Goal: Task Accomplishment & Management: Use online tool/utility

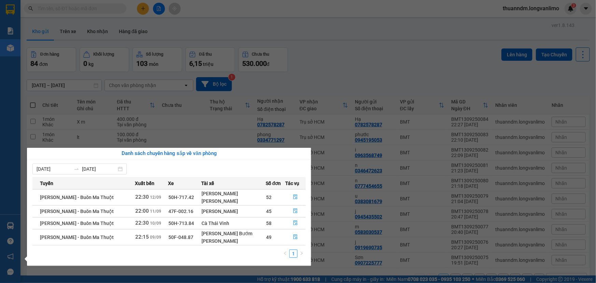
click at [340, 51] on section "Kết quả tìm kiếm ( 0 ) Bộ lọc No Data thuanndm.longvanlimo 3 Báo cáo Kho hàng m…" at bounding box center [298, 141] width 596 height 283
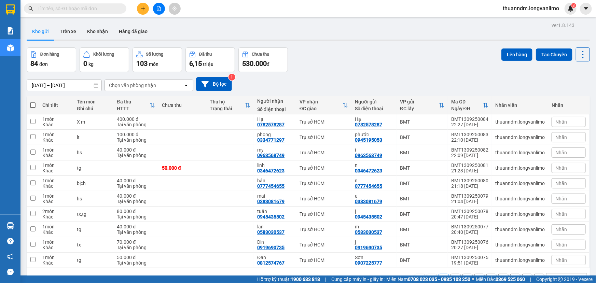
click at [133, 86] on div "Chọn văn phòng nhận" at bounding box center [132, 85] width 47 height 7
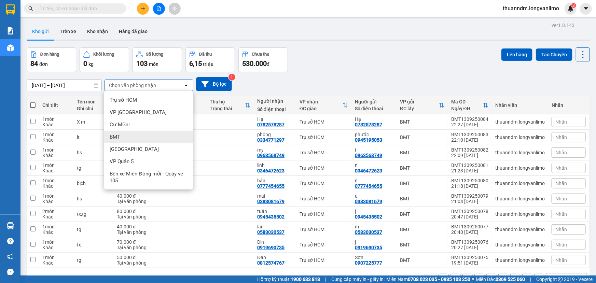
click at [125, 133] on div "BMT" at bounding box center [148, 137] width 89 height 12
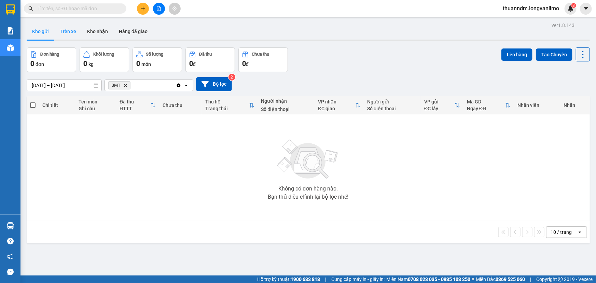
click at [68, 30] on button "Trên xe" at bounding box center [67, 31] width 27 height 16
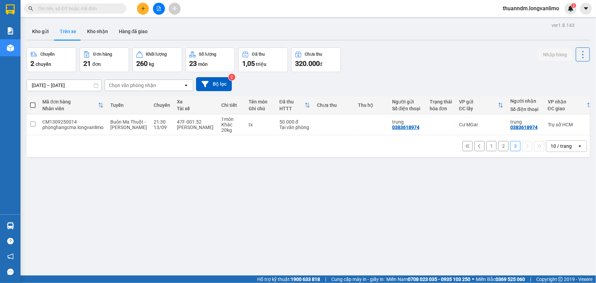
click at [463, 151] on button at bounding box center [468, 146] width 10 height 10
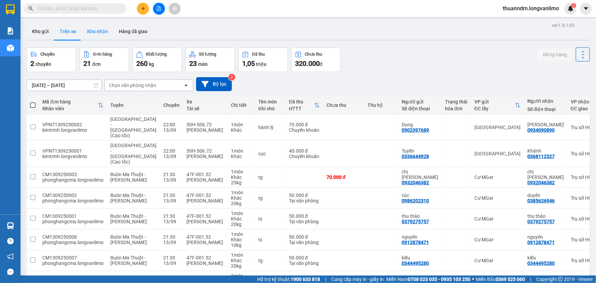
click at [98, 27] on button "Kho nhận" at bounding box center [98, 31] width 32 height 16
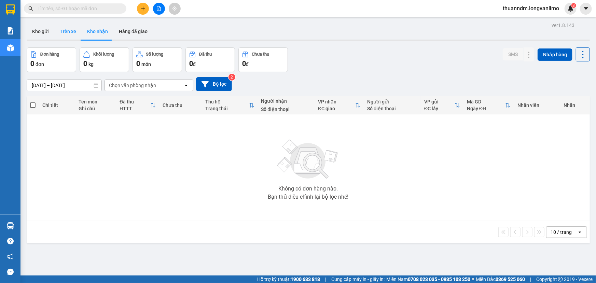
click at [75, 34] on button "Trên xe" at bounding box center [67, 31] width 27 height 16
type input "13/09/2025 – 13/09/2025"
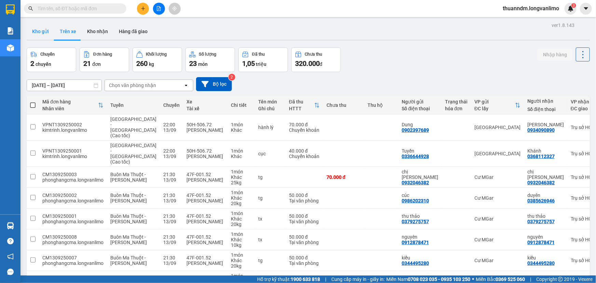
click at [37, 34] on button "Kho gửi" at bounding box center [41, 31] width 28 height 16
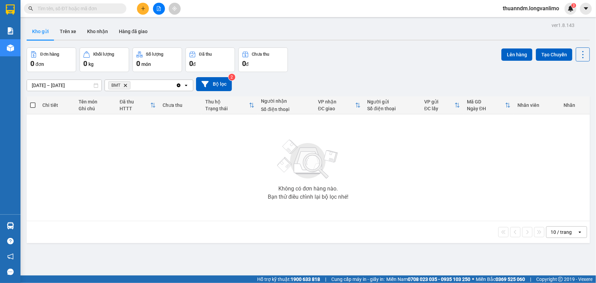
click at [127, 84] on icon "Delete" at bounding box center [125, 85] width 4 height 4
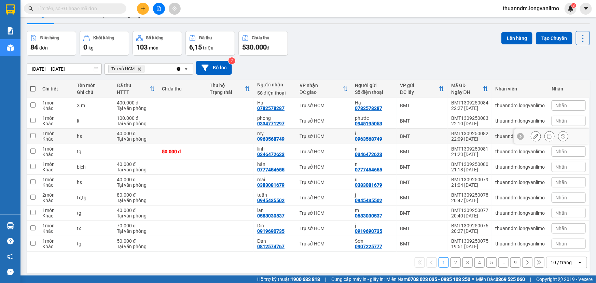
scroll to position [31, 0]
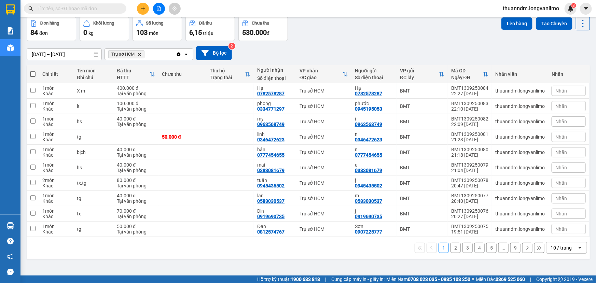
click at [82, 11] on input "text" at bounding box center [78, 9] width 81 height 8
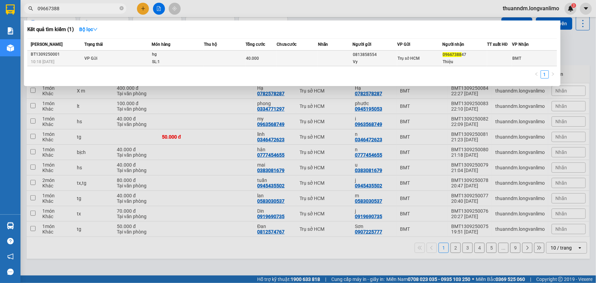
type input "09667388"
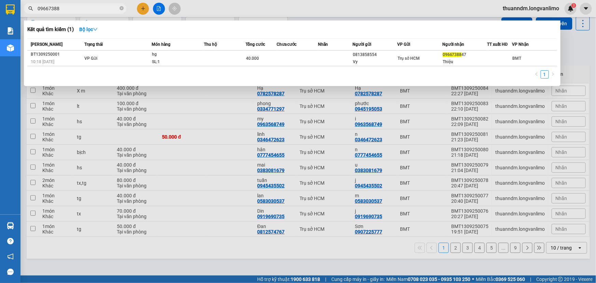
click at [224, 59] on td at bounding box center [224, 59] width 41 height 16
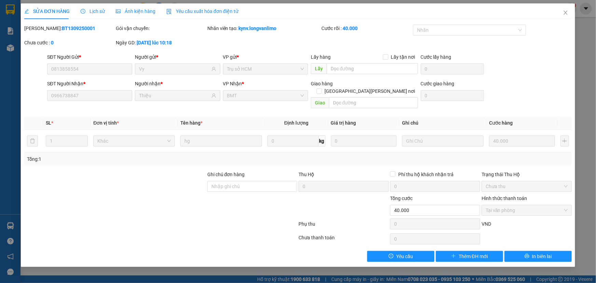
type input "0813858554"
type input "Vy"
type input "0966738847"
type input "Thiệu"
type input "40.000"
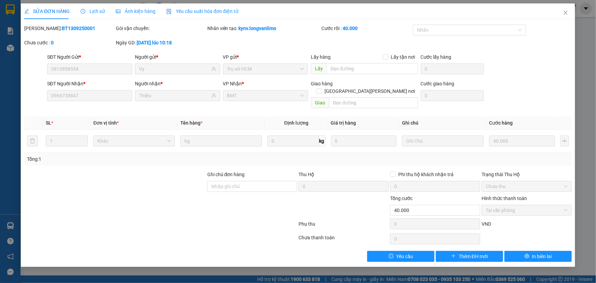
type input "0"
click at [144, 12] on span "Ảnh kiện hàng" at bounding box center [136, 11] width 40 height 5
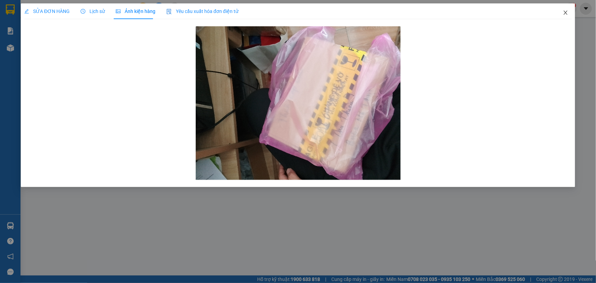
click at [564, 10] on icon "close" at bounding box center [565, 12] width 5 height 5
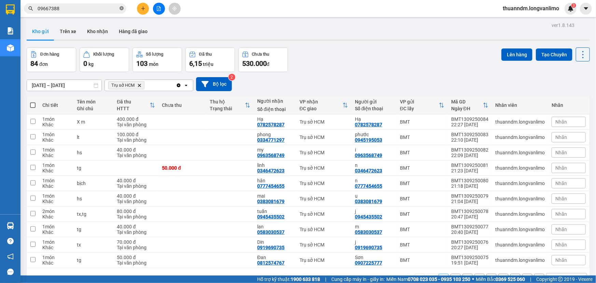
click at [123, 8] on icon "close-circle" at bounding box center [122, 8] width 4 height 4
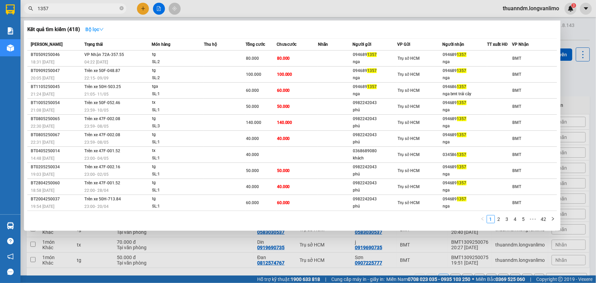
type input "1357"
click at [90, 30] on strong "Bộ lọc" at bounding box center [94, 29] width 18 height 5
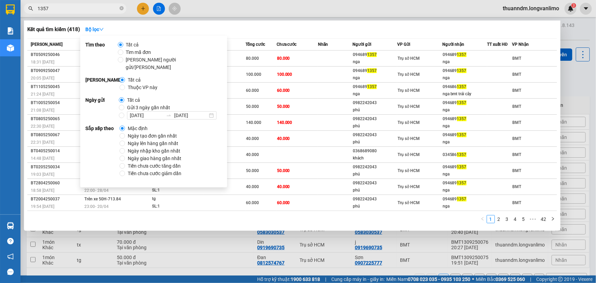
click at [130, 104] on span "Gửi 3 ngày gần nhất" at bounding box center [148, 108] width 49 height 8
click at [124, 105] on input "Gửi 3 ngày gần nhất" at bounding box center [121, 107] width 5 height 5
radio input "true"
radio input "false"
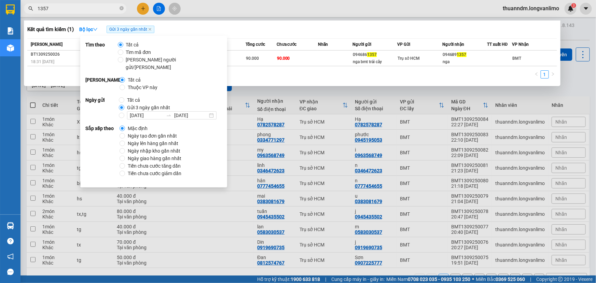
click at [286, 27] on div "Kết quả tìm kiếm ( 1 ) Bộ lọc Gửi 3 ngày gần nhất" at bounding box center [292, 29] width 530 height 11
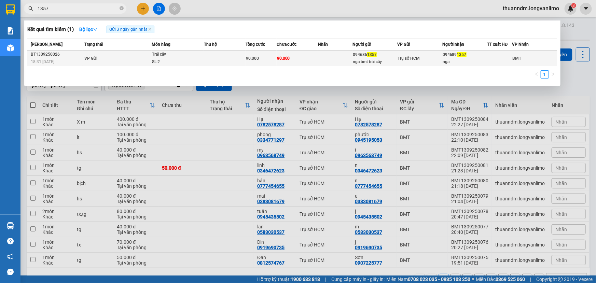
click at [243, 62] on td at bounding box center [224, 59] width 41 height 16
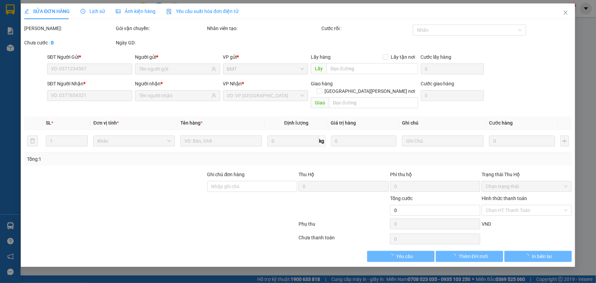
type input "0946861357"
type input "nga bmt trái cây"
type input "0946891357"
type input "nga"
type input "90.000"
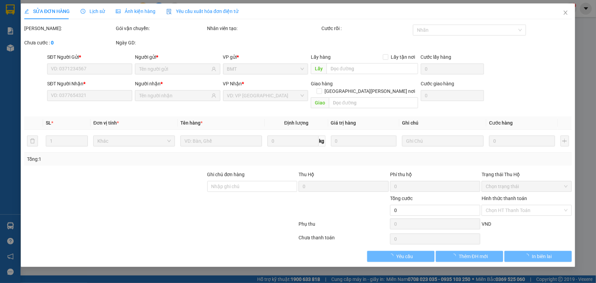
type input "90.000"
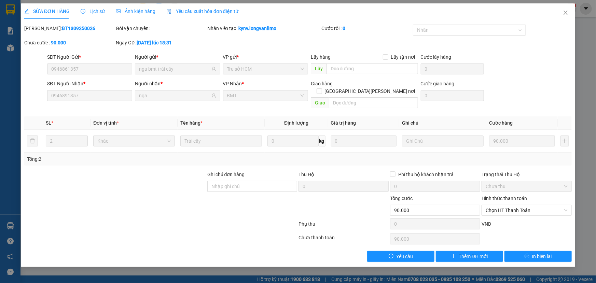
click at [139, 13] on span "Ảnh kiện hàng" at bounding box center [136, 11] width 40 height 5
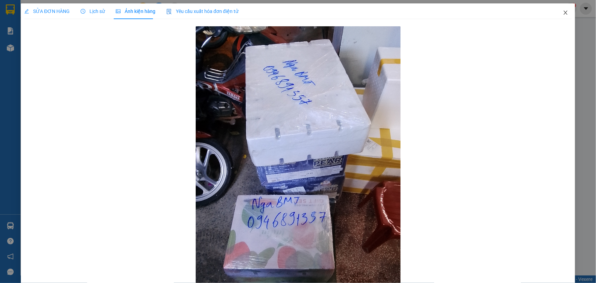
click at [563, 14] on icon "close" at bounding box center [565, 12] width 5 height 5
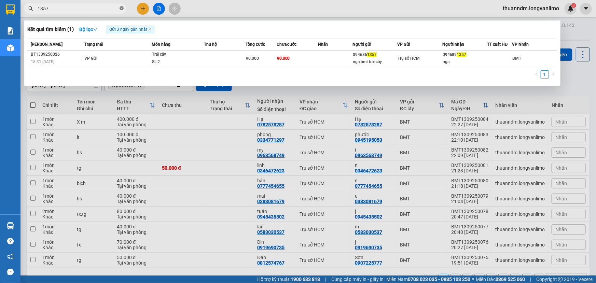
click at [123, 10] on icon "close-circle" at bounding box center [122, 8] width 4 height 4
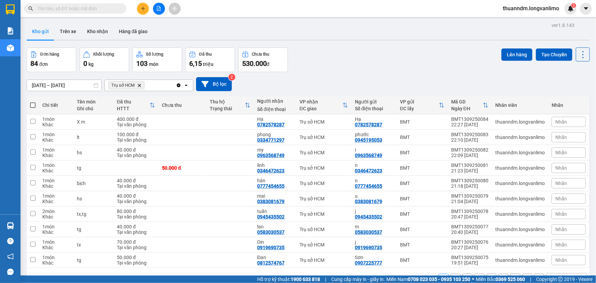
click at [101, 8] on input "text" at bounding box center [78, 9] width 81 height 8
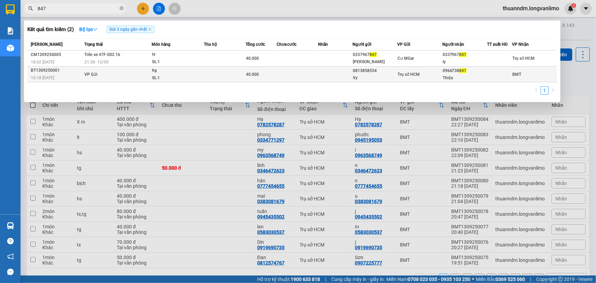
type input "847"
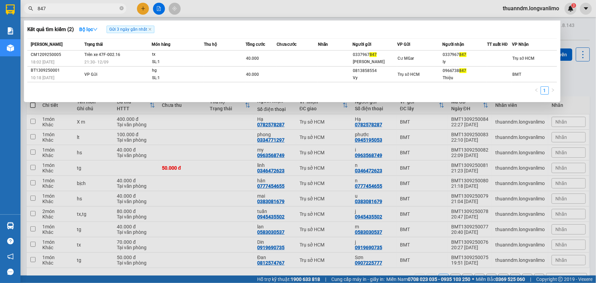
click at [174, 81] on div "SL: 1" at bounding box center [177, 79] width 51 height 8
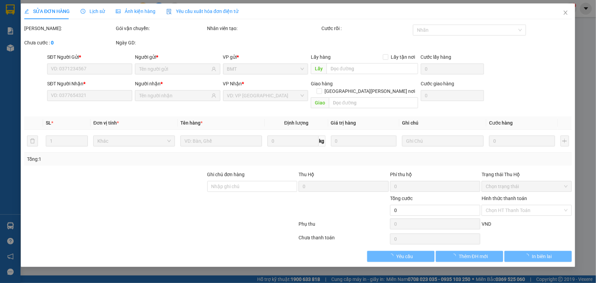
type input "0813858554"
type input "Vy"
type input "0966738847"
type input "Thiệu"
type input "40.000"
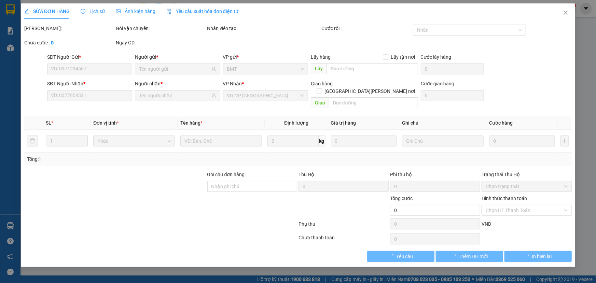
type input "0"
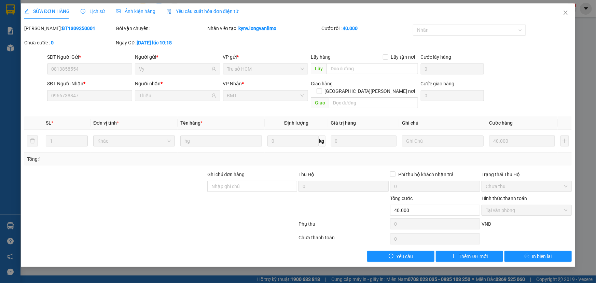
click at [136, 12] on span "Ảnh kiện hàng" at bounding box center [136, 11] width 40 height 5
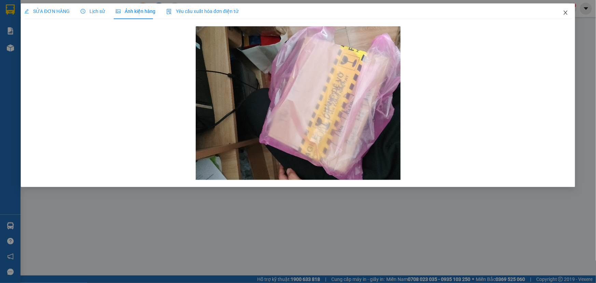
click at [570, 11] on span "Close" at bounding box center [565, 12] width 19 height 19
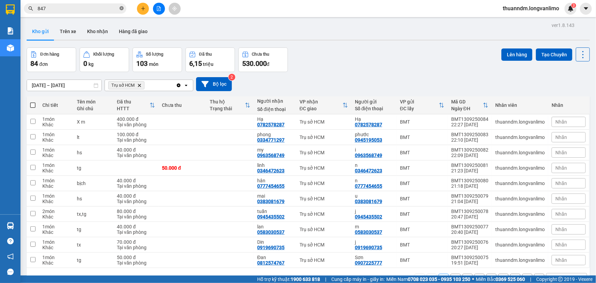
click at [120, 9] on icon "close-circle" at bounding box center [122, 8] width 4 height 4
click at [72, 31] on button "Trên xe" at bounding box center [67, 31] width 27 height 16
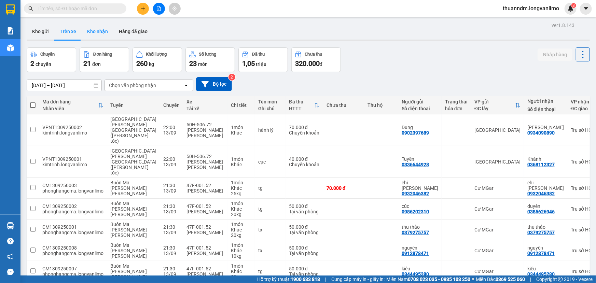
click at [99, 31] on button "Kho nhận" at bounding box center [98, 31] width 32 height 16
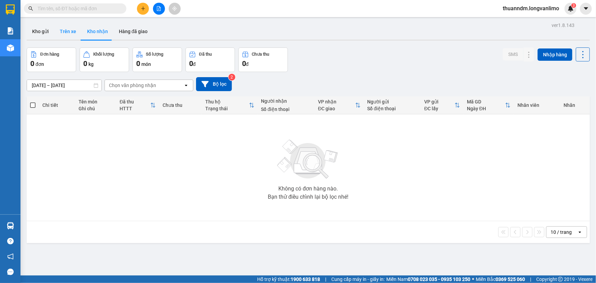
click at [67, 31] on button "Trên xe" at bounding box center [67, 31] width 27 height 16
type input "13/09/2025 – 13/09/2025"
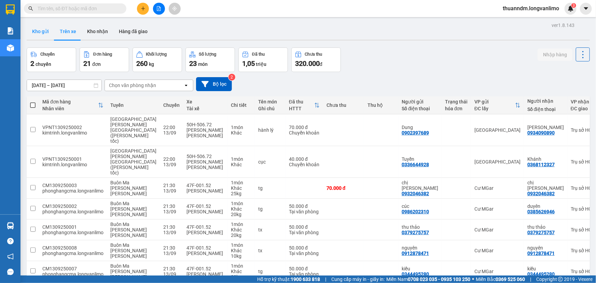
click at [37, 33] on button "Kho gửi" at bounding box center [41, 31] width 28 height 16
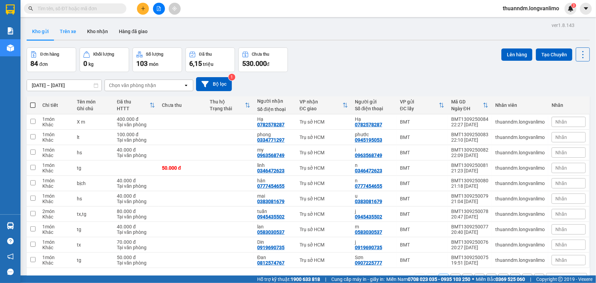
click at [67, 32] on button "Trên xe" at bounding box center [67, 31] width 27 height 16
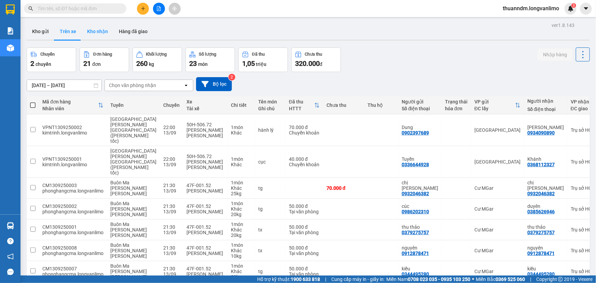
click at [96, 31] on button "Kho nhận" at bounding box center [98, 31] width 32 height 16
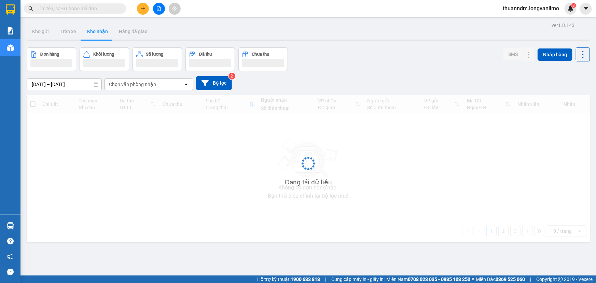
type input "12/09/2025 – 14/09/2025"
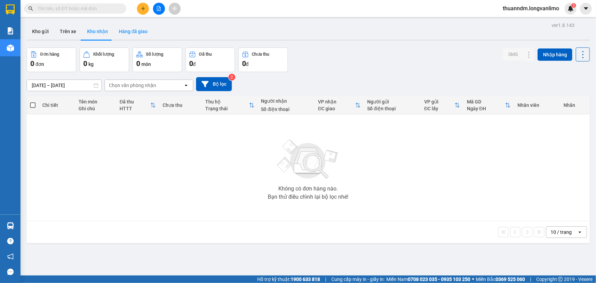
click at [122, 32] on button "Hàng đã giao" at bounding box center [133, 31] width 40 height 16
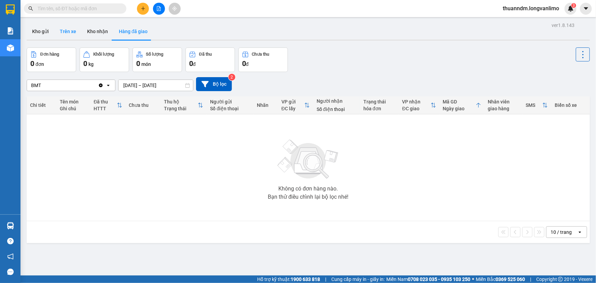
click at [74, 35] on button "Trên xe" at bounding box center [67, 31] width 27 height 16
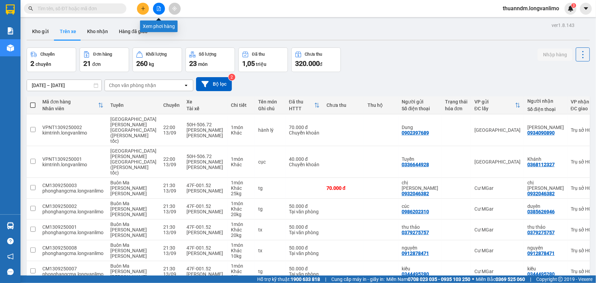
click at [159, 8] on icon "file-add" at bounding box center [159, 8] width 4 height 5
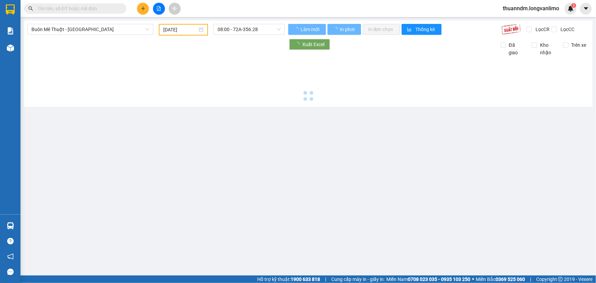
type input "[DATE]"
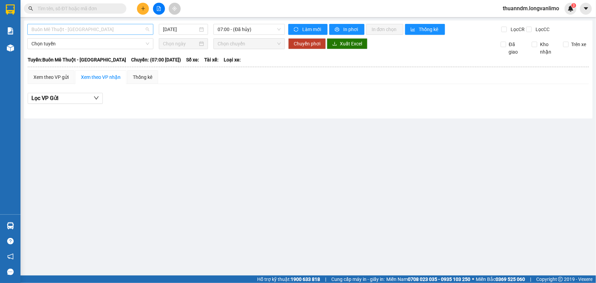
click at [123, 31] on span "Buôn Mê Thuột - [GEOGRAPHIC_DATA]" at bounding box center [90, 29] width 118 height 10
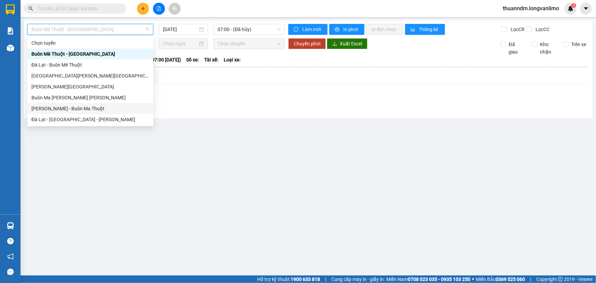
click at [81, 109] on div "[PERSON_NAME] - Buôn Ma Thuột" at bounding box center [90, 109] width 118 height 8
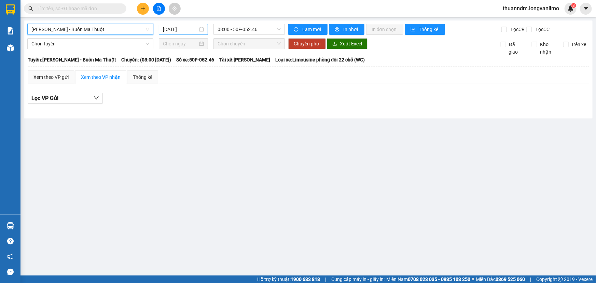
click at [187, 27] on input "[DATE]" at bounding box center [180, 30] width 35 height 8
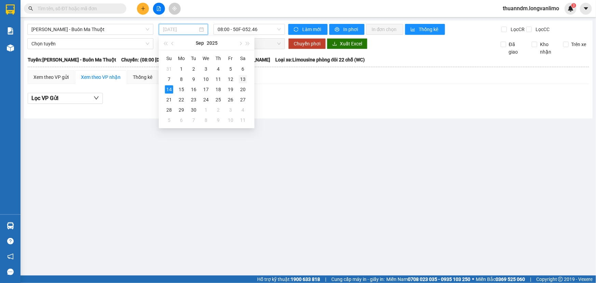
click at [242, 80] on div "13" at bounding box center [243, 79] width 8 height 8
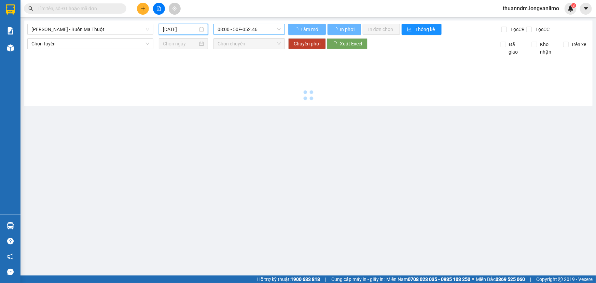
type input "[DATE]"
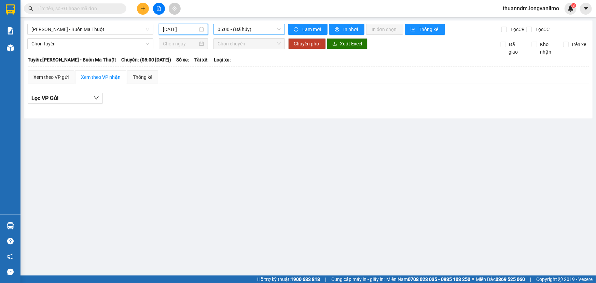
click at [244, 28] on span "05:00 - (Đã hủy)" at bounding box center [249, 29] width 63 height 10
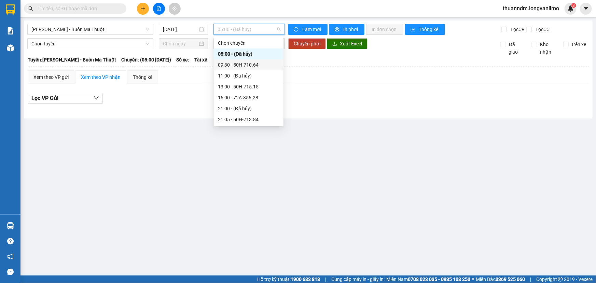
click at [252, 66] on div "09:30 - 50H-710.64" at bounding box center [249, 65] width 62 height 8
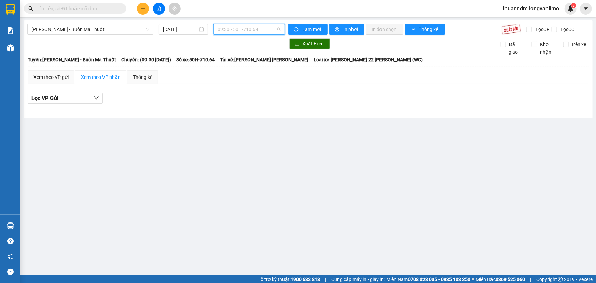
click at [242, 29] on span "09:30 - 50H-710.64" at bounding box center [249, 29] width 63 height 10
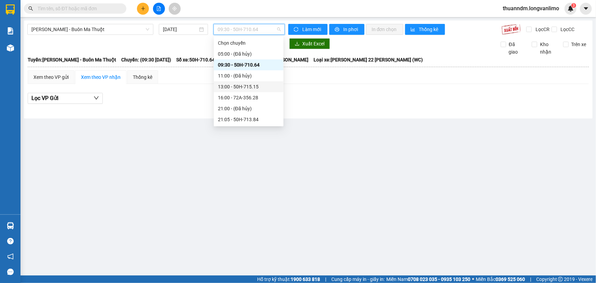
click at [241, 85] on div "13:00 - 50H-715.15" at bounding box center [249, 87] width 62 height 8
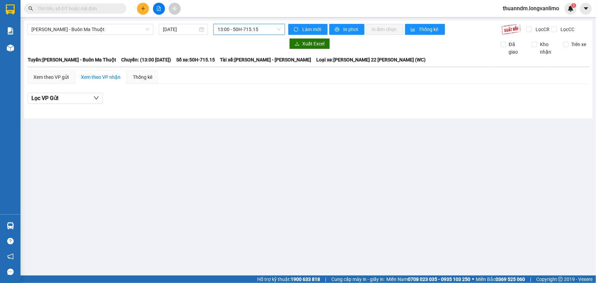
click at [245, 31] on span "13:00 - 50H-715.15" at bounding box center [249, 29] width 63 height 10
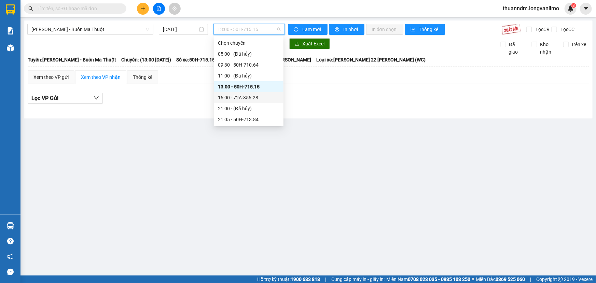
click at [252, 94] on div "16:00 - 72A-356.28" at bounding box center [249, 98] width 62 height 8
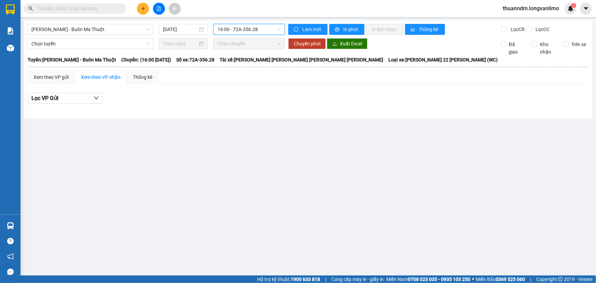
click at [254, 25] on span "16:00 - 72A-356.28" at bounding box center [249, 29] width 63 height 10
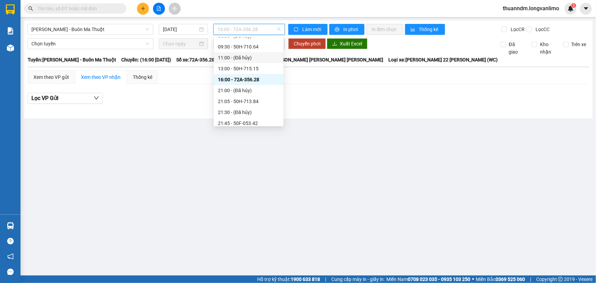
scroll to position [31, 0]
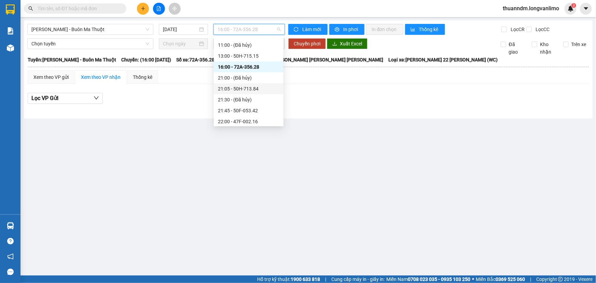
click at [256, 87] on div "21:05 - 50H-713.84" at bounding box center [249, 89] width 62 height 8
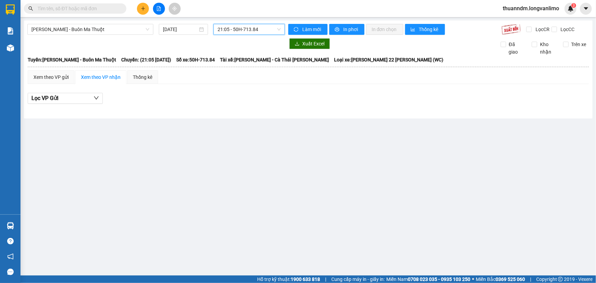
click at [253, 29] on span "21:05 - 50H-713.84" at bounding box center [249, 29] width 63 height 10
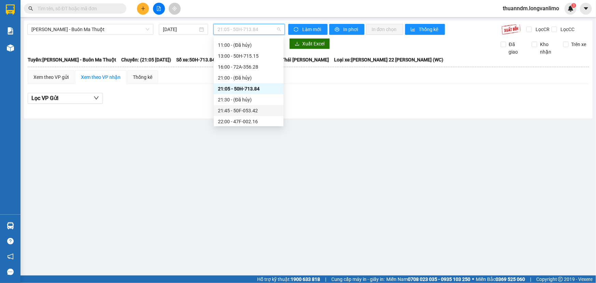
click at [252, 110] on div "21:45 - 50F-053.42" at bounding box center [249, 111] width 62 height 8
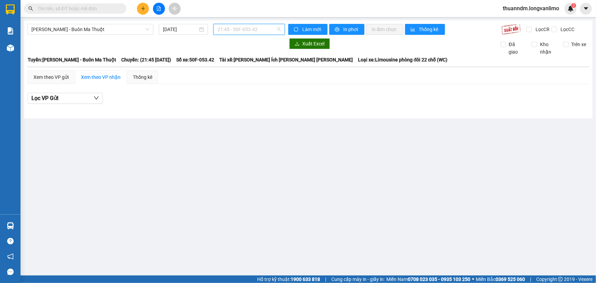
click at [261, 31] on span "21:45 - 50F-053.42" at bounding box center [249, 29] width 63 height 10
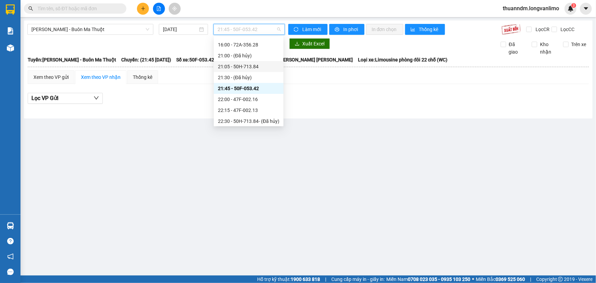
scroll to position [62, 0]
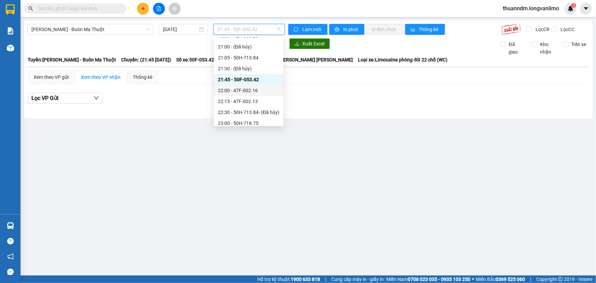
click at [256, 92] on div "22:00 - 47F-002.16" at bounding box center [249, 91] width 62 height 8
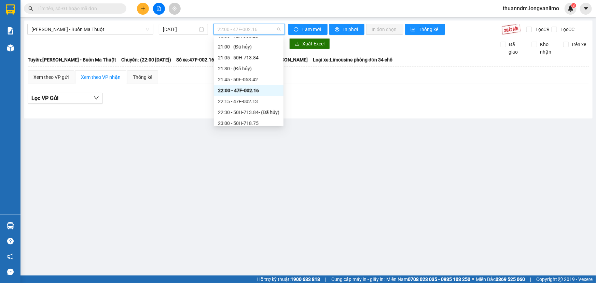
click at [258, 31] on span "22:00 - 47F-002.16" at bounding box center [249, 29] width 63 height 10
click at [255, 100] on div "22:15 - 47F-002.13" at bounding box center [249, 102] width 62 height 8
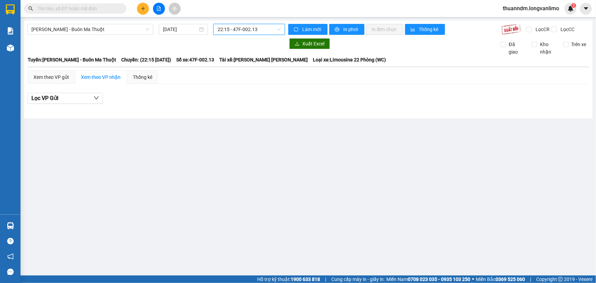
click at [260, 29] on span "22:15 - 47F-002.13" at bounding box center [249, 29] width 63 height 10
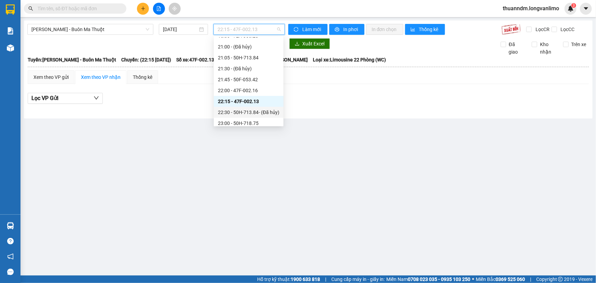
click at [261, 113] on div "22:30 - 50H-713.84 - (Đã hủy)" at bounding box center [249, 113] width 62 height 8
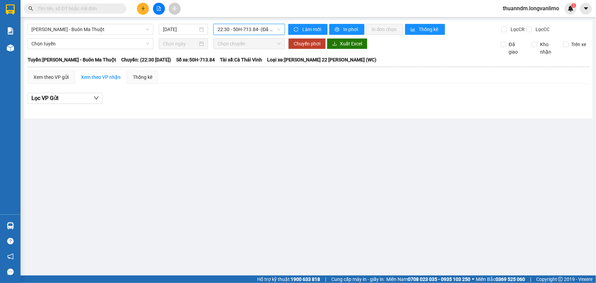
click at [249, 31] on span "22:30 - 50H-713.84 - (Đã hủy)" at bounding box center [249, 29] width 63 height 10
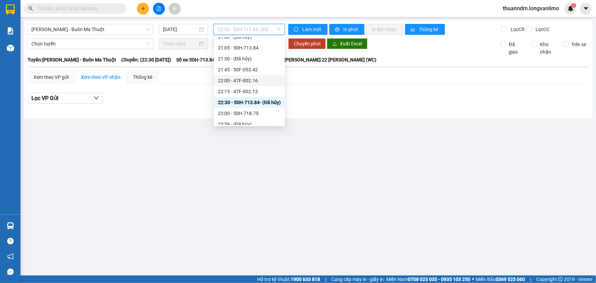
scroll to position [76, 0]
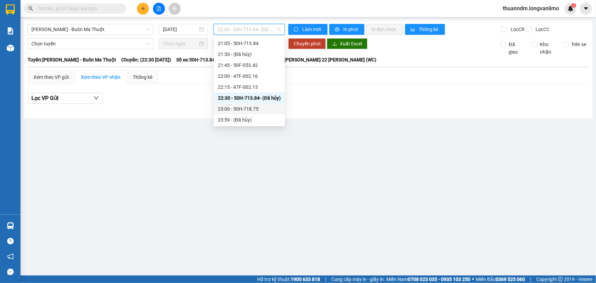
click at [260, 109] on div "23:00 - 50H-718.75" at bounding box center [249, 109] width 63 height 8
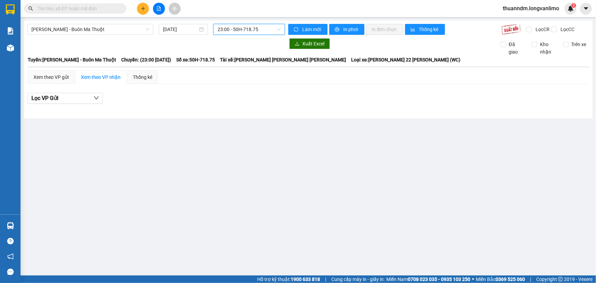
click at [258, 27] on span "23:00 - 50H-718.75" at bounding box center [249, 29] width 63 height 10
click at [344, 113] on div "Hồ Chí Minh - Buôn Ma Thuột 13/09/2025 23:00 - 50H-718.75 Làm mới In phơi In đơ…" at bounding box center [308, 70] width 569 height 98
click at [101, 3] on span at bounding box center [75, 8] width 103 height 10
click at [99, 10] on input "text" at bounding box center [78, 9] width 81 height 8
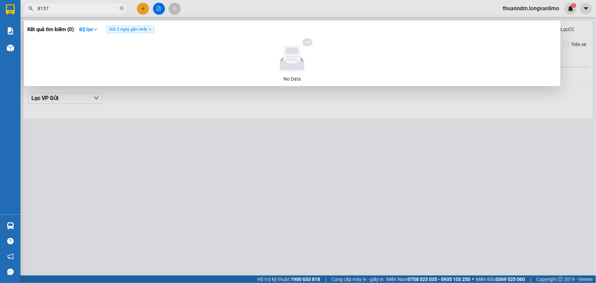
type input "8157"
click at [153, 29] on span "Gửi 3 ngày gần nhất" at bounding box center [131, 30] width 48 height 8
click at [151, 31] on icon "close" at bounding box center [150, 29] width 3 height 3
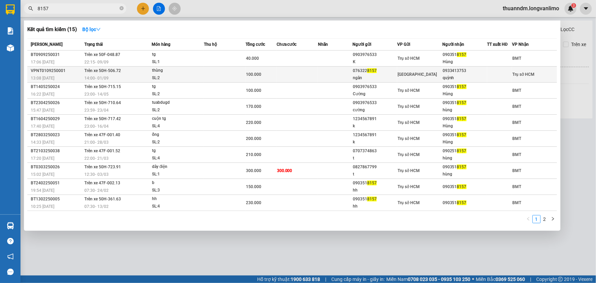
click at [206, 81] on td at bounding box center [224, 75] width 41 height 16
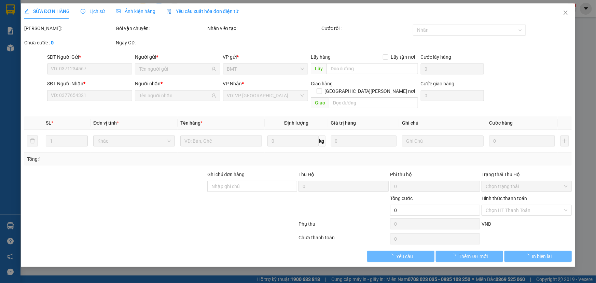
click at [137, 14] on div "Ảnh kiện hàng" at bounding box center [136, 12] width 40 height 8
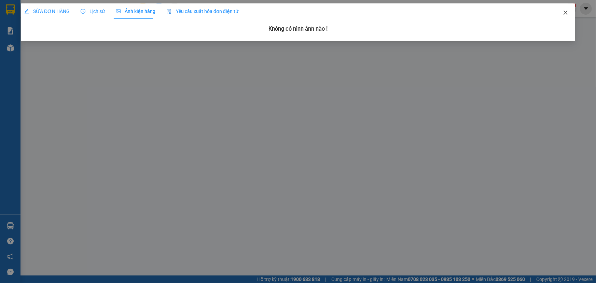
drag, startPoint x: 565, startPoint y: 13, endPoint x: 559, endPoint y: 14, distance: 5.5
click at [565, 13] on icon "close" at bounding box center [565, 12] width 5 height 5
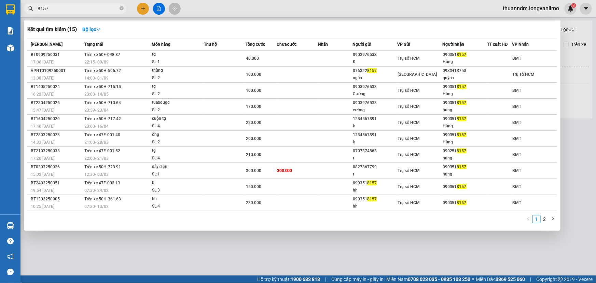
click at [92, 10] on input "8157" at bounding box center [78, 9] width 81 height 8
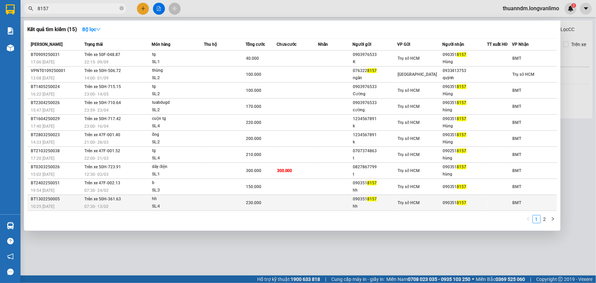
click at [277, 204] on td at bounding box center [297, 203] width 41 height 16
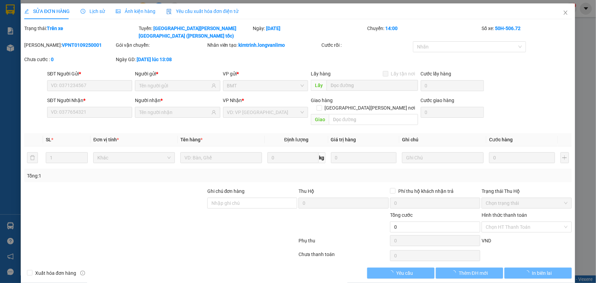
click at [134, 12] on span "Ảnh kiện hàng" at bounding box center [136, 11] width 40 height 5
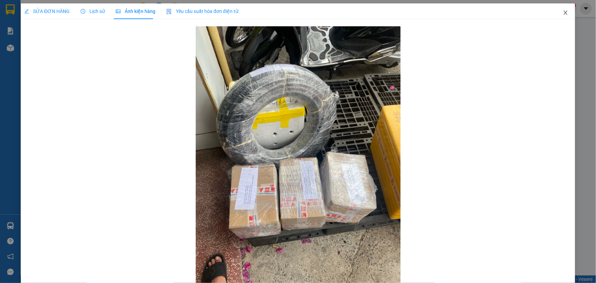
click at [563, 13] on icon "close" at bounding box center [565, 12] width 5 height 5
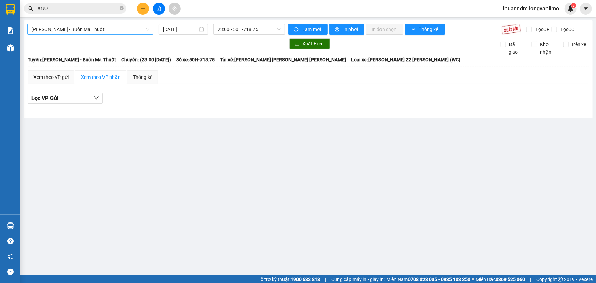
click at [123, 27] on span "[PERSON_NAME] - Buôn Ma Thuột" at bounding box center [90, 29] width 118 height 10
click at [122, 10] on span at bounding box center [122, 8] width 4 height 6
click at [108, 11] on input "text" at bounding box center [78, 9] width 81 height 8
click at [98, 12] on input "text" at bounding box center [78, 9] width 81 height 8
click at [88, 11] on input "text" at bounding box center [78, 9] width 81 height 8
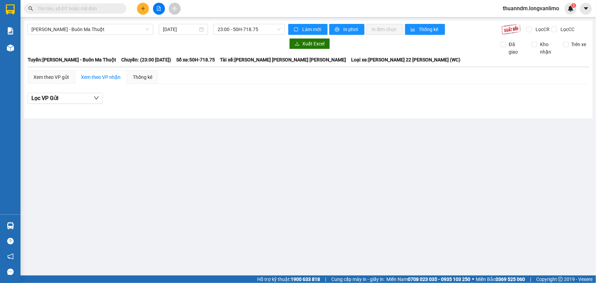
click at [88, 11] on input "text" at bounding box center [78, 9] width 81 height 8
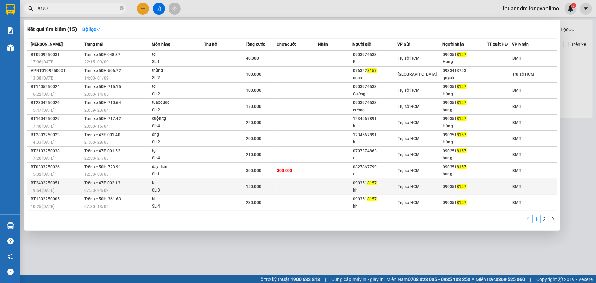
type input "8157"
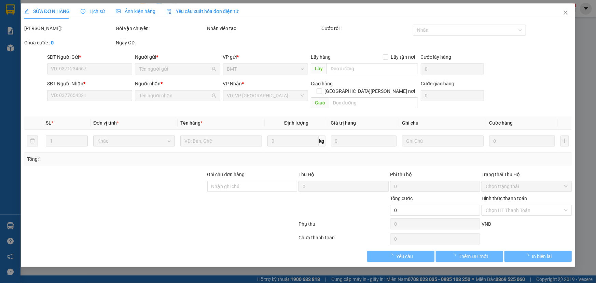
type input "0903518157"
type input "hh"
type input "0903518157"
type input "150.000"
type input "0"
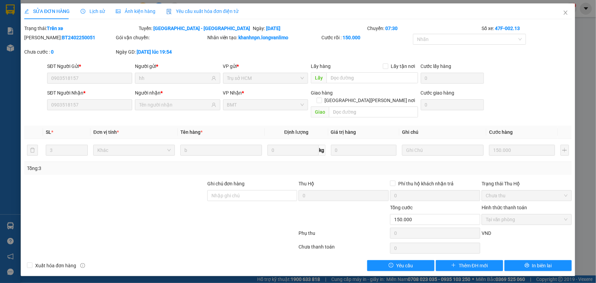
click at [145, 10] on span "Ảnh kiện hàng" at bounding box center [136, 11] width 40 height 5
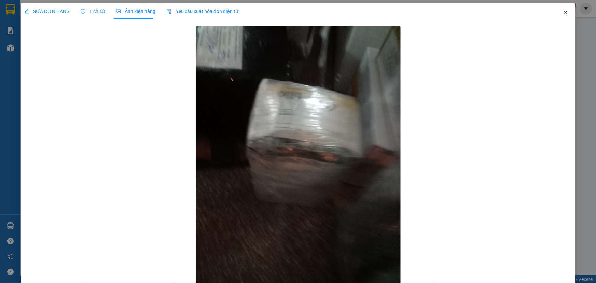
click at [563, 14] on icon "close" at bounding box center [565, 12] width 5 height 5
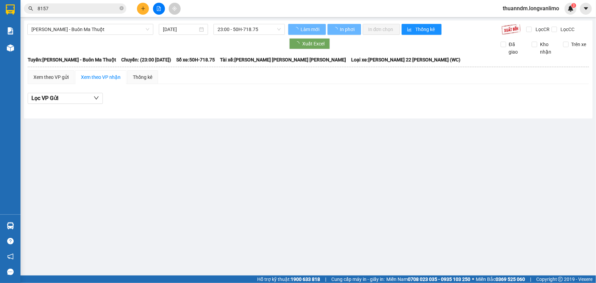
click at [92, 4] on span "8157" at bounding box center [75, 8] width 103 height 10
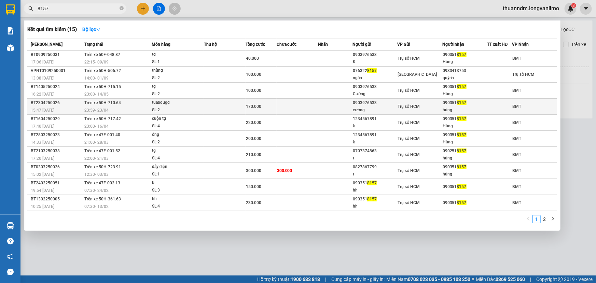
click at [315, 105] on td at bounding box center [297, 107] width 41 height 16
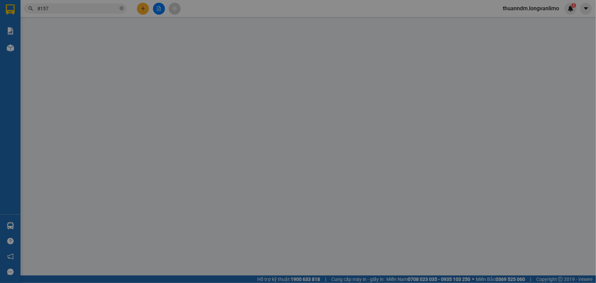
type input "0903976533"
type input "cường"
type input "0903518157"
type input "hùng"
type input "170.000"
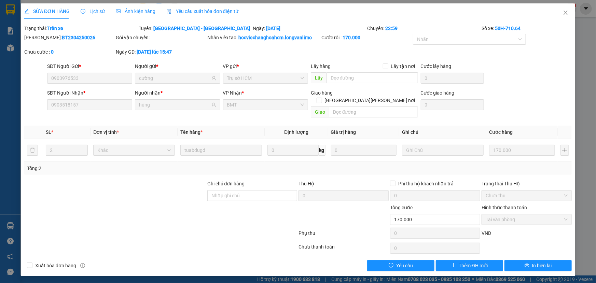
click at [146, 15] on div "Ảnh kiện hàng" at bounding box center [136, 11] width 40 height 16
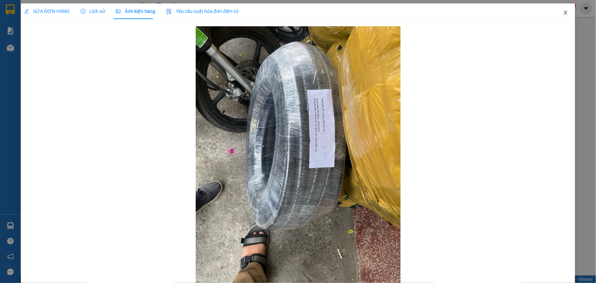
click at [565, 14] on span "Close" at bounding box center [565, 12] width 19 height 19
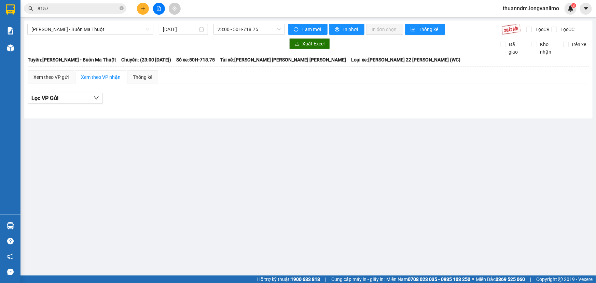
click at [113, 8] on input "8157" at bounding box center [78, 9] width 81 height 8
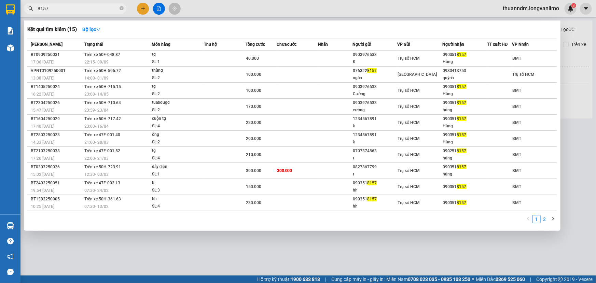
click at [542, 219] on link "2" at bounding box center [545, 220] width 8 height 8
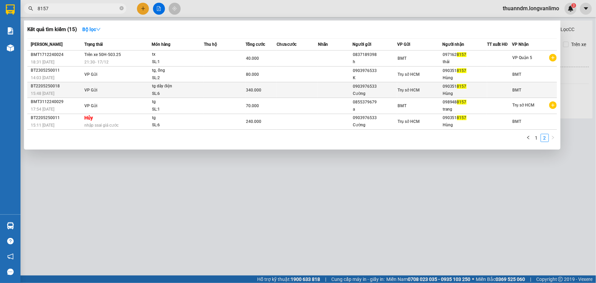
click at [258, 90] on span "340.000" at bounding box center [253, 90] width 15 height 5
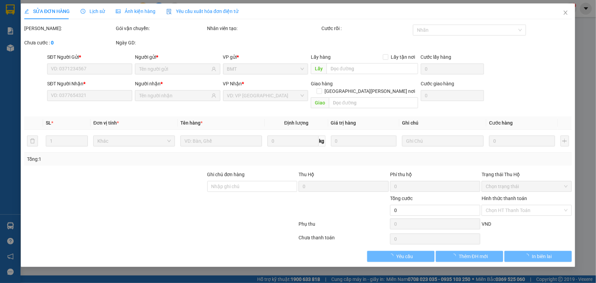
type input "0903976533"
type input "Cường"
type input "0903518157"
type input "Hùng"
type input "340.000"
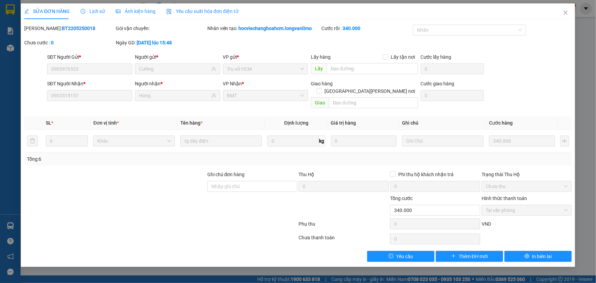
click at [145, 11] on span "Ảnh kiện hàng" at bounding box center [136, 11] width 40 height 5
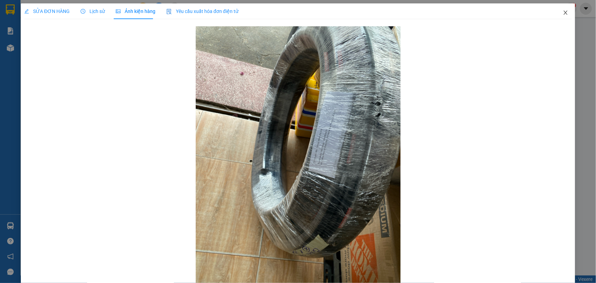
click at [557, 15] on span "Close" at bounding box center [565, 12] width 19 height 19
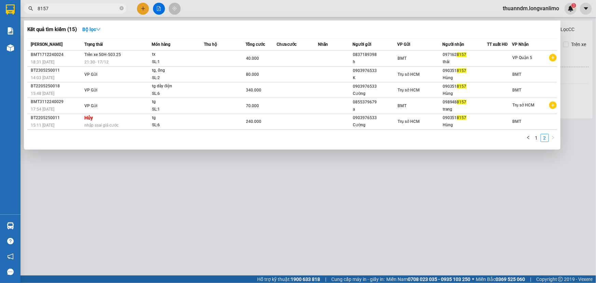
click at [105, 11] on input "8157" at bounding box center [78, 9] width 81 height 8
click at [120, 7] on icon "close-circle" at bounding box center [122, 8] width 4 height 4
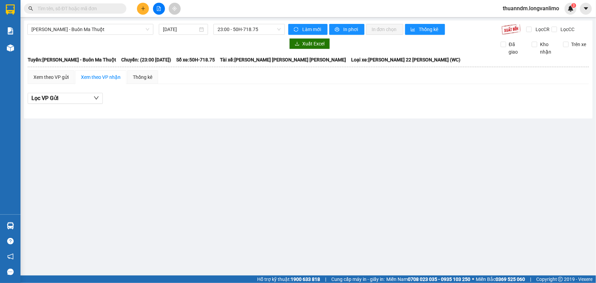
click at [95, 8] on input "text" at bounding box center [78, 9] width 81 height 8
click at [243, 8] on div "Kết quả tìm kiếm ( 15 ) Bộ lọc Mã ĐH Trạng thái Món hàng Thu hộ Tổng cước Chưa …" at bounding box center [298, 8] width 596 height 17
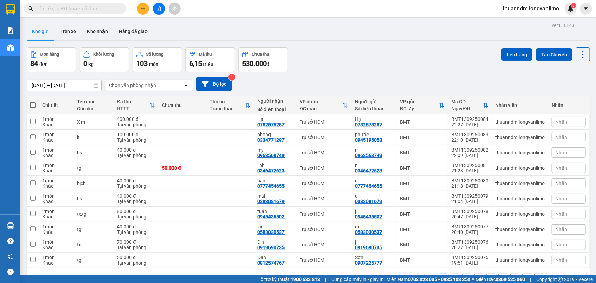
click at [405, 64] on div "Đơn hàng 84 đơn Khối lượng 0 kg Số lượng 103 món Đã thu 6,15 triệu Chưa thu 530…" at bounding box center [309, 60] width 564 height 25
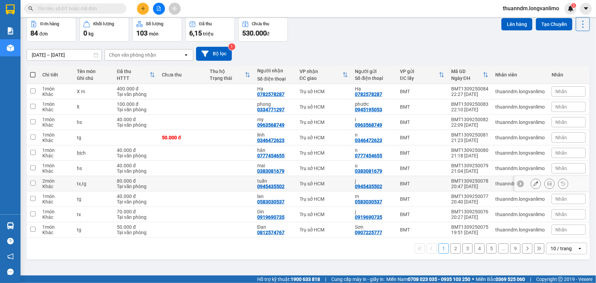
scroll to position [31, 0]
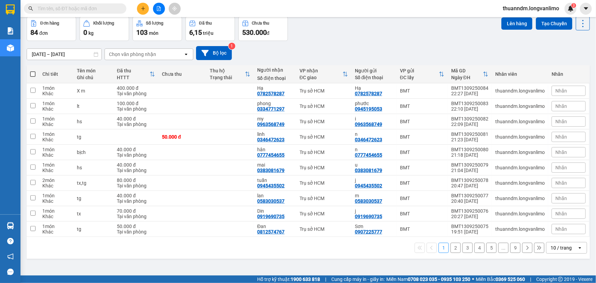
click at [440, 249] on button "1" at bounding box center [444, 248] width 10 height 10
click at [85, 55] on input "[DATE] – [DATE]" at bounding box center [64, 54] width 75 height 11
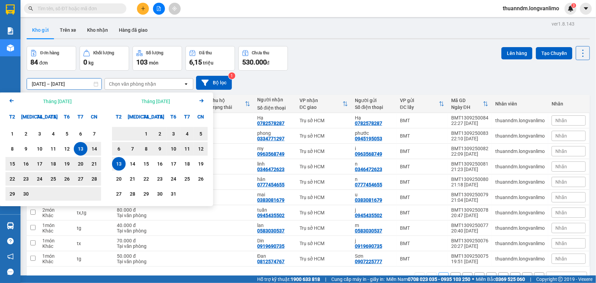
scroll to position [0, 0]
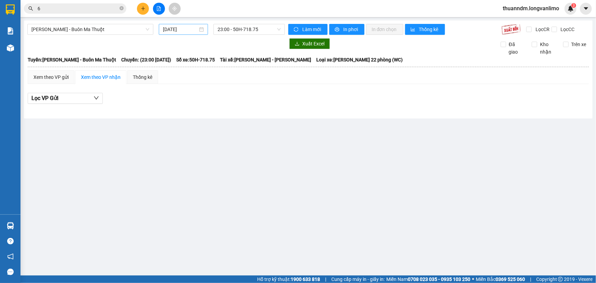
type input "6"
click at [184, 28] on input "[DATE]" at bounding box center [180, 30] width 35 height 8
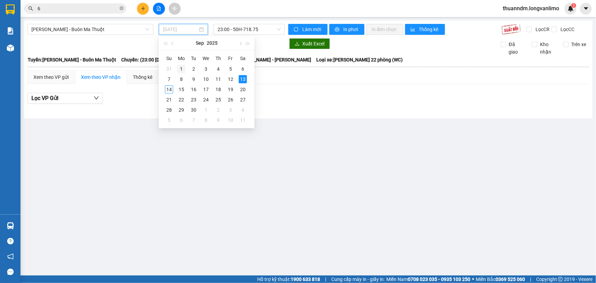
click at [182, 68] on div "1" at bounding box center [181, 69] width 8 height 8
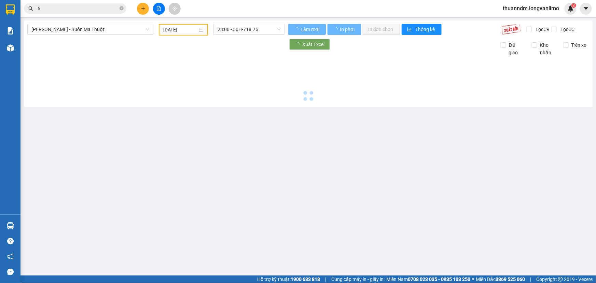
type input "[DATE]"
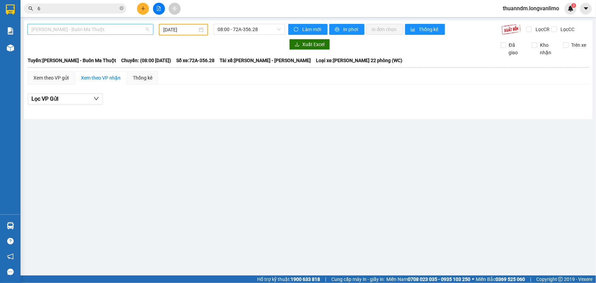
click at [94, 31] on span "[PERSON_NAME] - Buôn Ma Thuột" at bounding box center [90, 29] width 118 height 10
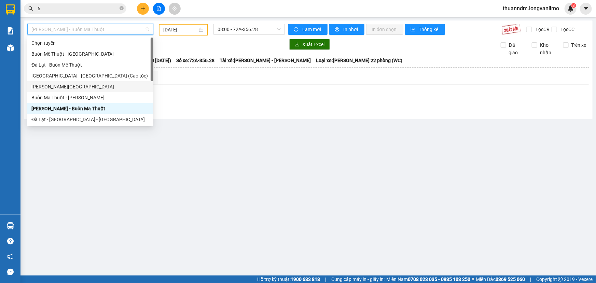
click at [215, 94] on div "Lọc VP Gửi" at bounding box center [309, 99] width 562 height 11
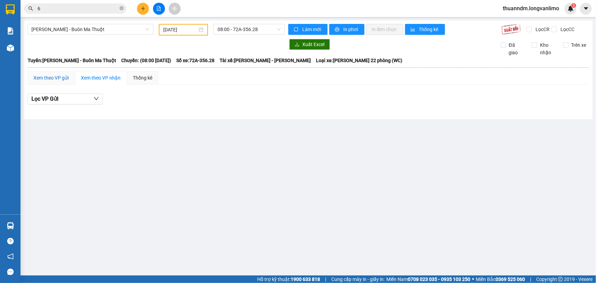
click at [64, 77] on div "Xem theo VP gửi" at bounding box center [50, 78] width 35 height 8
click at [85, 78] on div "Xem theo VP nhận" at bounding box center [101, 78] width 40 height 8
click at [95, 33] on span "[PERSON_NAME] - Buôn Ma Thuột" at bounding box center [90, 29] width 118 height 10
click at [268, 107] on div "Lọc VP Gửi" at bounding box center [309, 101] width 562 height 22
click at [251, 29] on span "08:00 - 72A-356.28" at bounding box center [249, 29] width 63 height 10
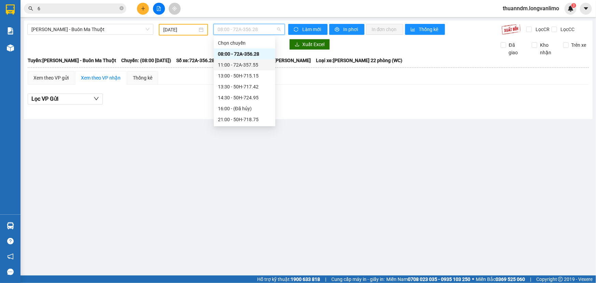
click at [255, 68] on div "11:00 - 72A-357.55" at bounding box center [244, 65] width 53 height 8
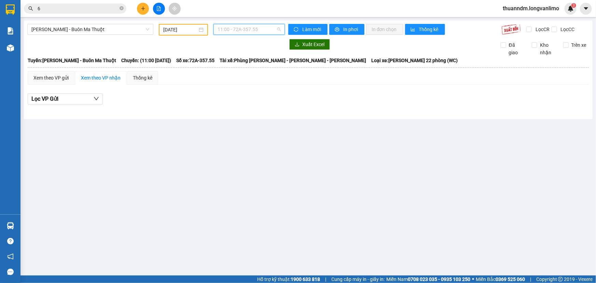
click at [247, 27] on span "11:00 - 72A-357.55" at bounding box center [249, 29] width 63 height 10
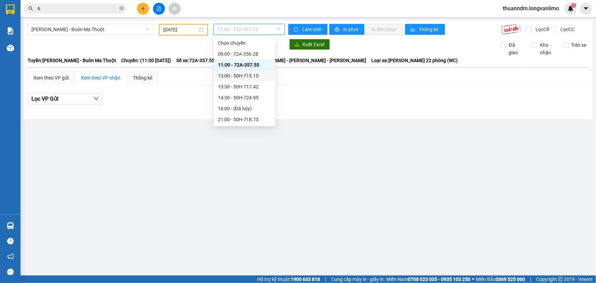
click at [250, 72] on div "13:00 - 50H-715.15" at bounding box center [244, 76] width 53 height 8
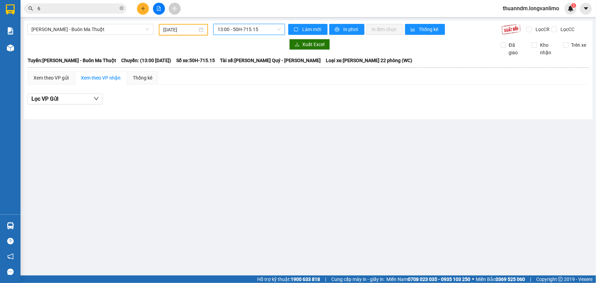
click at [258, 28] on span "13:00 - 50H-715.15" at bounding box center [249, 29] width 63 height 10
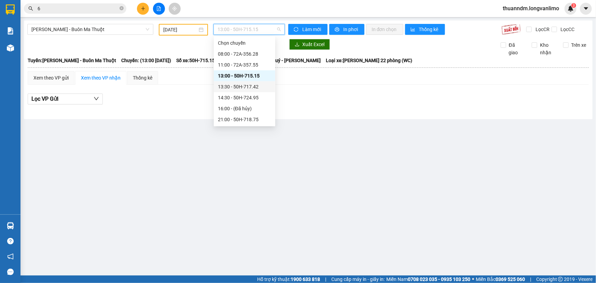
click at [259, 86] on div "13:30 - 50H-717.42" at bounding box center [244, 87] width 53 height 8
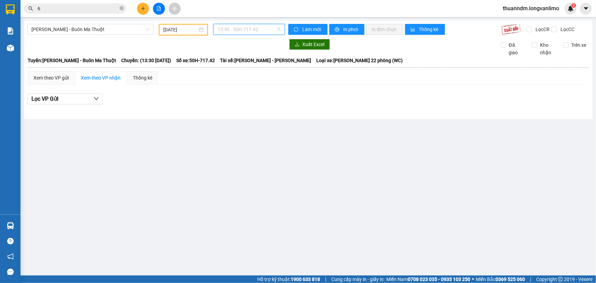
click at [253, 33] on span "13:30 - 50H-717.42" at bounding box center [249, 29] width 63 height 10
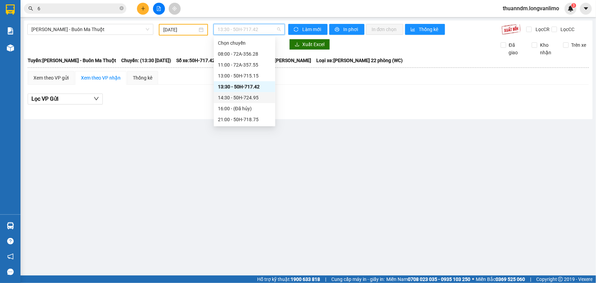
click at [253, 97] on div "14:30 - 50H-724.95" at bounding box center [244, 98] width 53 height 8
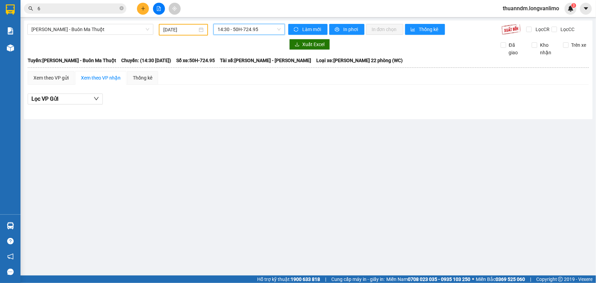
click at [254, 28] on span "14:30 - 50H-724.95" at bounding box center [249, 29] width 63 height 10
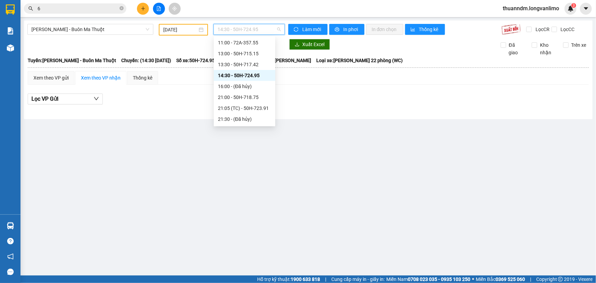
scroll to position [31, 0]
click at [251, 86] on div "21:00 - 50H-718.75" at bounding box center [244, 89] width 53 height 8
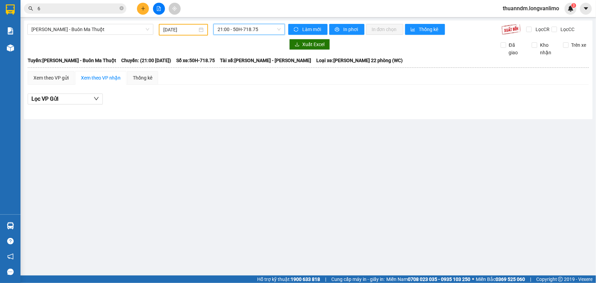
click at [256, 29] on span "21:00 - 50H-718.75" at bounding box center [249, 29] width 63 height 10
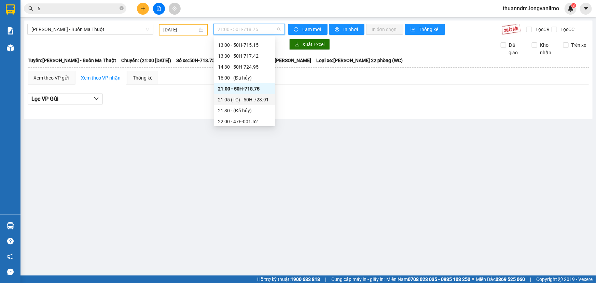
click at [259, 96] on div "21:05 (TC) - 50H-723.91" at bounding box center [244, 100] width 53 height 8
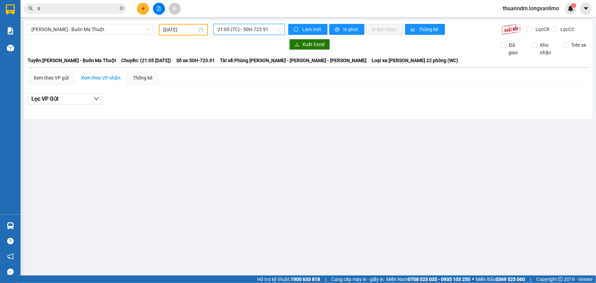
click at [250, 28] on span "21:05 (TC) - 50H-723.91" at bounding box center [249, 29] width 63 height 10
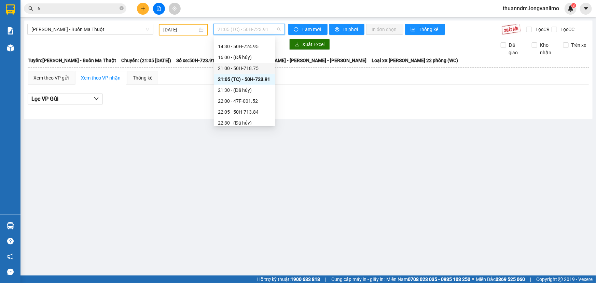
scroll to position [76, 0]
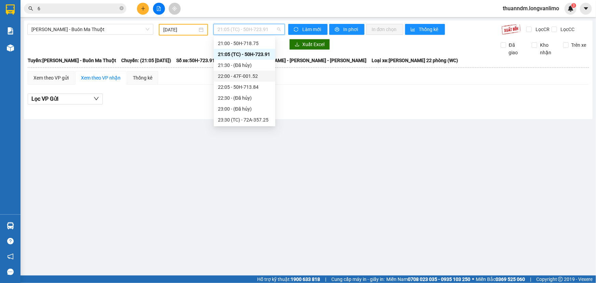
click at [250, 78] on div "22:00 - 47F-001.52" at bounding box center [244, 76] width 53 height 8
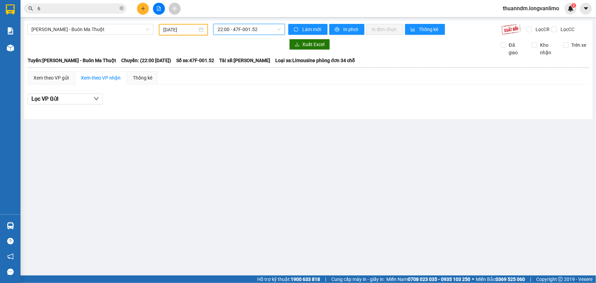
click at [245, 29] on span "22:00 - 47F-001.52" at bounding box center [249, 29] width 63 height 10
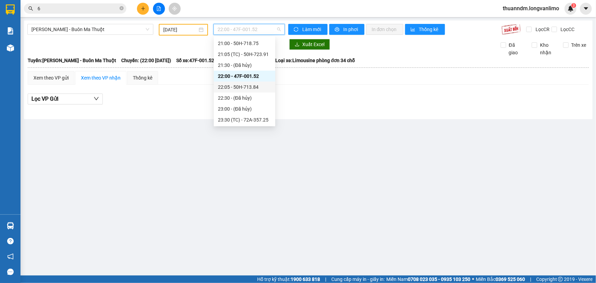
click at [249, 88] on div "22:05 - 50H-713.84" at bounding box center [244, 87] width 53 height 8
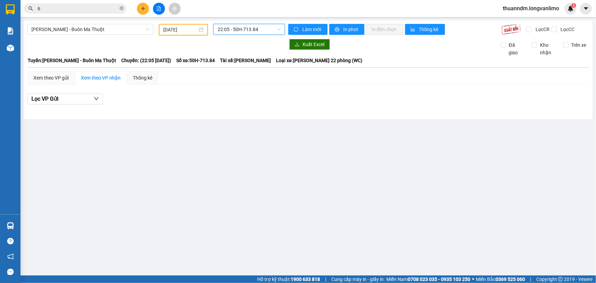
click at [253, 29] on span "22:05 - 50H-713.84" at bounding box center [249, 29] width 63 height 10
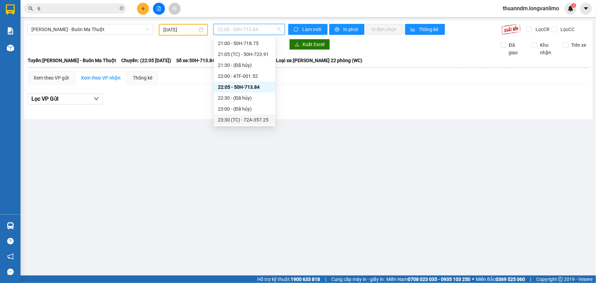
click at [261, 118] on div "23:30 (TC) - 72A-357.25" at bounding box center [244, 120] width 53 height 8
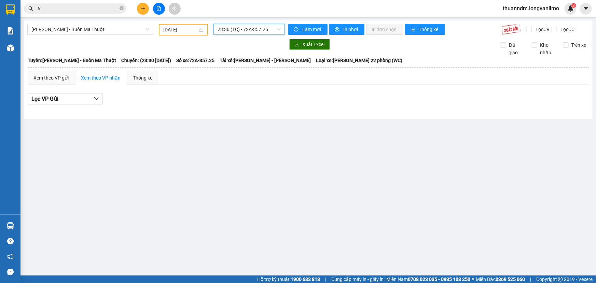
click at [262, 96] on div "Lọc VP Gửi" at bounding box center [309, 99] width 562 height 11
click at [121, 10] on icon "close-circle" at bounding box center [122, 8] width 4 height 4
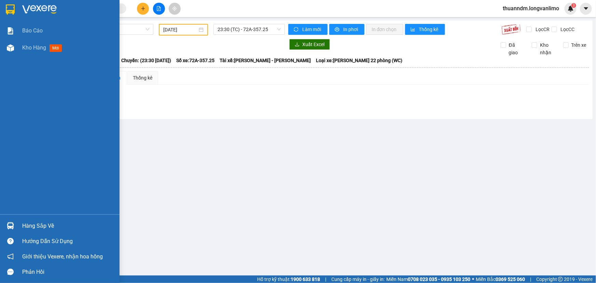
click at [15, 12] on div at bounding box center [10, 9] width 12 height 12
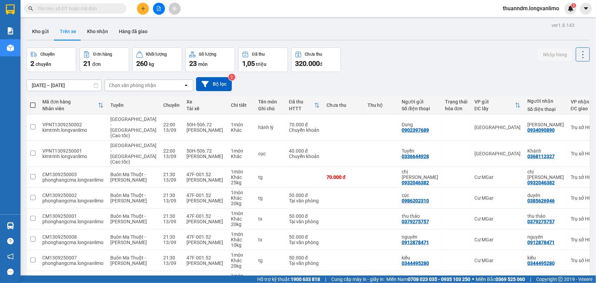
click at [68, 81] on input "13/09/2025 – 13/09/2025" at bounding box center [64, 85] width 75 height 11
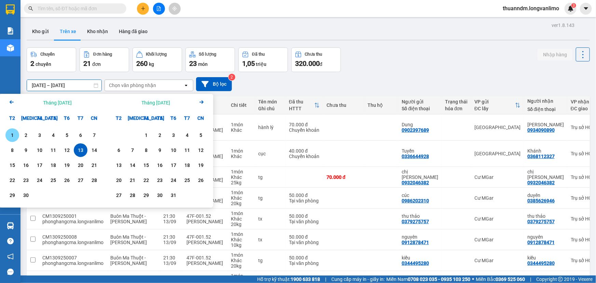
click at [11, 135] on div "1" at bounding box center [13, 135] width 10 height 8
type input "01/09/2025 – 01/09/2025"
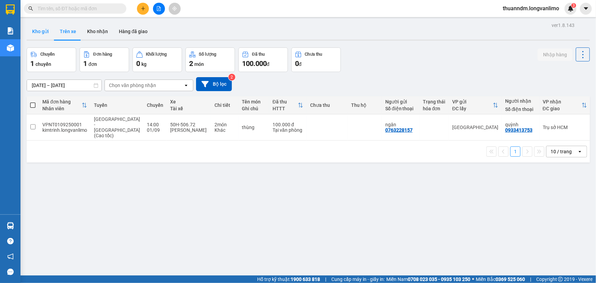
click at [51, 32] on button "Kho gửi" at bounding box center [41, 31] width 28 height 16
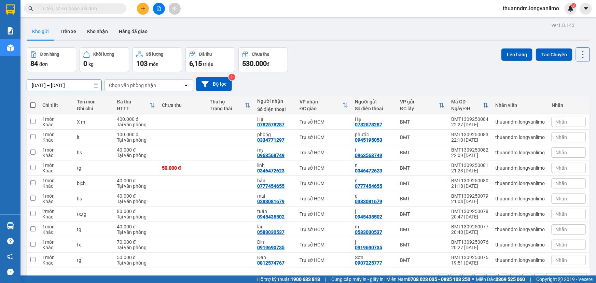
click at [86, 86] on input "13/09/2025 – 13/10/2025" at bounding box center [64, 85] width 75 height 11
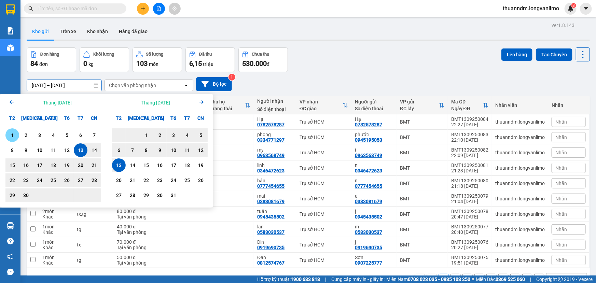
click at [13, 137] on div "1" at bounding box center [13, 135] width 10 height 8
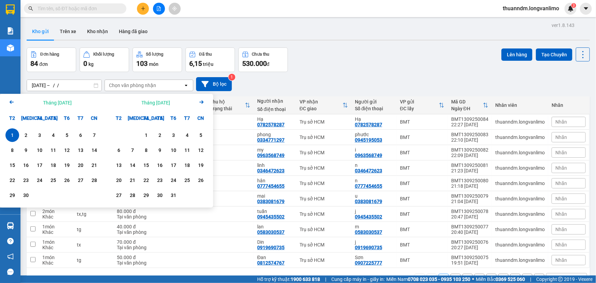
click at [13, 137] on div "1" at bounding box center [13, 135] width 10 height 8
type input "01/09/2025 – 01/09/2025"
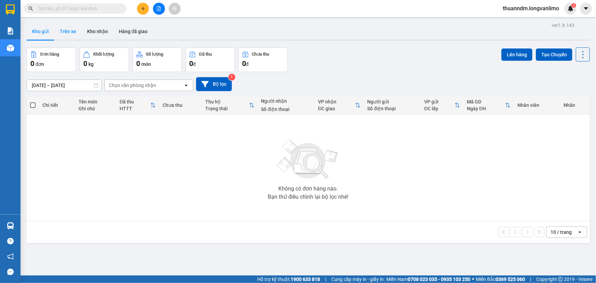
click at [73, 31] on button "Trên xe" at bounding box center [67, 31] width 27 height 16
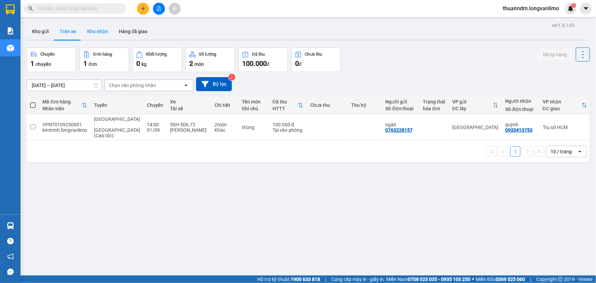
click at [87, 34] on button "Kho nhận" at bounding box center [98, 31] width 32 height 16
type input "12/09/2025 – 14/09/2025"
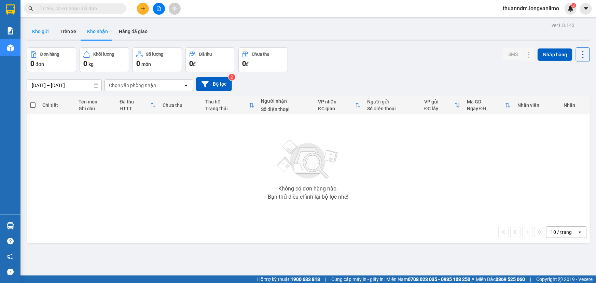
click at [45, 30] on button "Kho gửi" at bounding box center [41, 31] width 28 height 16
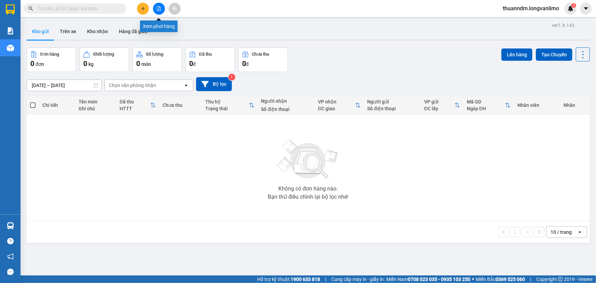
click at [159, 9] on icon "file-add" at bounding box center [159, 8] width 4 height 5
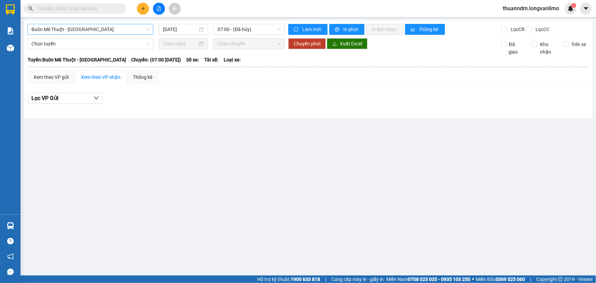
click at [133, 30] on span "Buôn Mê Thuột - Đà Lạt" at bounding box center [90, 29] width 118 height 10
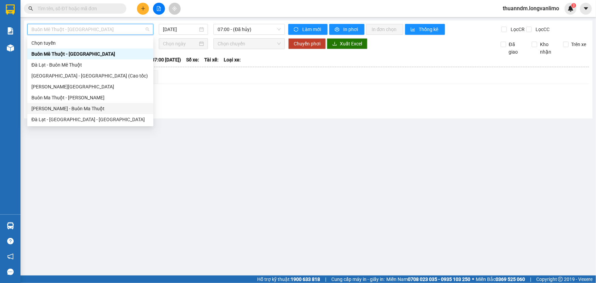
click at [86, 108] on div "[PERSON_NAME] - Buôn Ma Thuột" at bounding box center [90, 109] width 118 height 8
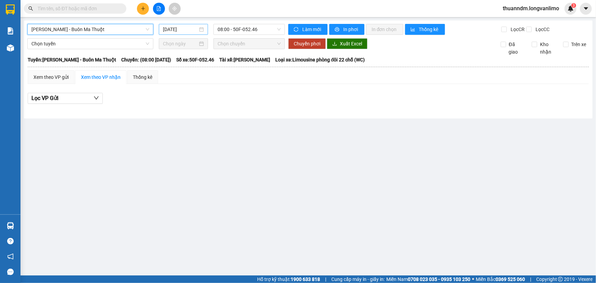
click at [177, 32] on input "[DATE]" at bounding box center [180, 30] width 35 height 8
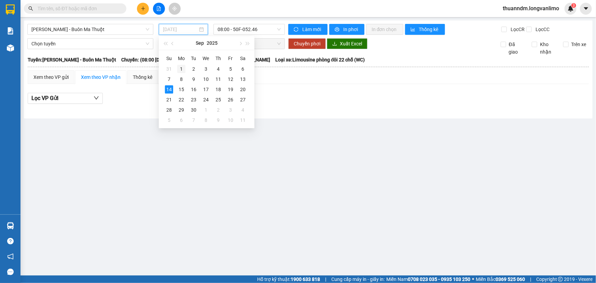
click at [184, 68] on div "1" at bounding box center [181, 69] width 8 height 8
type input "01/09/2025"
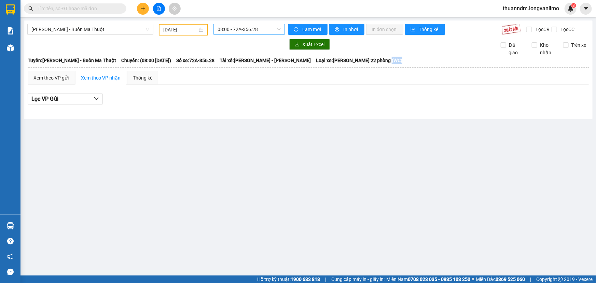
click at [261, 34] on span "08:00 - 72A-356.28" at bounding box center [249, 29] width 63 height 10
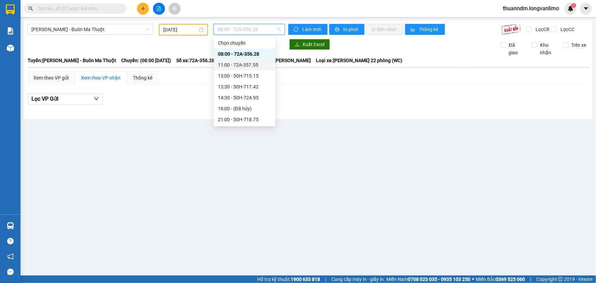
click at [172, 95] on div "Lọc VP Gửi" at bounding box center [309, 99] width 562 height 11
click at [231, 31] on span "08:00 - 72A-356.28" at bounding box center [249, 29] width 63 height 10
click at [246, 55] on div "08:00 - 72A-356.28" at bounding box center [244, 54] width 53 height 8
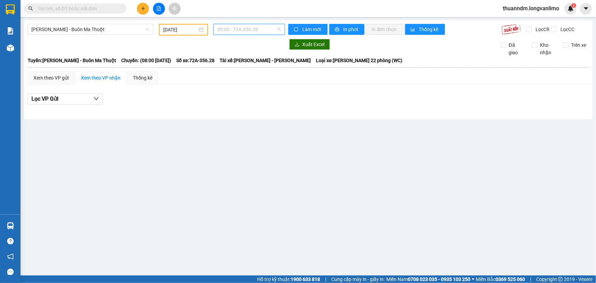
click at [243, 31] on span "08:00 - 72A-356.28" at bounding box center [249, 29] width 63 height 10
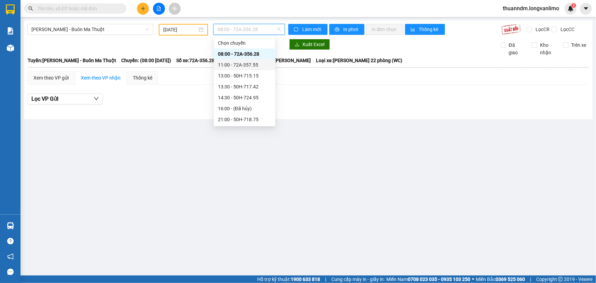
click at [245, 63] on div "11:00 - 72A-357.55" at bounding box center [244, 65] width 53 height 8
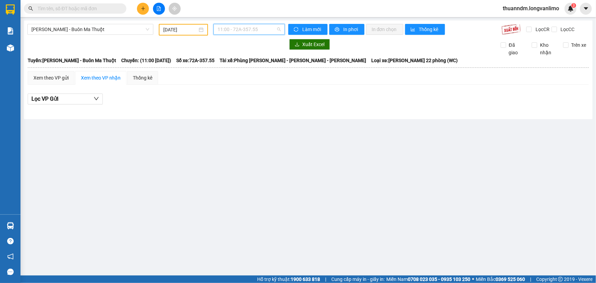
click at [242, 33] on span "11:00 - 72A-357.55" at bounding box center [249, 29] width 63 height 10
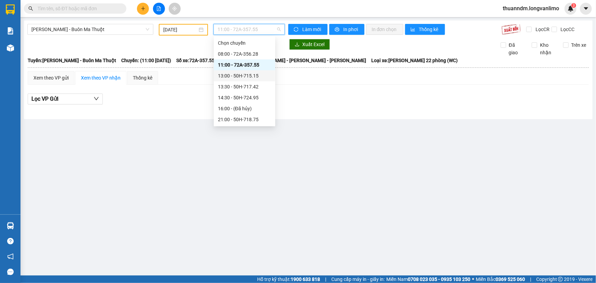
click at [243, 73] on div "13:00 - 50H-715.15" at bounding box center [244, 76] width 53 height 8
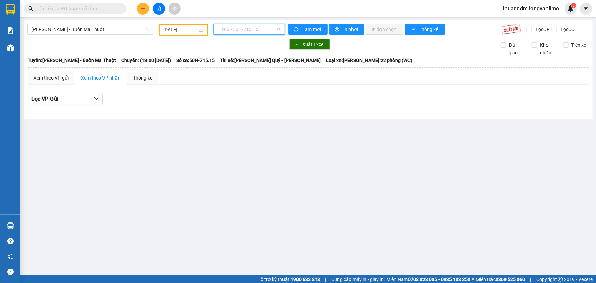
click at [243, 31] on span "13:00 - 50H-715.15" at bounding box center [249, 29] width 63 height 10
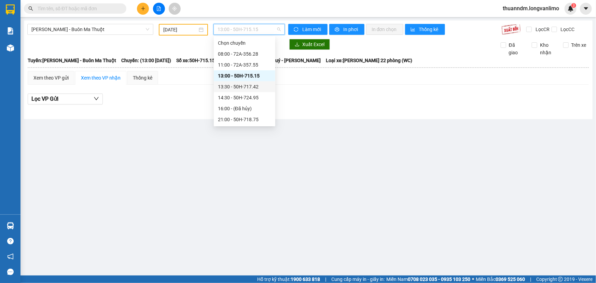
click at [246, 87] on div "13:30 - 50H-717.42" at bounding box center [244, 87] width 53 height 8
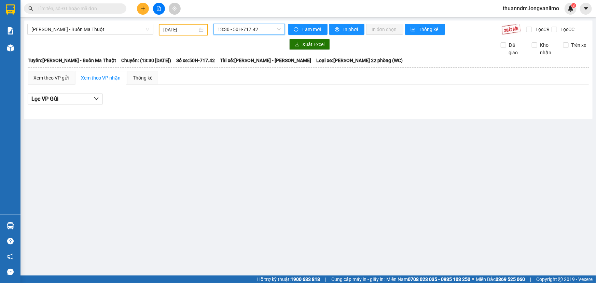
click at [246, 32] on span "13:30 - 50H-717.42" at bounding box center [249, 29] width 63 height 10
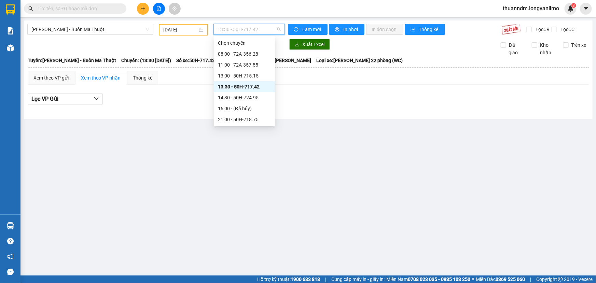
click at [252, 92] on div "14:30 - 50H-724.95" at bounding box center [245, 97] width 62 height 11
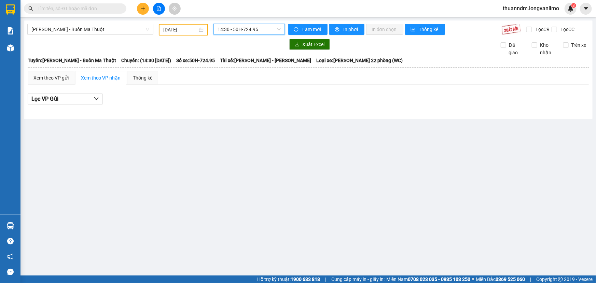
click at [238, 34] on span "14:30 - 50H-724.95" at bounding box center [249, 29] width 63 height 10
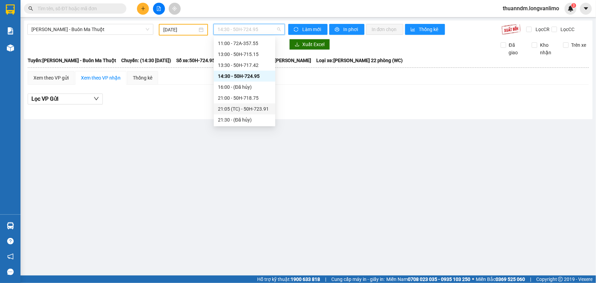
scroll to position [31, 0]
click at [247, 93] on div "21:00 - 50H-718.75" at bounding box center [245, 88] width 62 height 11
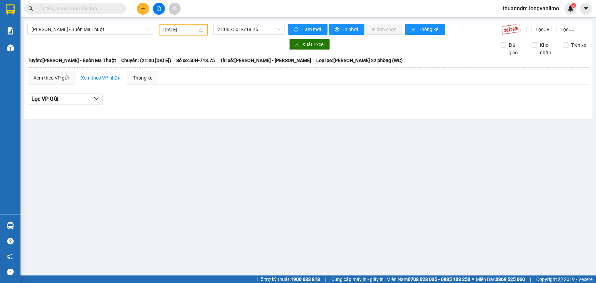
click at [244, 35] on div "21:00 - 50H-718.75" at bounding box center [249, 30] width 77 height 12
click at [243, 30] on span "21:00 - 50H-718.75" at bounding box center [249, 29] width 63 height 10
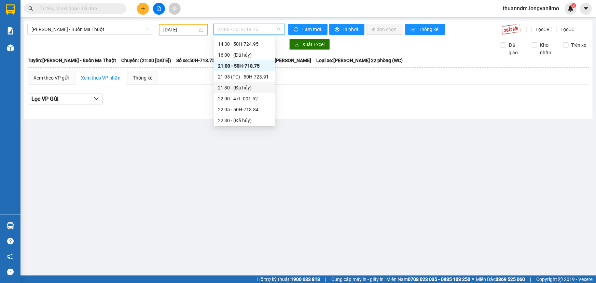
scroll to position [62, 0]
click at [251, 72] on div "21:05 (TC) - 50H-723.91" at bounding box center [245, 68] width 62 height 11
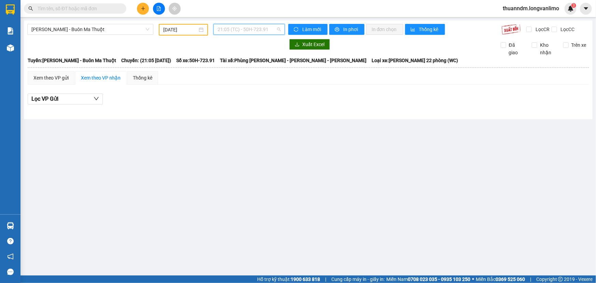
click at [246, 31] on span "21:05 (TC) - 50H-723.91" at bounding box center [249, 29] width 63 height 10
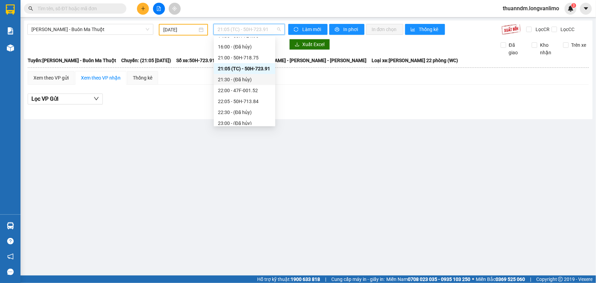
scroll to position [76, 0]
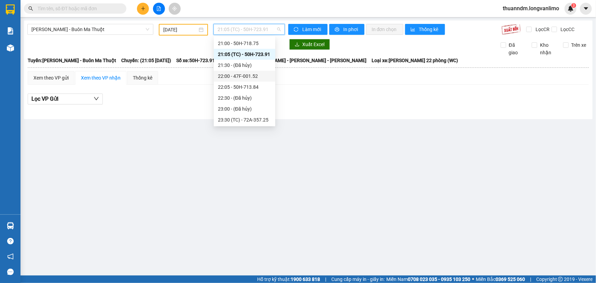
click at [250, 79] on div "22:00 - 47F-001.52" at bounding box center [244, 76] width 53 height 8
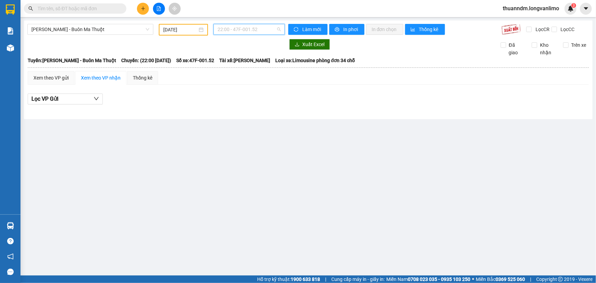
click at [243, 32] on span "22:00 - 47F-001.52" at bounding box center [249, 29] width 63 height 10
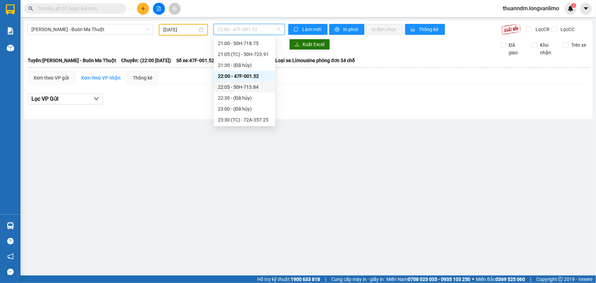
click at [254, 88] on div "22:05 - 50H-713.84" at bounding box center [244, 87] width 53 height 8
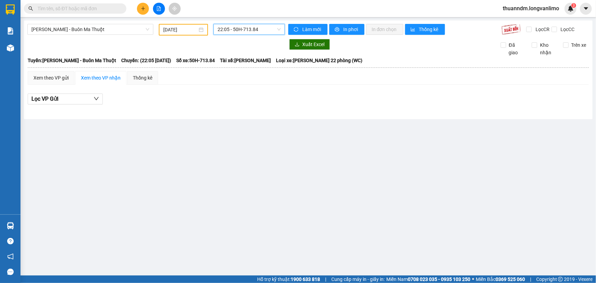
click at [244, 32] on span "22:05 - 50H-713.84" at bounding box center [249, 29] width 63 height 10
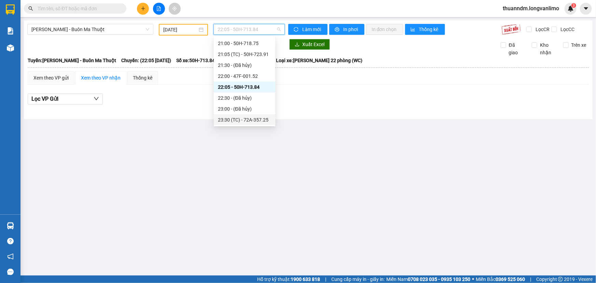
click at [263, 117] on div "23:30 (TC) - 72A-357.25" at bounding box center [244, 120] width 53 height 8
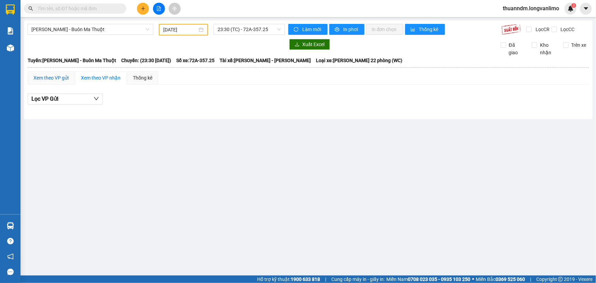
click at [57, 79] on div "Xem theo VP gửi" at bounding box center [50, 78] width 35 height 8
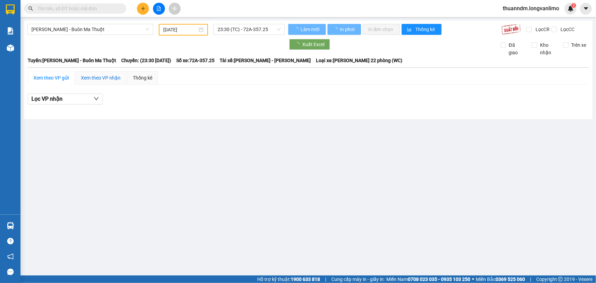
click at [91, 78] on div "Xem theo VP nhận" at bounding box center [101, 78] width 40 height 8
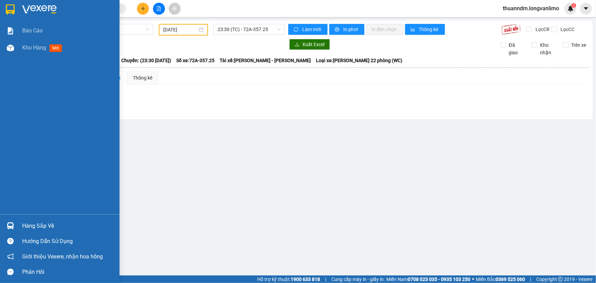
click at [13, 11] on img at bounding box center [10, 9] width 9 height 10
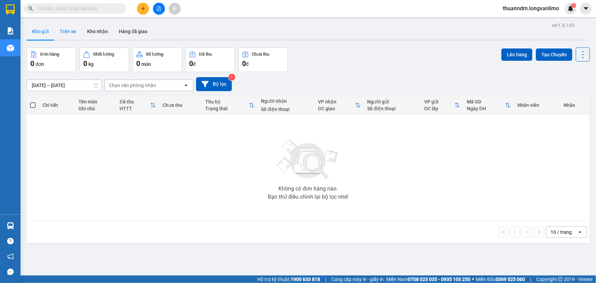
click at [69, 29] on button "Trên xe" at bounding box center [67, 31] width 27 height 16
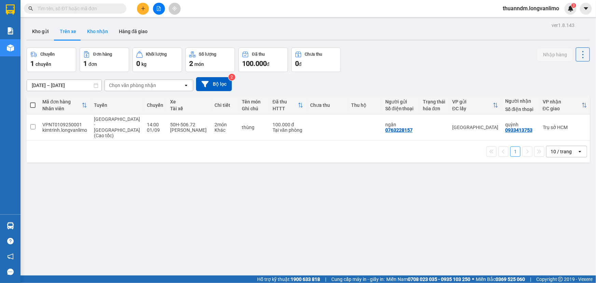
click at [96, 31] on button "Kho nhận" at bounding box center [98, 31] width 32 height 16
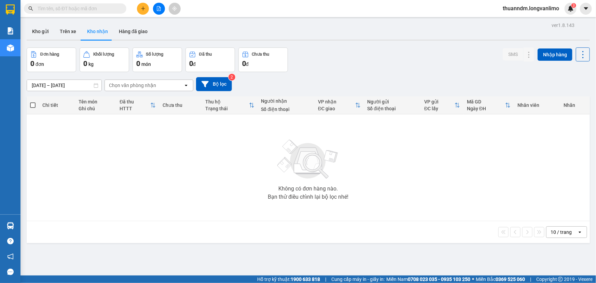
click at [81, 84] on input "12/09/2025 – 14/09/2025" at bounding box center [64, 85] width 75 height 11
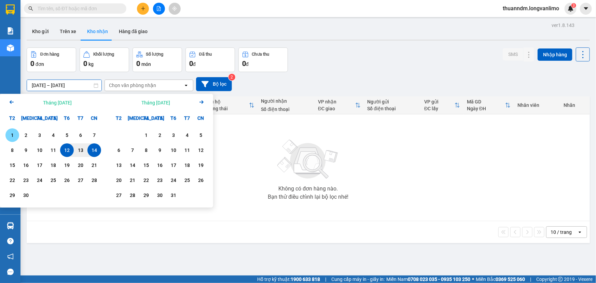
click at [15, 135] on div "1" at bounding box center [13, 135] width 10 height 8
type input "01/09/2025 – 01/09/2025"
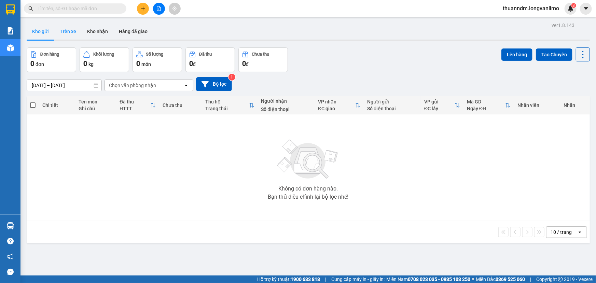
click at [76, 32] on button "Trên xe" at bounding box center [67, 31] width 27 height 16
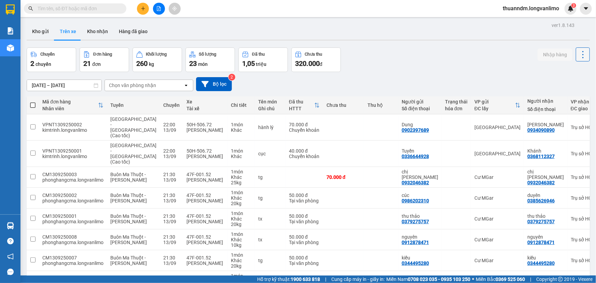
click at [580, 56] on icon at bounding box center [584, 55] width 10 height 10
click at [473, 67] on div "Chuyến 2 chuyến Đơn hàng 21 đơn Khối lượng 260 kg Số lượng 23 món Đã thu 1,05 t…" at bounding box center [309, 60] width 564 height 25
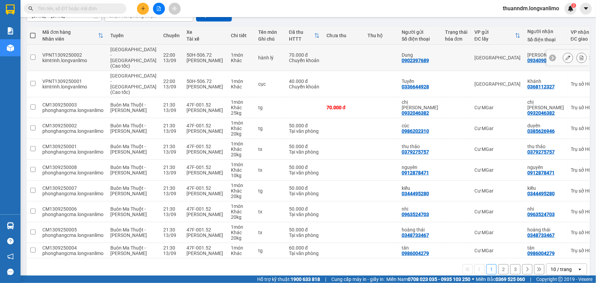
scroll to position [77, 0]
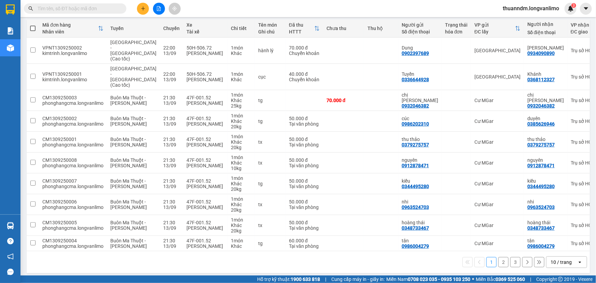
click at [499, 257] on button "2" at bounding box center [504, 262] width 10 height 10
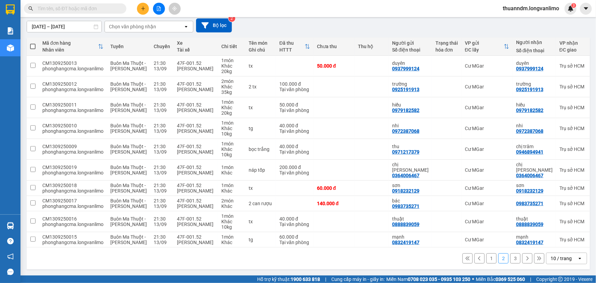
click at [489, 260] on button "1" at bounding box center [492, 259] width 10 height 10
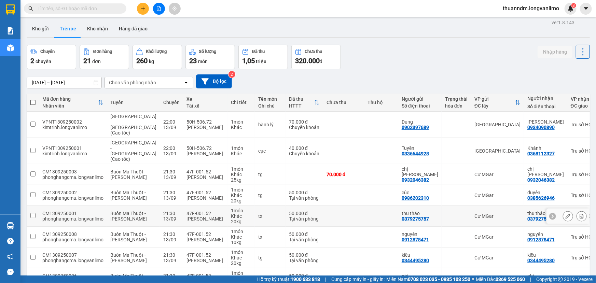
scroll to position [0, 0]
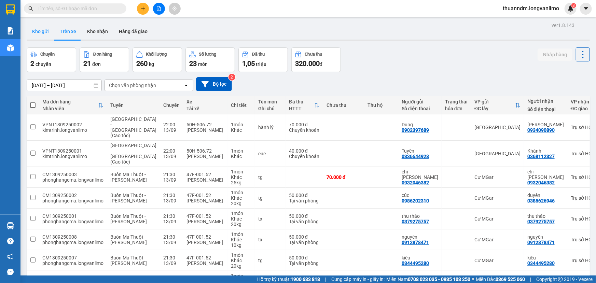
click at [39, 33] on button "Kho gửi" at bounding box center [41, 31] width 28 height 16
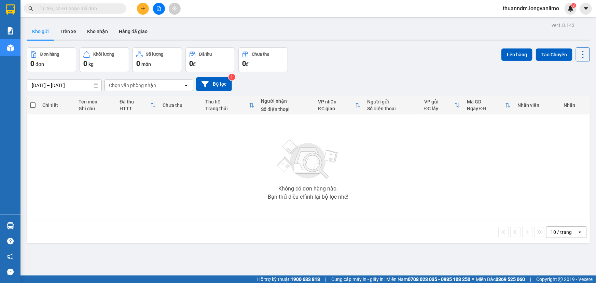
click at [65, 84] on input "[DATE] – [DATE]" at bounding box center [64, 85] width 75 height 11
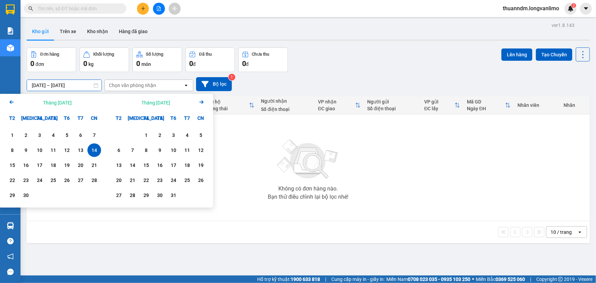
click at [67, 86] on input "[DATE] – [DATE]" at bounding box center [64, 85] width 75 height 11
click at [81, 150] on div "13" at bounding box center [81, 150] width 10 height 8
type input "[DATE] – [DATE]"
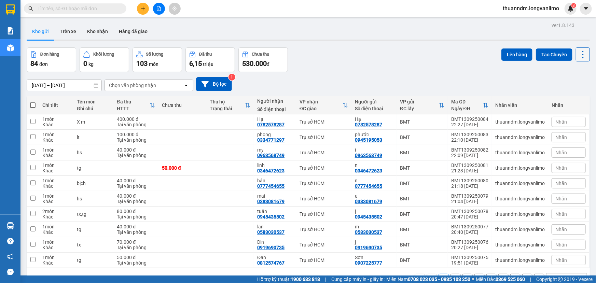
click at [581, 57] on icon at bounding box center [584, 55] width 10 height 10
click at [573, 85] on span "Xuất excel" at bounding box center [571, 85] width 22 height 7
click at [50, 11] on input "text" at bounding box center [78, 9] width 81 height 8
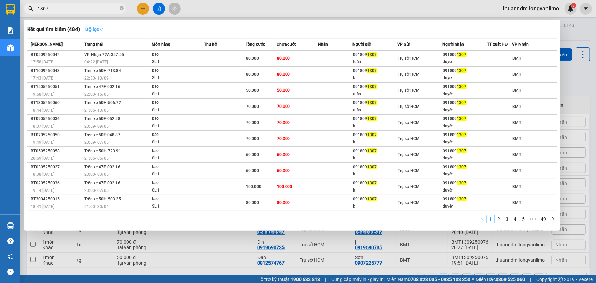
type input "1307"
click at [98, 30] on strong "Bộ lọc" at bounding box center [94, 29] width 18 height 5
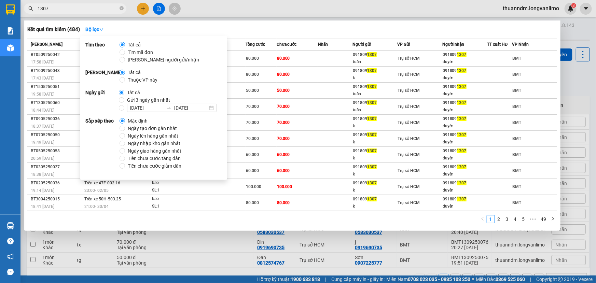
click at [125, 100] on span "Gửi 3 ngày gần nhất" at bounding box center [148, 100] width 49 height 8
click at [124, 100] on input "Gửi 3 ngày gần nhất" at bounding box center [121, 99] width 5 height 5
radio input "true"
radio input "false"
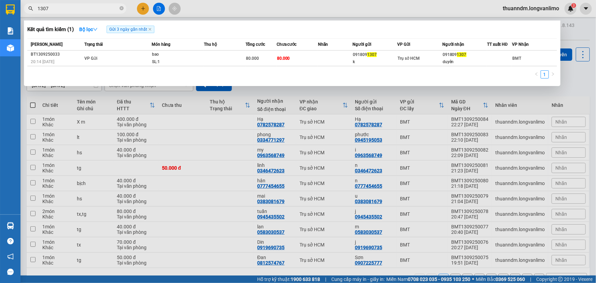
click at [311, 33] on div "Kết quả tìm kiếm ( 1 ) Bộ lọc Gửi 3 ngày gần nhất" at bounding box center [292, 29] width 530 height 11
click at [222, 143] on div at bounding box center [298, 141] width 596 height 283
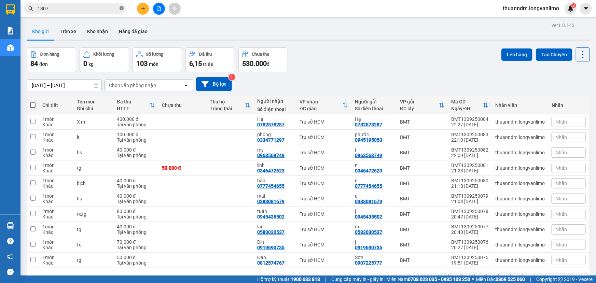
click at [121, 7] on icon "close-circle" at bounding box center [122, 8] width 4 height 4
click at [106, 7] on input "text" at bounding box center [78, 9] width 81 height 8
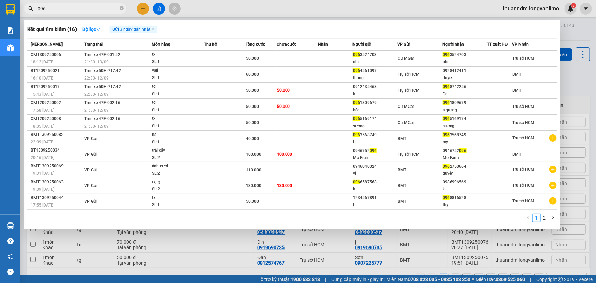
type input "096"
click at [123, 7] on icon "close-circle" at bounding box center [122, 8] width 4 height 4
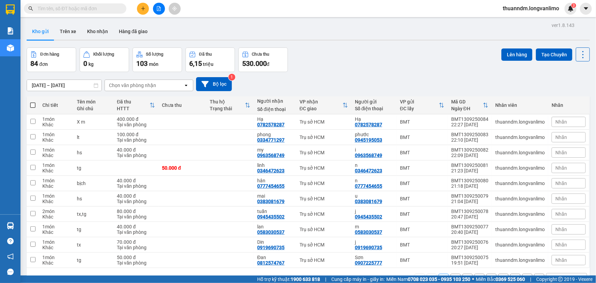
click at [62, 84] on input "[DATE] – [DATE]" at bounding box center [64, 85] width 75 height 11
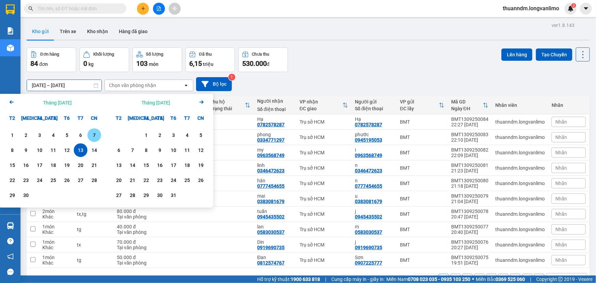
click at [95, 135] on div "7" at bounding box center [95, 135] width 10 height 8
type input "07/09/2025 – 07/09/2025"
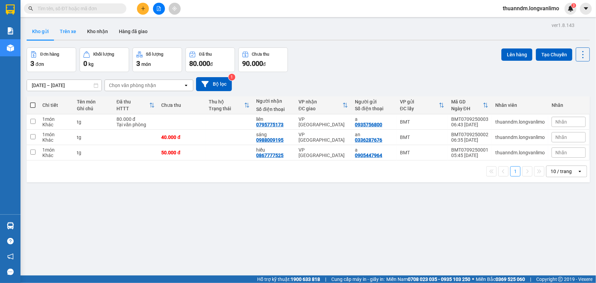
click at [75, 31] on button "Trên xe" at bounding box center [67, 31] width 27 height 16
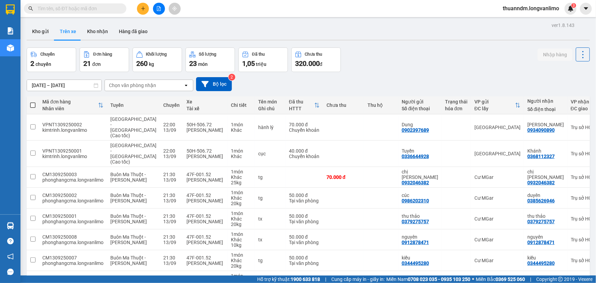
click at [84, 84] on input "[DATE] – [DATE]" at bounding box center [64, 85] width 75 height 11
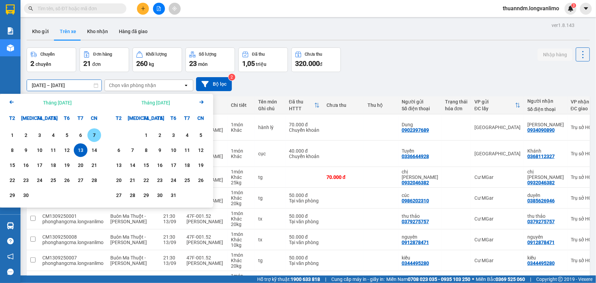
click at [92, 134] on div "7" at bounding box center [95, 135] width 10 height 8
type input "07/09/2025 – 07/09/2025"
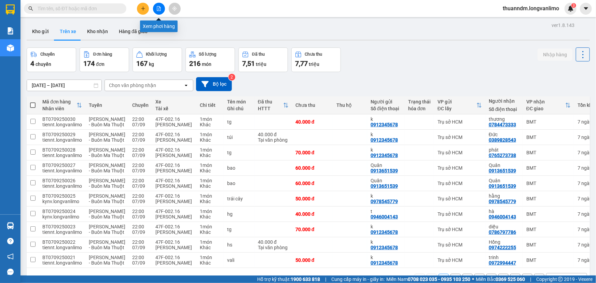
click at [157, 11] on icon "file-add" at bounding box center [159, 8] width 5 height 5
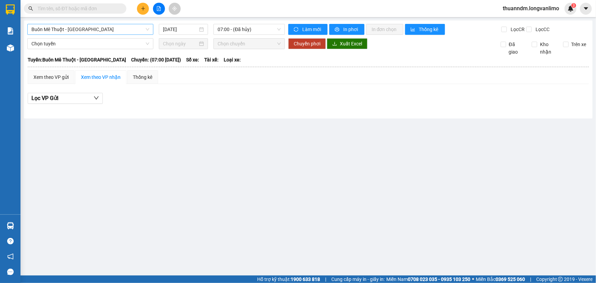
click at [144, 27] on span "Buôn Mê Thuột - [GEOGRAPHIC_DATA]" at bounding box center [90, 29] width 118 height 10
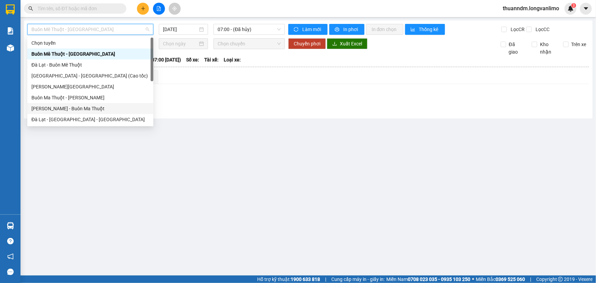
click at [93, 107] on div "[PERSON_NAME] - Buôn Ma Thuột" at bounding box center [90, 109] width 118 height 8
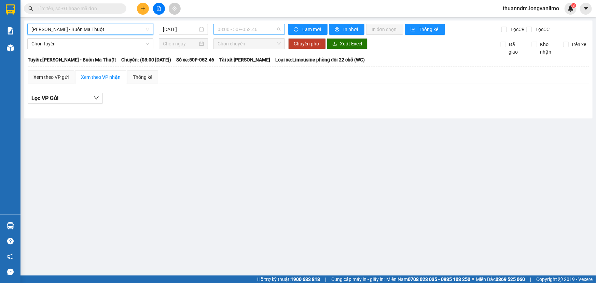
click at [235, 28] on span "08:00 - 50F-052.46" at bounding box center [249, 29] width 63 height 10
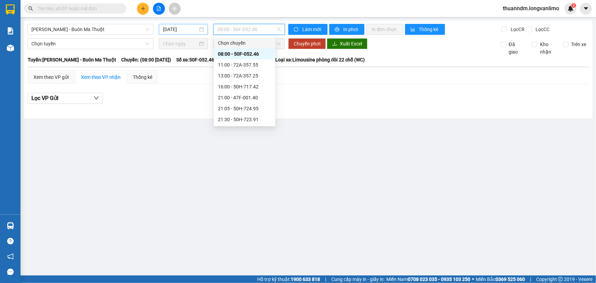
click at [199, 29] on div "[DATE]" at bounding box center [183, 30] width 41 height 8
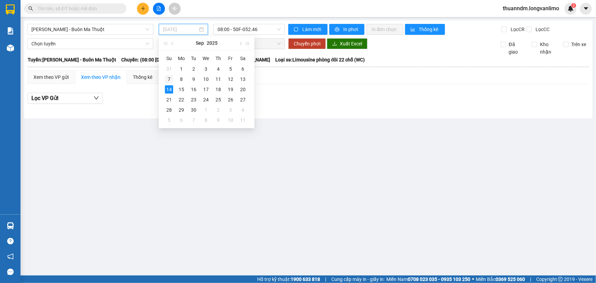
click at [173, 78] on div "7" at bounding box center [169, 79] width 8 height 8
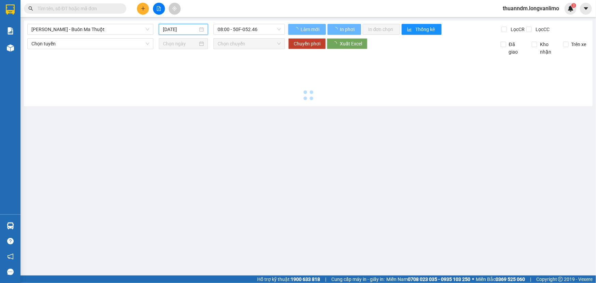
type input "07/09/2025"
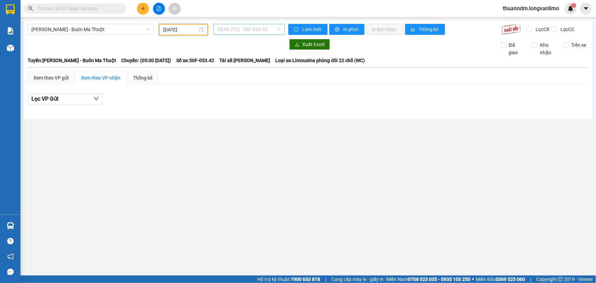
click at [243, 24] on span "05:00 (TC) - 50F-053.42" at bounding box center [249, 29] width 63 height 10
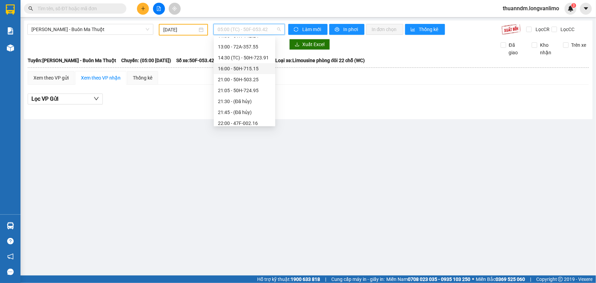
scroll to position [93, 0]
click at [253, 92] on div "22:00 - 47F-002.16" at bounding box center [244, 93] width 53 height 8
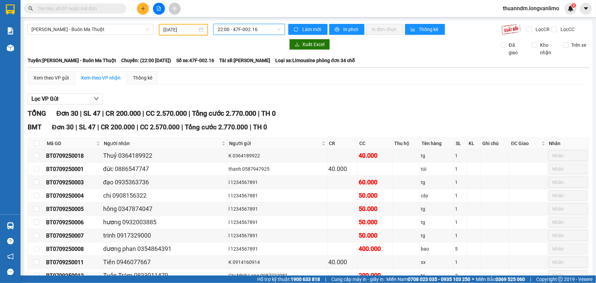
scroll to position [31, 0]
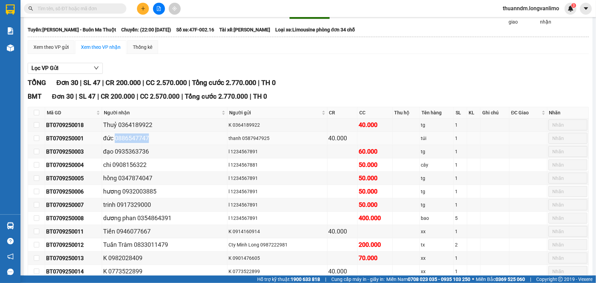
drag, startPoint x: 120, startPoint y: 136, endPoint x: 155, endPoint y: 143, distance: 35.8
click at [155, 143] on td "đức 0886547747" at bounding box center [165, 138] width 126 height 13
copy div "0886547747"
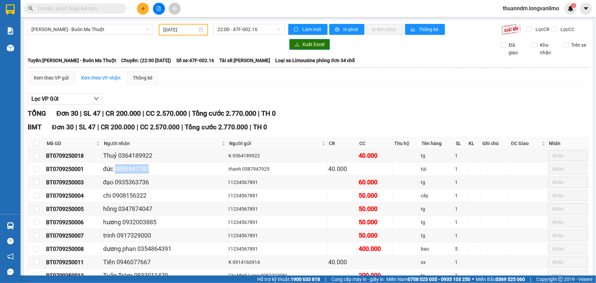
click at [313, 42] on span "Xuất Excel" at bounding box center [313, 45] width 22 height 8
click at [116, 11] on input "text" at bounding box center [78, 9] width 81 height 8
type input "8"
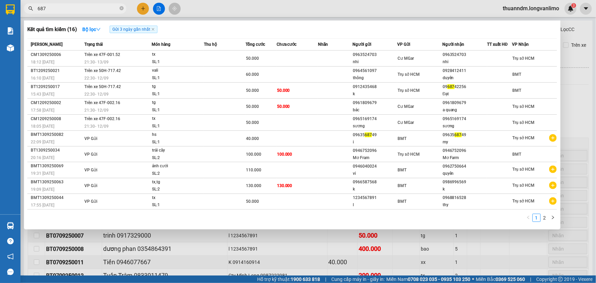
type input "6879"
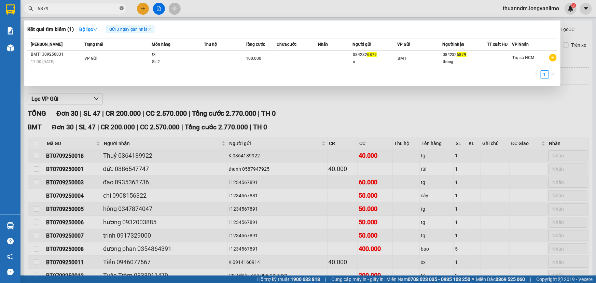
click at [121, 8] on icon "close-circle" at bounding box center [122, 8] width 4 height 4
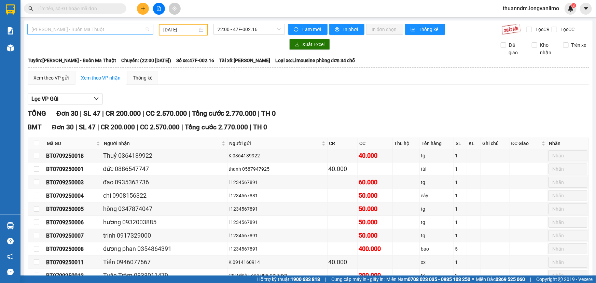
click at [122, 27] on span "[PERSON_NAME] - Buôn Ma Thuột" at bounding box center [90, 29] width 118 height 10
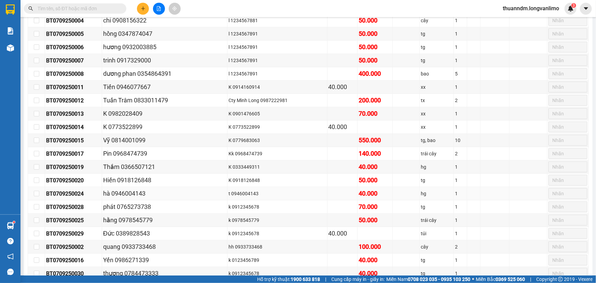
scroll to position [155, 0]
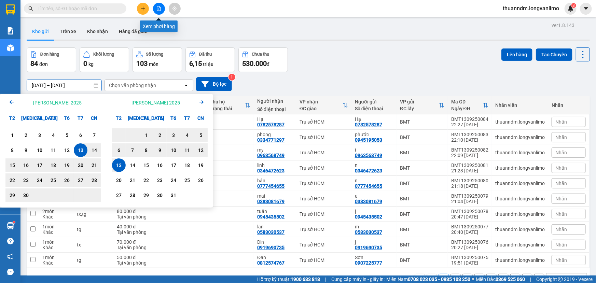
click at [160, 12] on button at bounding box center [159, 9] width 12 height 12
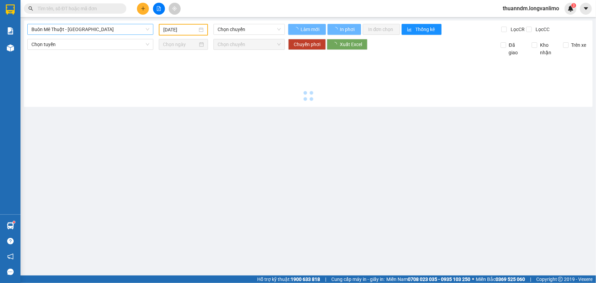
type input "[DATE]"
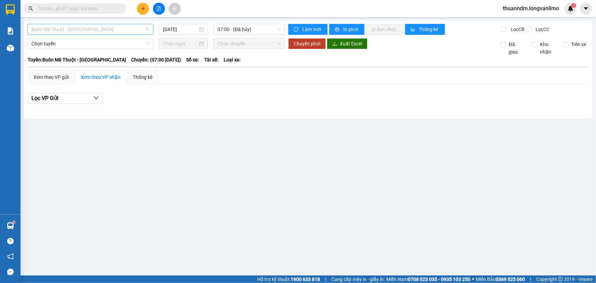
click at [128, 33] on span "Buôn Mê Thuột - [GEOGRAPHIC_DATA]" at bounding box center [90, 29] width 118 height 10
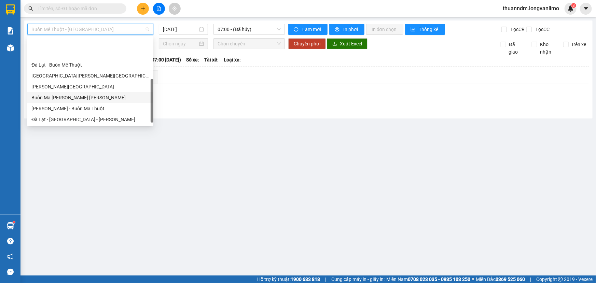
scroll to position [31, 0]
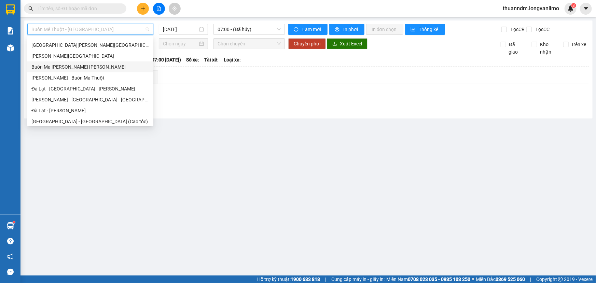
click at [81, 68] on div "Buôn Ma Thuột - [PERSON_NAME]" at bounding box center [90, 67] width 118 height 8
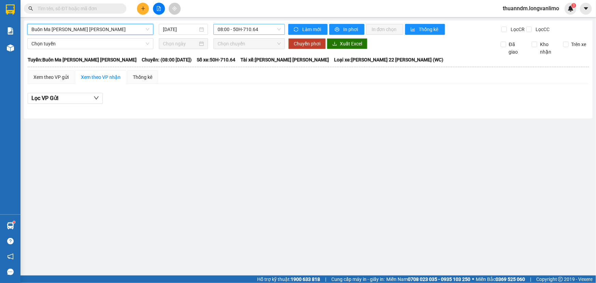
click at [252, 28] on span "08:00 - 50H-710.64" at bounding box center [249, 29] width 63 height 10
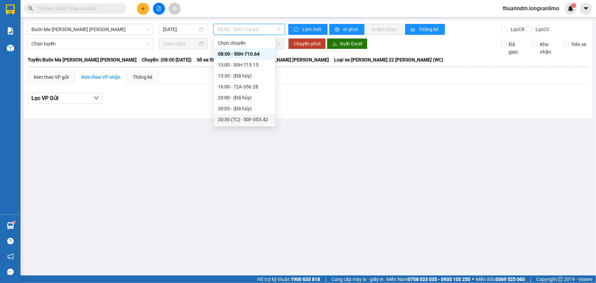
click at [251, 116] on div "20:30 (TC) - 50F-053.42" at bounding box center [244, 120] width 53 height 8
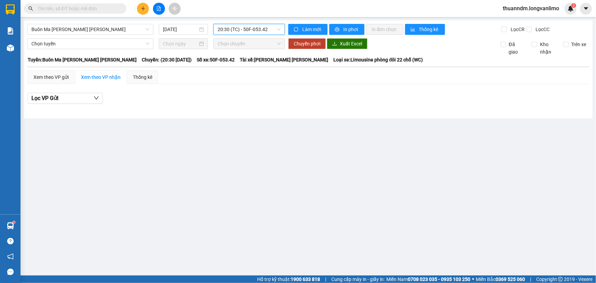
click at [249, 31] on span "20:30 (TC) - 50F-053.42" at bounding box center [249, 29] width 63 height 10
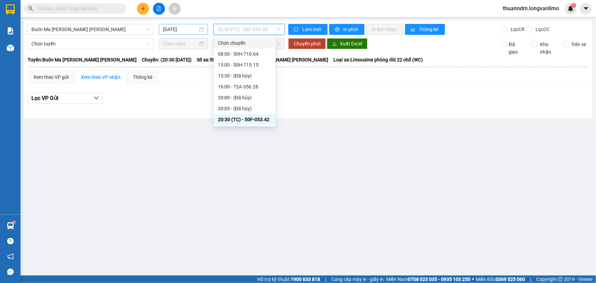
click at [187, 31] on input "[DATE]" at bounding box center [180, 30] width 35 height 8
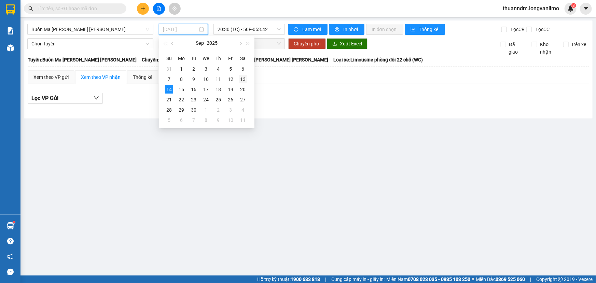
click at [242, 76] on div "13" at bounding box center [243, 79] width 8 height 8
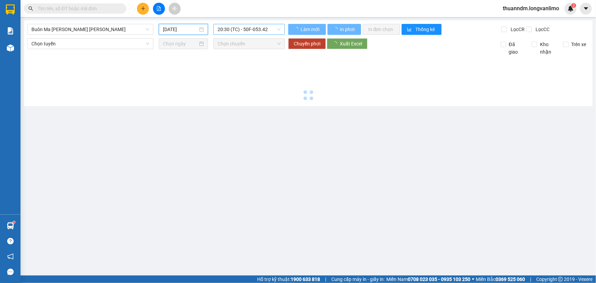
type input "[DATE]"
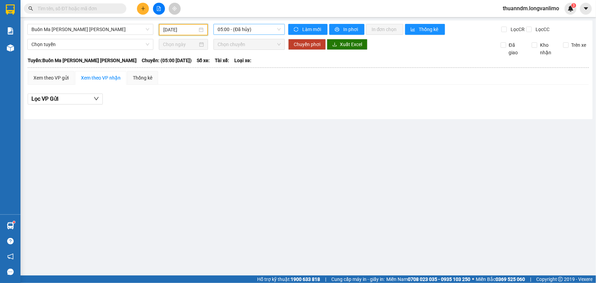
click at [253, 27] on span "05:00 - (Đã hủy)" at bounding box center [249, 29] width 63 height 10
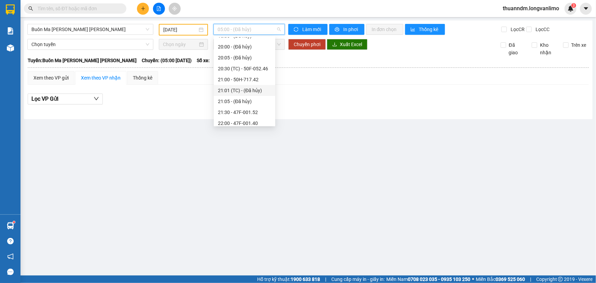
scroll to position [93, 0]
click at [249, 84] on div "21:30 - 47F-001.52" at bounding box center [244, 82] width 53 height 8
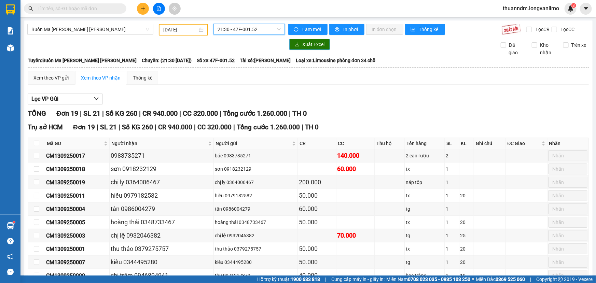
click at [306, 46] on span "Xuất Excel" at bounding box center [313, 45] width 22 height 8
click at [414, 95] on div "Lọc VP Gửi" at bounding box center [309, 99] width 562 height 11
click at [243, 94] on div "Lọc VP Gửi" at bounding box center [309, 99] width 562 height 11
click at [47, 46] on div at bounding box center [156, 44] width 258 height 11
click at [353, 49] on div "Xuất Excel" at bounding box center [388, 44] width 201 height 11
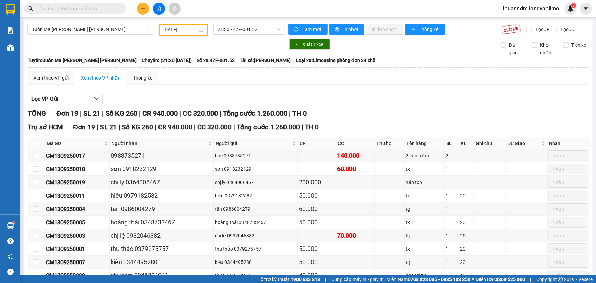
click at [353, 49] on div "Xuất Excel" at bounding box center [388, 44] width 201 height 11
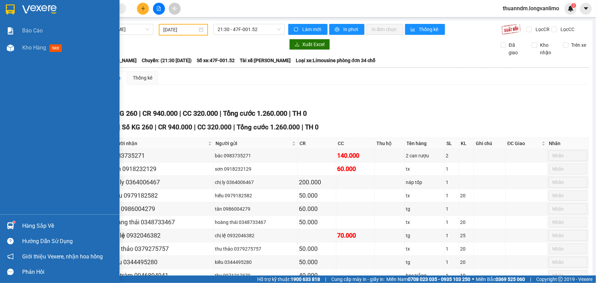
click at [9, 10] on img at bounding box center [10, 9] width 9 height 10
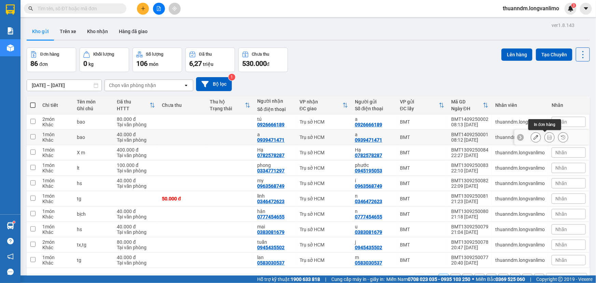
click at [549, 135] on button at bounding box center [550, 138] width 10 height 12
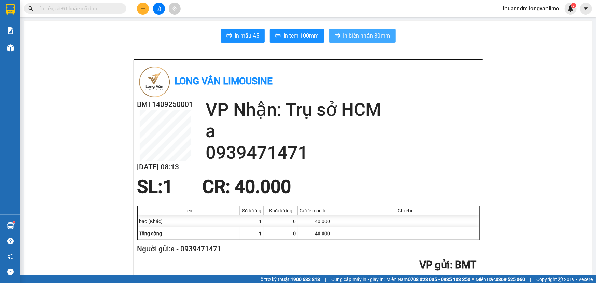
click at [364, 37] on span "In biên nhận 80mm" at bounding box center [366, 35] width 47 height 9
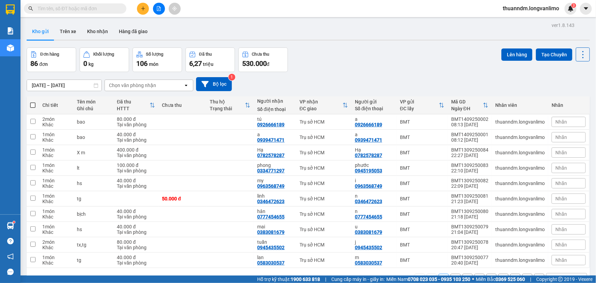
click at [79, 92] on div "13/09/2025 – 13/10/2025 Press the down arrow key to interact with the calendar …" at bounding box center [309, 84] width 564 height 24
click at [79, 88] on input "[DATE] – [DATE]" at bounding box center [64, 85] width 75 height 11
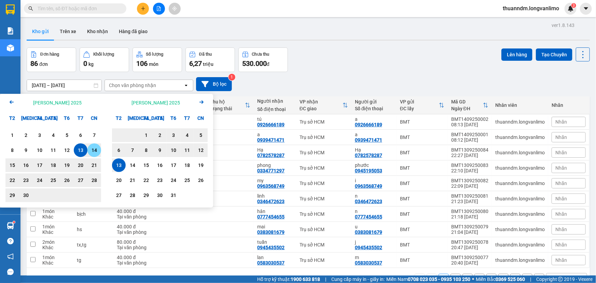
click at [95, 150] on div "14" at bounding box center [95, 150] width 10 height 8
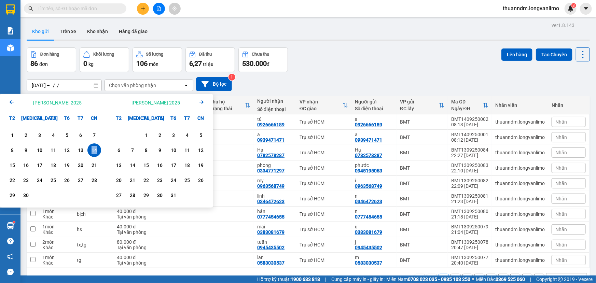
click at [95, 150] on div "14" at bounding box center [95, 150] width 10 height 8
type input "[DATE] – [DATE]"
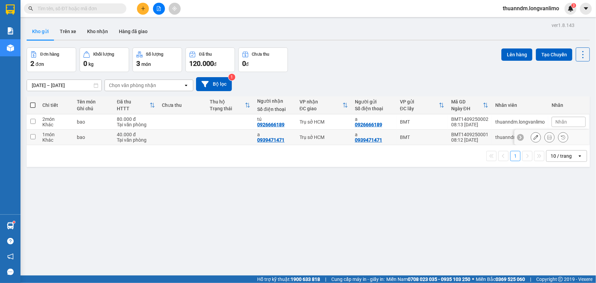
click at [34, 136] on input "checkbox" at bounding box center [32, 136] width 5 height 5
checkbox input "true"
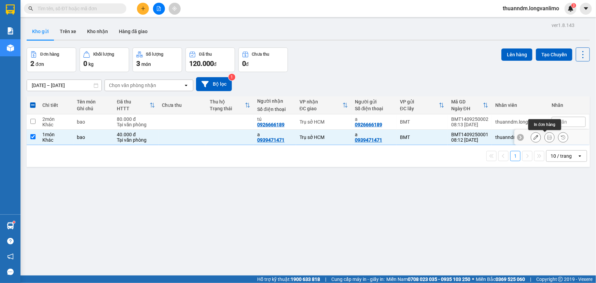
click at [548, 135] on button at bounding box center [550, 138] width 10 height 12
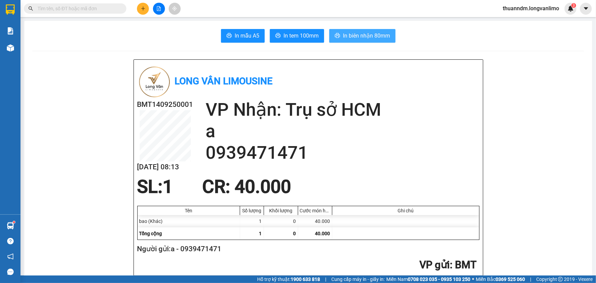
click at [345, 37] on span "In biên nhận 80mm" at bounding box center [366, 35] width 47 height 9
click at [100, 9] on input "text" at bounding box center [78, 9] width 81 height 8
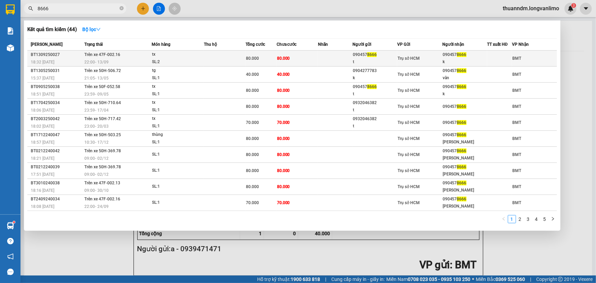
type input "8666"
click at [226, 61] on td at bounding box center [224, 59] width 41 height 16
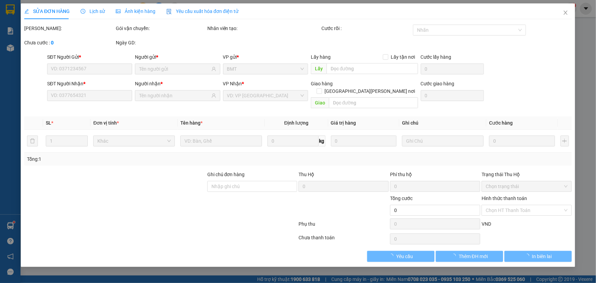
type input "0904578666"
type input "t"
type input "0904578666"
type input "k"
type input "80.000"
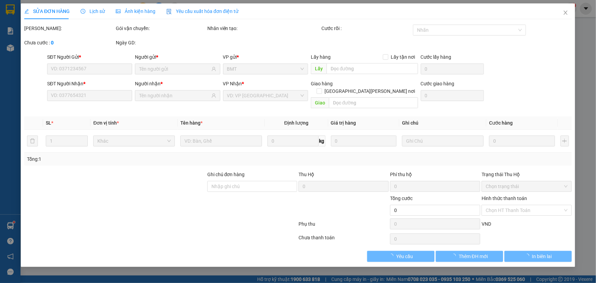
type input "80.000"
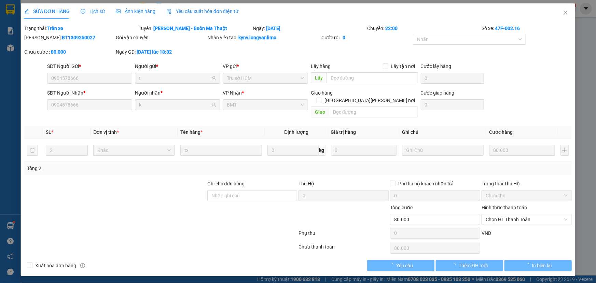
click at [137, 10] on span "Ảnh kiện hàng" at bounding box center [136, 11] width 40 height 5
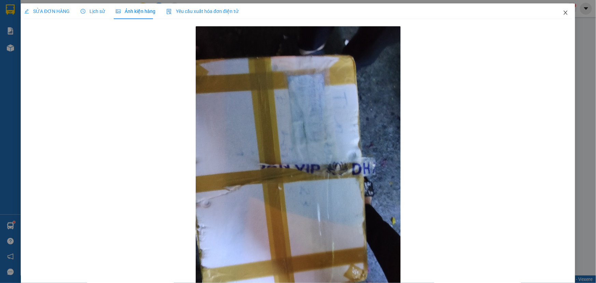
click at [558, 12] on span "Close" at bounding box center [565, 12] width 19 height 19
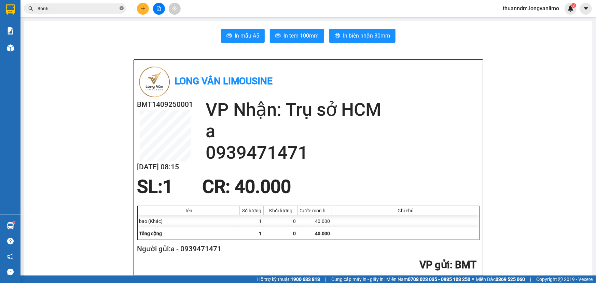
click at [121, 8] on icon "close-circle" at bounding box center [122, 8] width 4 height 4
click at [109, 8] on input "text" at bounding box center [78, 9] width 81 height 8
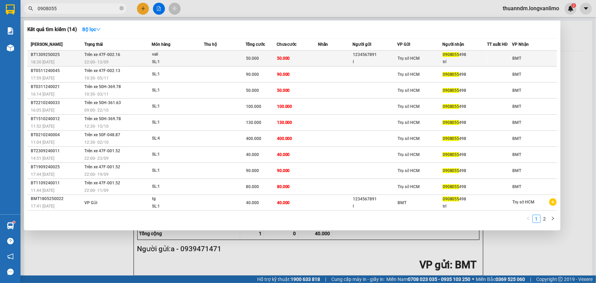
type input "0908055"
click at [116, 57] on span "Trên xe 47F-002.16" at bounding box center [102, 54] width 36 height 5
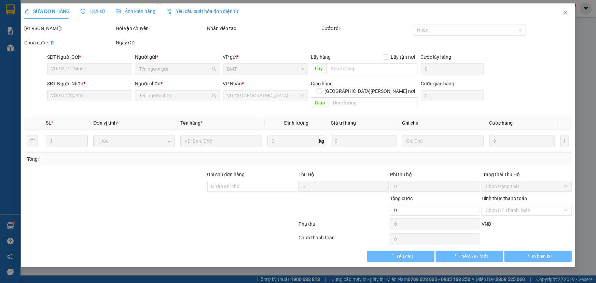
type input "1234567891"
type input "l"
type input "0908055498"
type input "trí"
type input "50.000"
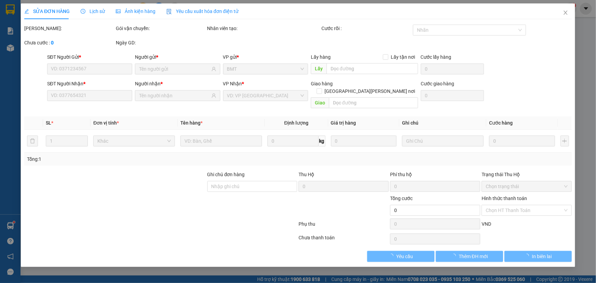
type input "50.000"
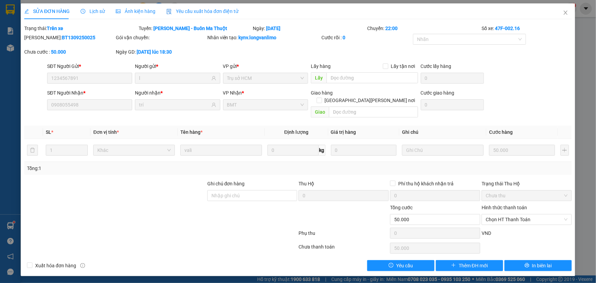
click at [131, 14] on div "Ảnh kiện hàng" at bounding box center [136, 12] width 40 height 8
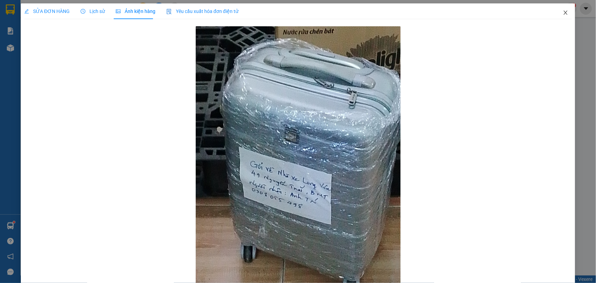
click at [556, 8] on span "Close" at bounding box center [565, 12] width 19 height 19
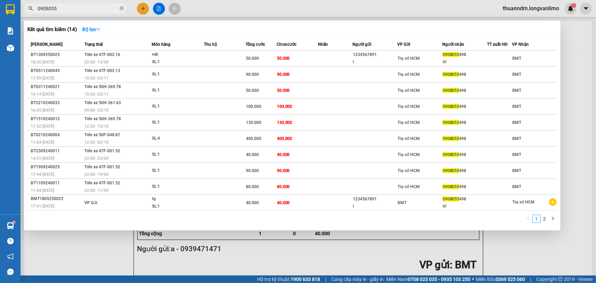
click at [98, 5] on input "0908055" at bounding box center [78, 9] width 81 height 8
click at [83, 255] on div at bounding box center [298, 141] width 596 height 283
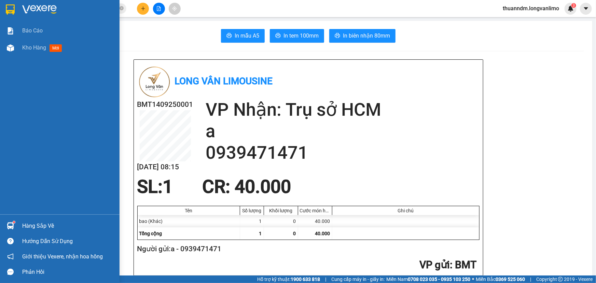
click at [8, 10] on img at bounding box center [10, 9] width 9 height 10
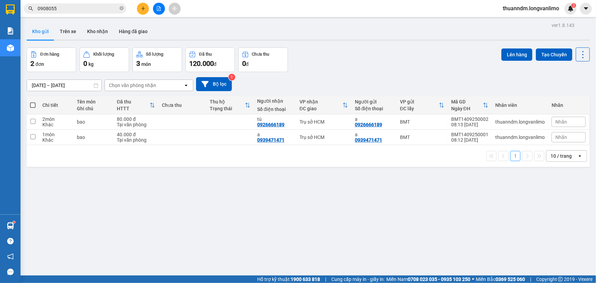
click at [68, 84] on input "[DATE] – [DATE]" at bounding box center [64, 85] width 75 height 11
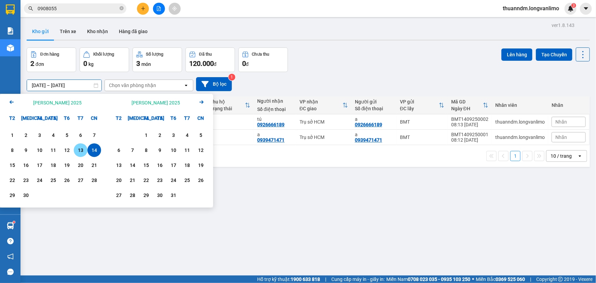
click at [82, 150] on div "13" at bounding box center [81, 150] width 10 height 8
type input "[DATE] – [DATE]"
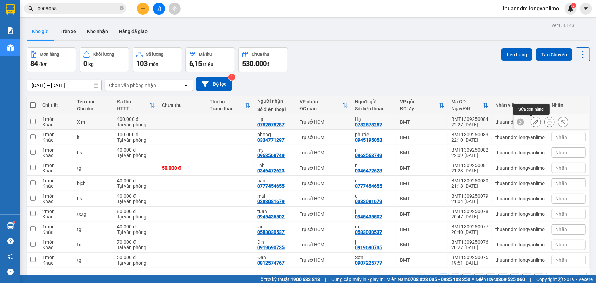
click at [534, 120] on icon at bounding box center [536, 122] width 5 height 5
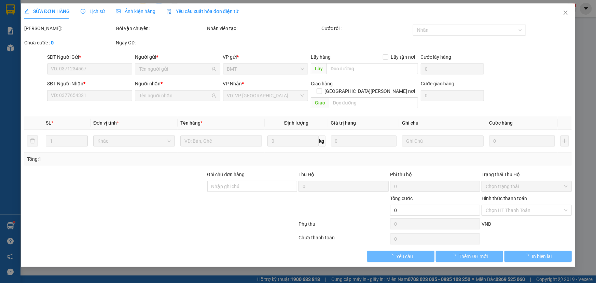
type input "0782578287"
type input "400.000"
type input "0"
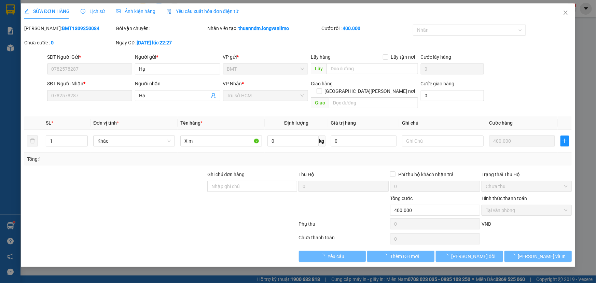
click at [143, 9] on span "Ảnh kiện hàng" at bounding box center [136, 11] width 40 height 5
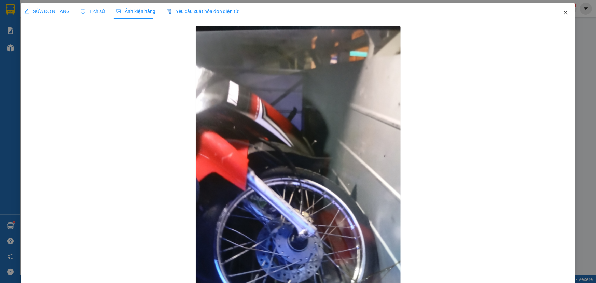
click at [566, 15] on span "Close" at bounding box center [565, 12] width 19 height 19
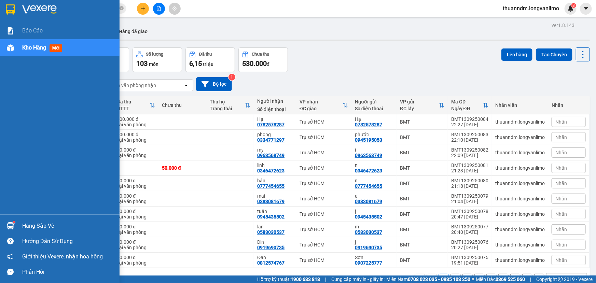
click at [13, 11] on img at bounding box center [10, 9] width 9 height 10
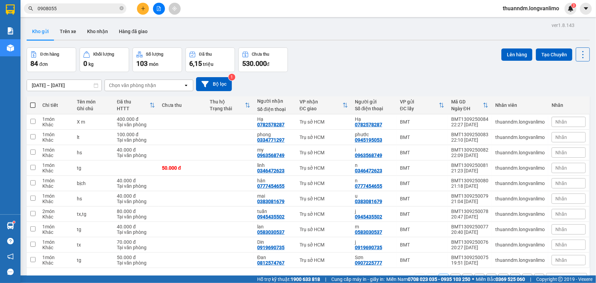
click at [89, 83] on input "[DATE] – [DATE]" at bounding box center [64, 85] width 75 height 11
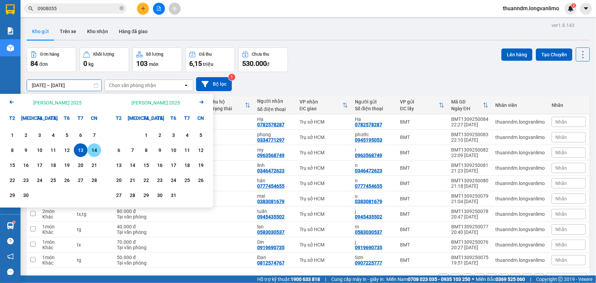
click at [96, 149] on div "14" at bounding box center [95, 150] width 10 height 8
type input "[DATE] – [DATE]"
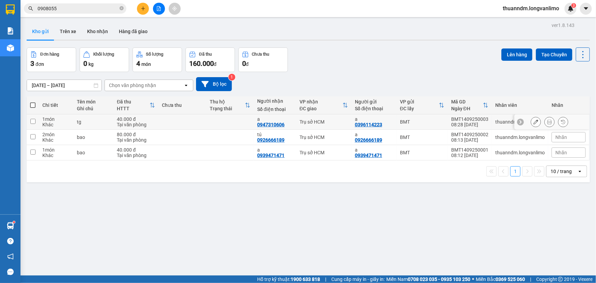
click at [35, 122] on td at bounding box center [33, 121] width 12 height 15
checkbox input "true"
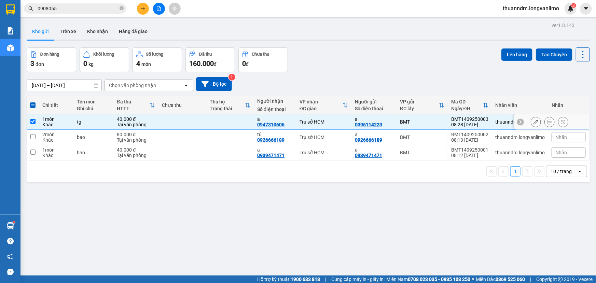
click at [548, 121] on icon at bounding box center [550, 122] width 5 height 5
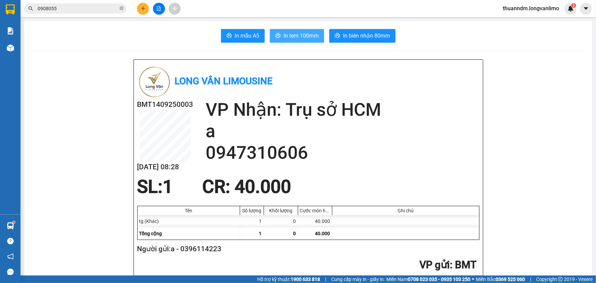
click at [310, 37] on span "In tem 100mm" at bounding box center [301, 35] width 35 height 9
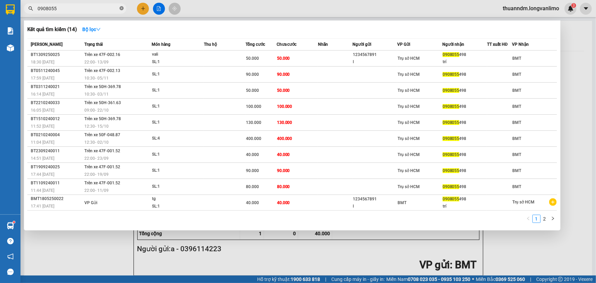
click at [121, 8] on icon "close-circle" at bounding box center [122, 8] width 4 height 4
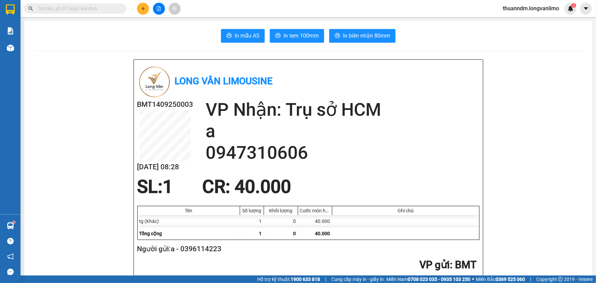
click at [90, 9] on input "text" at bounding box center [78, 9] width 81 height 8
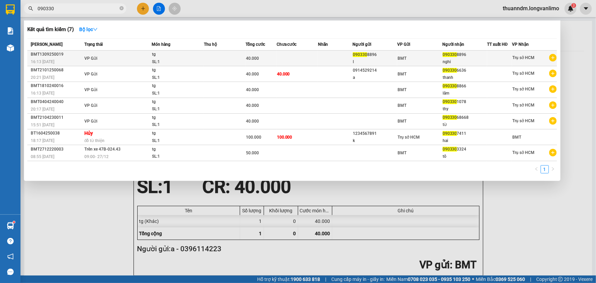
type input "090330"
click at [153, 58] on div "SL: 1" at bounding box center [177, 62] width 51 height 8
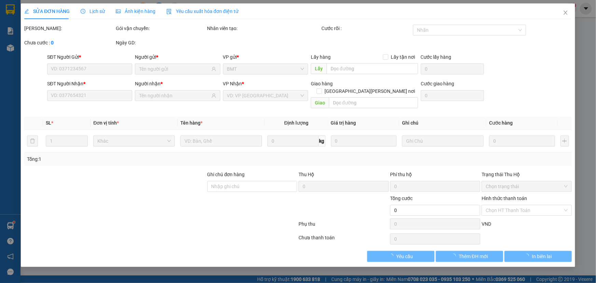
type input "0903308896"
type input "40.000"
type input "0"
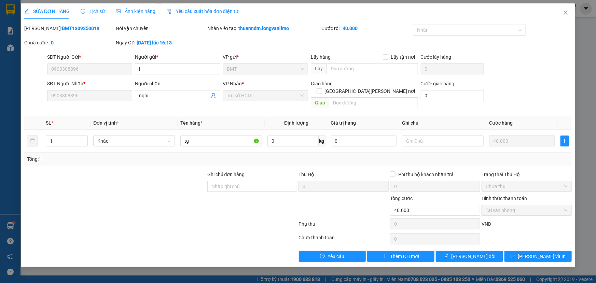
click at [140, 12] on span "Ảnh kiện hàng" at bounding box center [136, 11] width 40 height 5
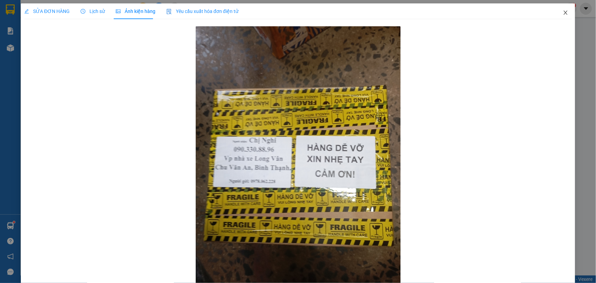
click at [563, 11] on icon "close" at bounding box center [565, 12] width 5 height 5
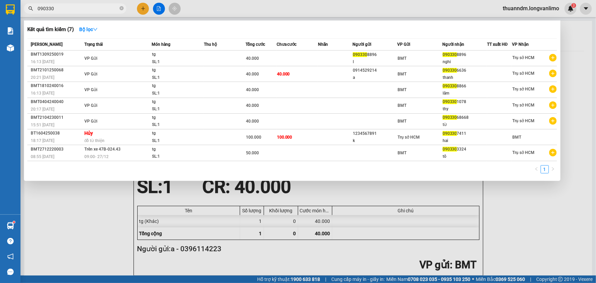
click at [109, 7] on input "090330" at bounding box center [78, 9] width 81 height 8
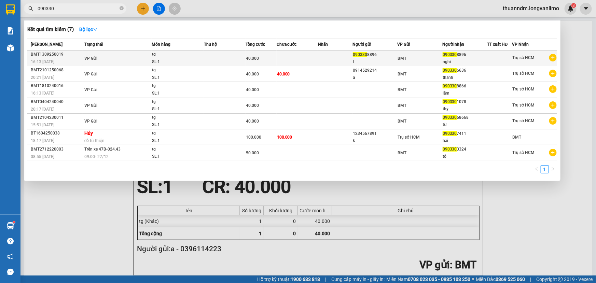
click at [135, 59] on td "VP Gửi" at bounding box center [117, 59] width 69 height 16
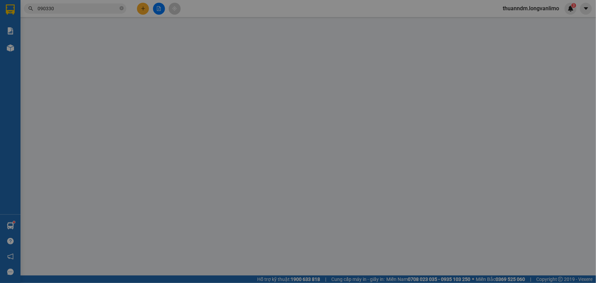
type input "0903308896"
type input "40.000"
type input "0"
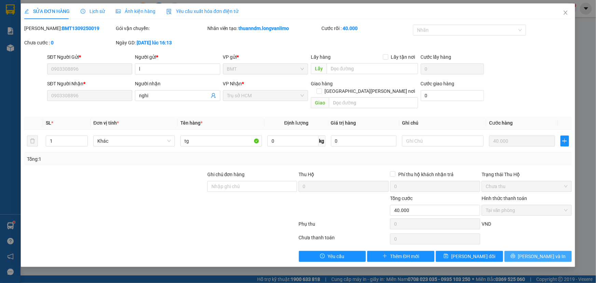
click at [516, 254] on icon "printer" at bounding box center [513, 256] width 5 height 5
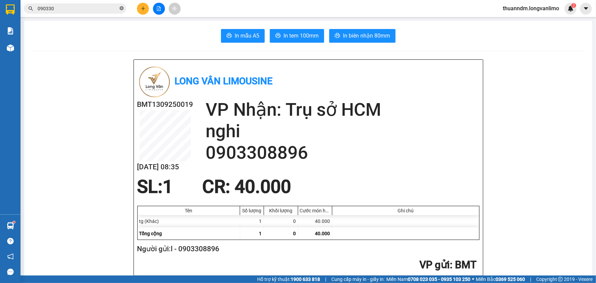
click at [123, 10] on icon "close-circle" at bounding box center [122, 8] width 4 height 4
click at [157, 7] on icon "file-add" at bounding box center [159, 8] width 5 height 5
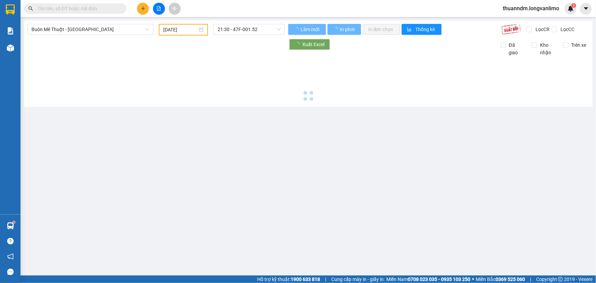
type input "[DATE]"
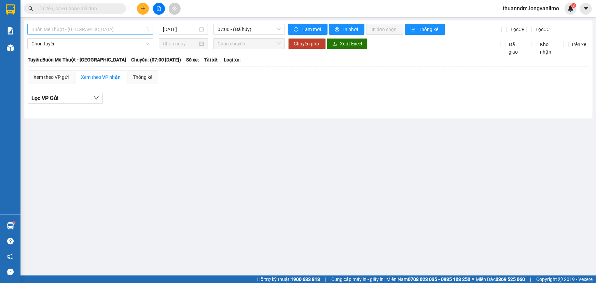
click at [141, 27] on span "Buôn Mê Thuột - [GEOGRAPHIC_DATA]" at bounding box center [90, 29] width 118 height 10
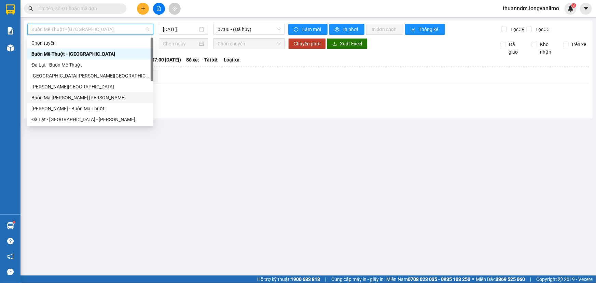
click at [111, 96] on div "Buôn Ma Thuột - [PERSON_NAME]" at bounding box center [90, 98] width 118 height 8
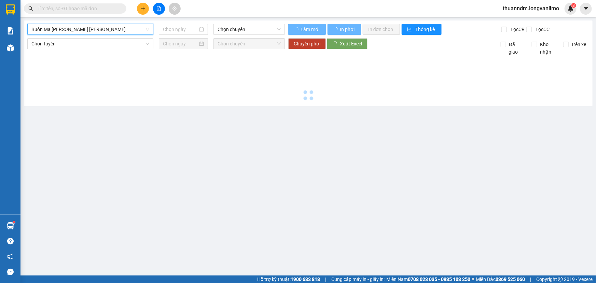
type input "[DATE]"
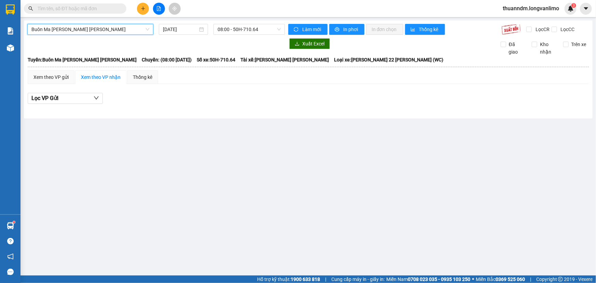
click at [114, 24] on div "Buôn Ma Thuột - Hồ Chí Minh Buôn Ma Thuột - Hồ Chí Minh 14/09/2025 08:00 - 50H-…" at bounding box center [308, 70] width 569 height 98
click at [116, 25] on span "Buôn Ma [PERSON_NAME] [PERSON_NAME]" at bounding box center [90, 29] width 118 height 10
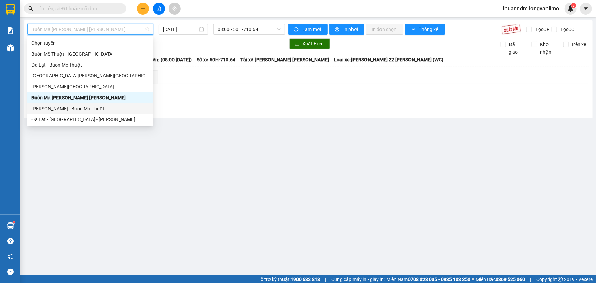
click at [82, 108] on div "[PERSON_NAME] - Buôn Ma Thuột" at bounding box center [90, 109] width 118 height 8
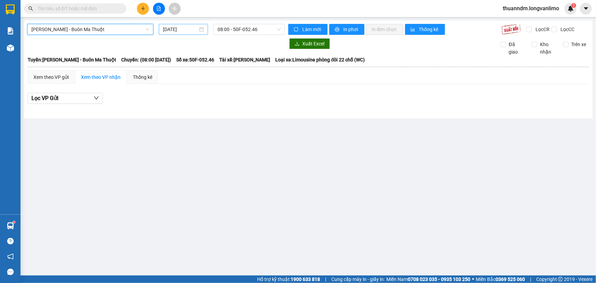
click at [174, 34] on div "[DATE]" at bounding box center [183, 29] width 49 height 11
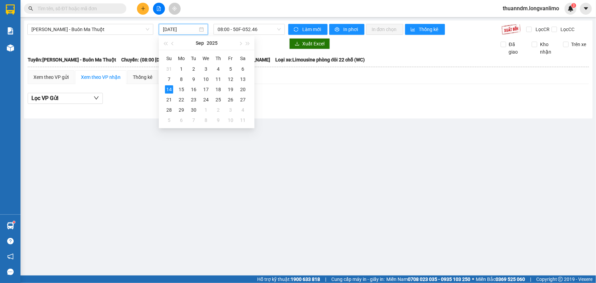
click at [174, 33] on input "[DATE]" at bounding box center [180, 30] width 35 height 8
click at [195, 75] on div "9" at bounding box center [194, 79] width 8 height 8
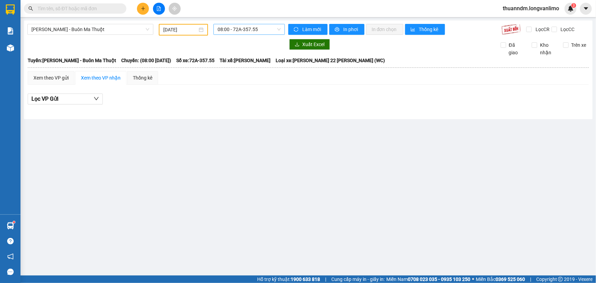
click at [245, 27] on span "08:00 - 72A-357.55" at bounding box center [249, 29] width 63 height 10
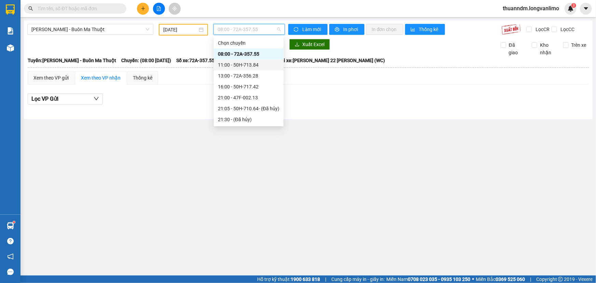
click at [255, 63] on div "11:00 - 50H-713.84" at bounding box center [249, 65] width 62 height 8
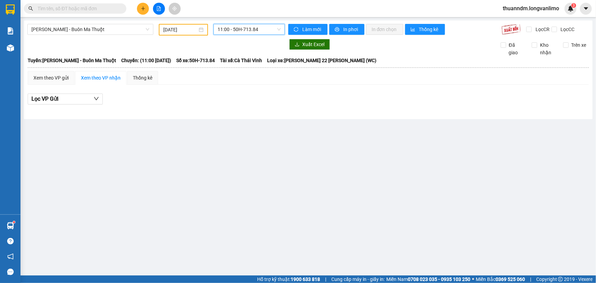
click at [262, 29] on span "11:00 - 50H-713.84" at bounding box center [249, 29] width 63 height 10
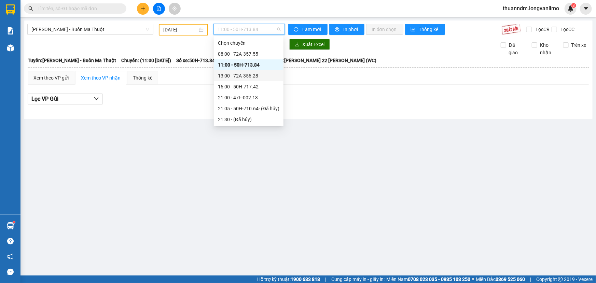
click at [256, 75] on div "13:00 - 72A-356.28" at bounding box center [249, 76] width 62 height 8
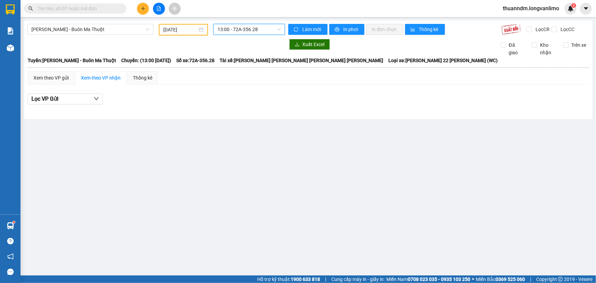
click at [261, 30] on span "13:00 - 72A-356.28" at bounding box center [249, 29] width 63 height 10
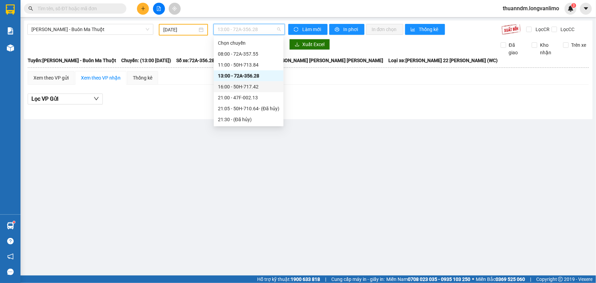
click at [261, 86] on div "16:00 - 50H-717.42" at bounding box center [249, 87] width 62 height 8
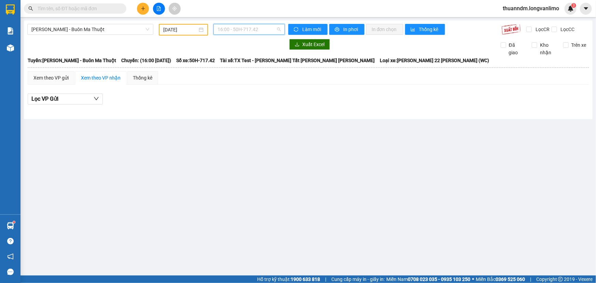
click at [262, 28] on span "16:00 - 50H-717.42" at bounding box center [249, 29] width 63 height 10
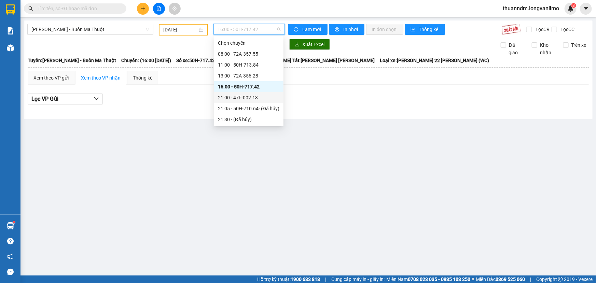
click at [263, 96] on div "21:00 - 47F-002.13" at bounding box center [249, 98] width 62 height 8
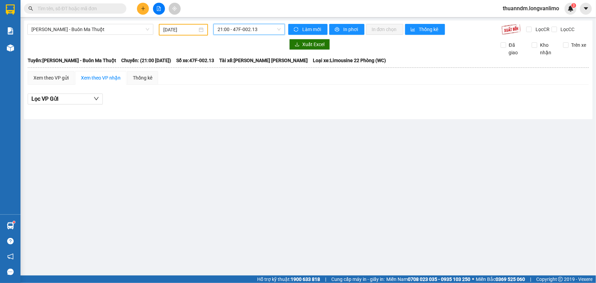
click at [264, 32] on span "21:00 - 47F-002.13" at bounding box center [249, 29] width 63 height 10
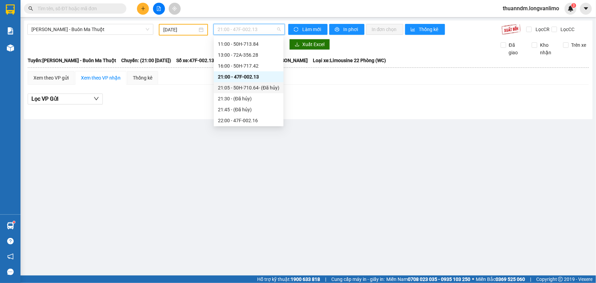
scroll to position [31, 0]
click at [255, 110] on div "22:00 - 47F-002.16" at bounding box center [249, 111] width 62 height 8
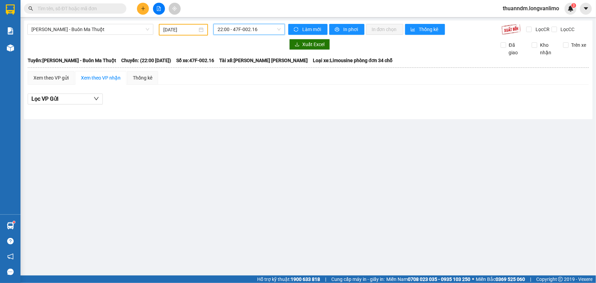
click at [264, 30] on span "22:00 - 47F-002.16" at bounding box center [249, 29] width 63 height 10
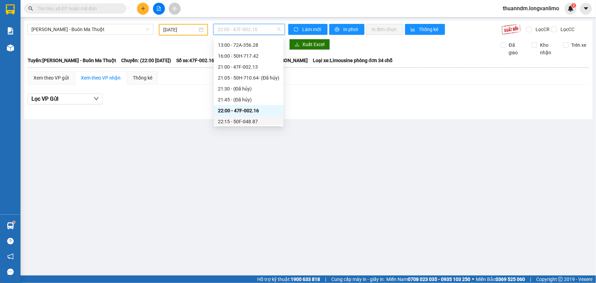
click at [257, 122] on div "22:15 - 50F-048.87" at bounding box center [249, 122] width 62 height 8
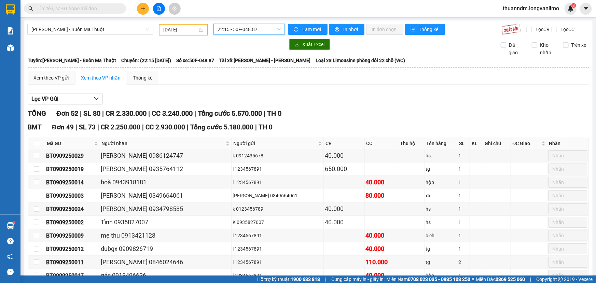
click at [309, 45] on span "Xuất Excel" at bounding box center [313, 45] width 22 height 8
click at [178, 72] on div "Xem theo VP gửi Xem theo VP nhận Thống kê" at bounding box center [309, 78] width 562 height 14
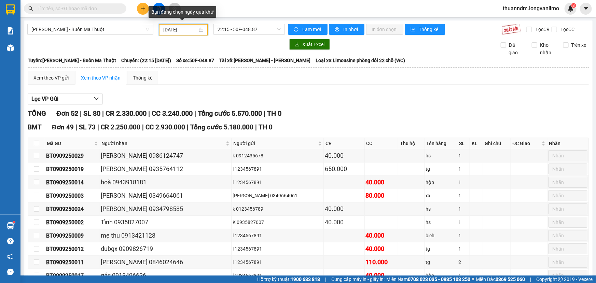
click at [177, 29] on input "09/09/2025" at bounding box center [180, 30] width 34 height 8
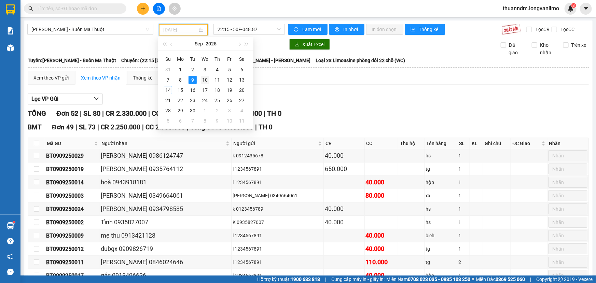
click at [204, 77] on div "10" at bounding box center [205, 80] width 8 height 8
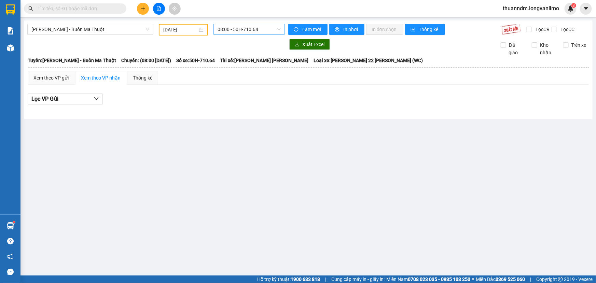
click at [233, 29] on span "08:00 - 50H-710.64" at bounding box center [249, 29] width 63 height 10
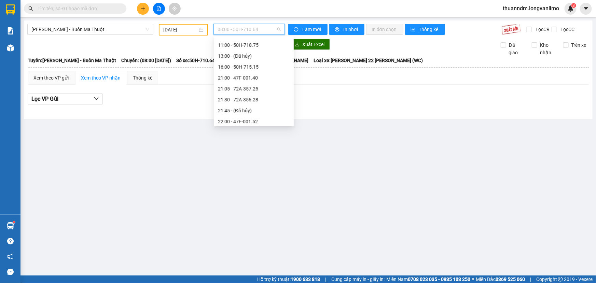
scroll to position [11, 0]
click at [254, 52] on div "10:00 (TC) - 50H-713.84 - (Đã hủy)" at bounding box center [254, 55] width 72 height 8
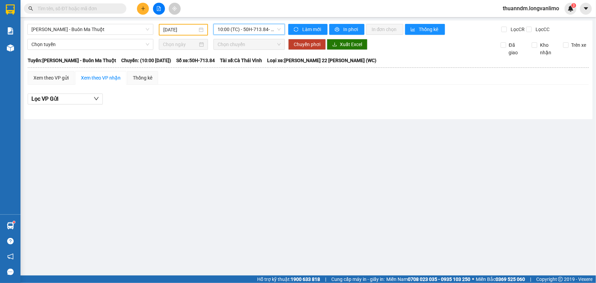
click at [249, 31] on span "10:00 (TC) - 50H-713.84 - (Đã hủy)" at bounding box center [249, 29] width 63 height 10
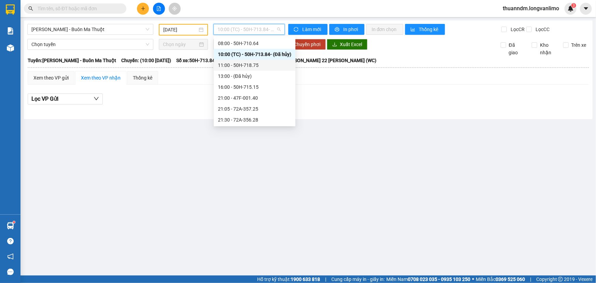
click at [252, 68] on div "11:00 - 50H-718.75" at bounding box center [254, 66] width 73 height 8
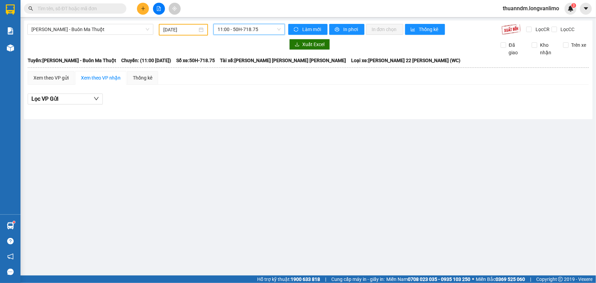
click at [256, 32] on span "11:00 - 50H-718.75" at bounding box center [249, 29] width 63 height 10
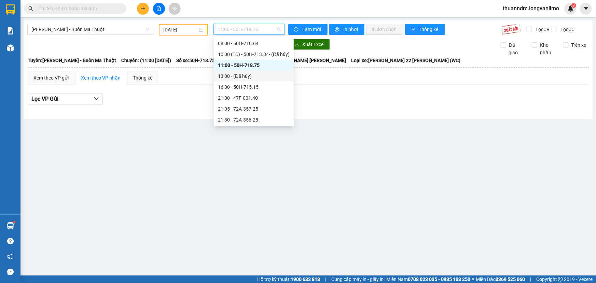
click at [250, 76] on div "13:00 - (Đã hủy)" at bounding box center [254, 76] width 72 height 8
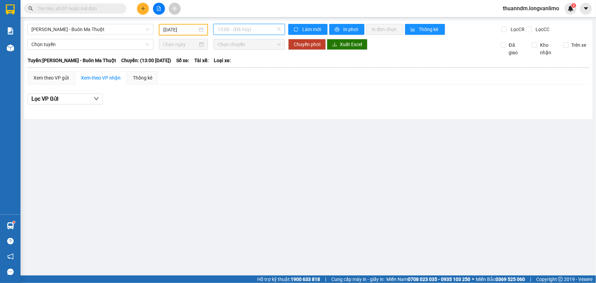
click at [259, 31] on span "13:00 - (Đã hủy)" at bounding box center [249, 29] width 63 height 10
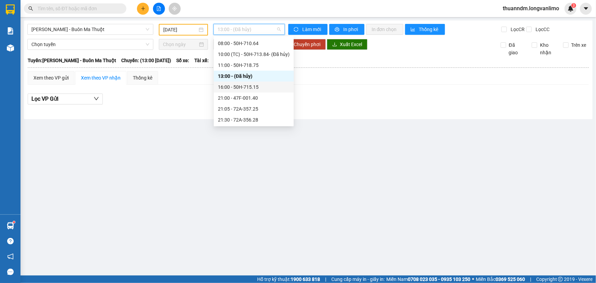
click at [253, 85] on div "16:00 - 50H-715.15" at bounding box center [254, 87] width 72 height 8
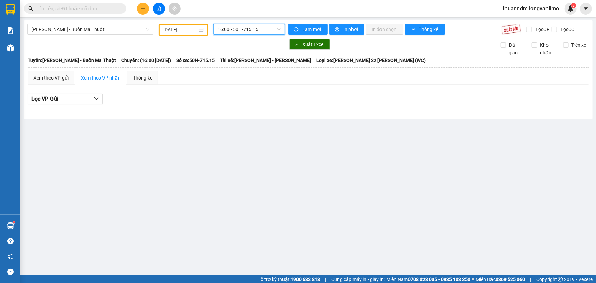
click at [253, 28] on span "16:00 - 50H-715.15" at bounding box center [249, 29] width 63 height 10
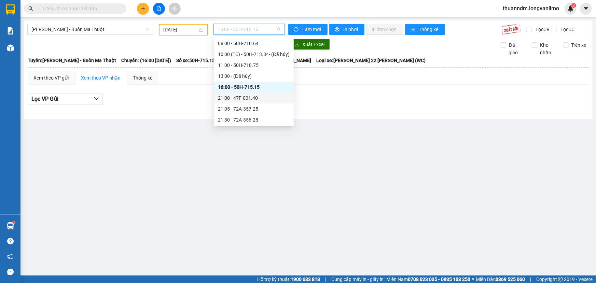
click at [255, 95] on div "21:00 - 47F-001.40" at bounding box center [254, 98] width 72 height 8
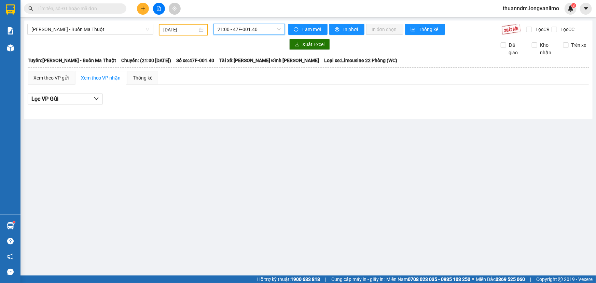
click at [254, 30] on span "21:00 - 47F-001.40" at bounding box center [249, 29] width 63 height 10
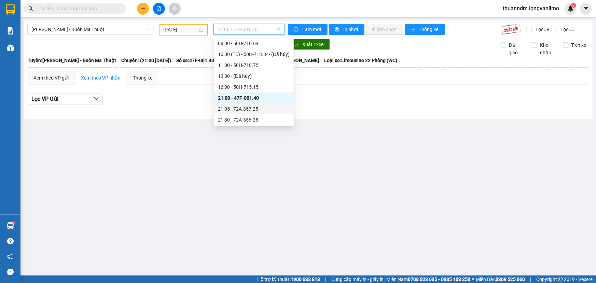
click at [254, 108] on div "21:05 - 72A-357.25" at bounding box center [254, 109] width 72 height 8
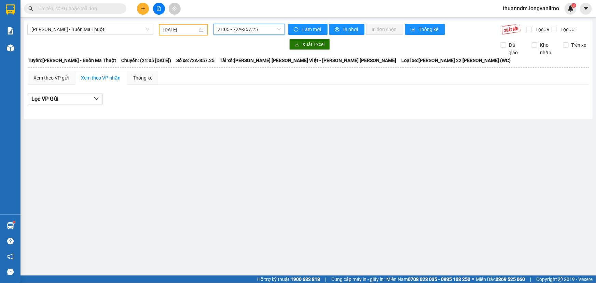
drag, startPoint x: 266, startPoint y: 31, endPoint x: 268, endPoint y: 45, distance: 14.2
click at [266, 31] on span "21:05 - 72A-357.25" at bounding box center [249, 29] width 63 height 10
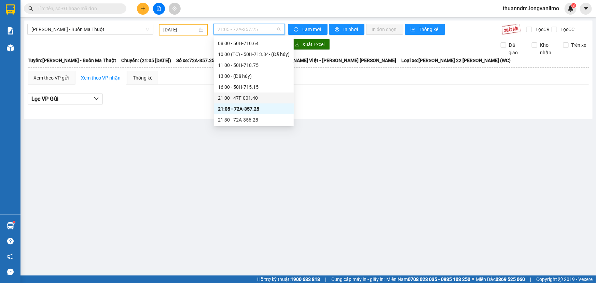
scroll to position [42, 0]
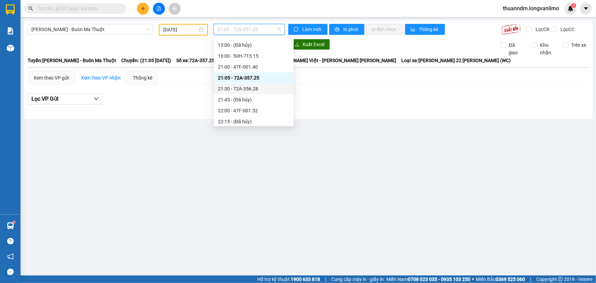
click at [257, 89] on div "21:30 - 72A-356.28" at bounding box center [254, 89] width 72 height 8
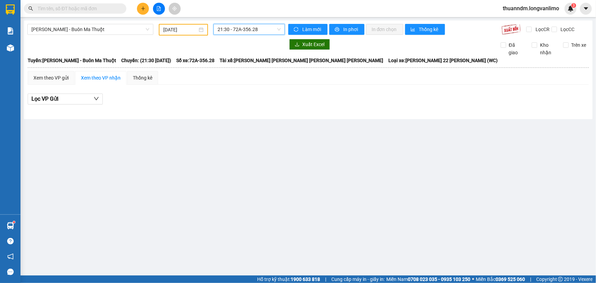
click at [262, 30] on span "21:30 - 72A-356.28" at bounding box center [249, 29] width 63 height 10
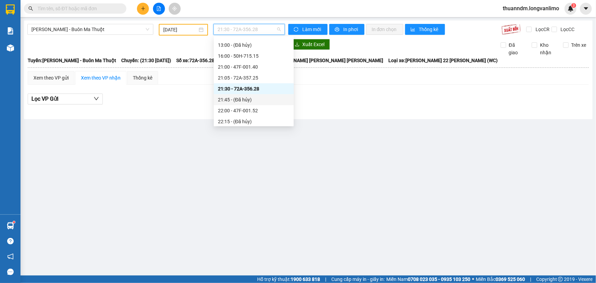
scroll to position [73, 0]
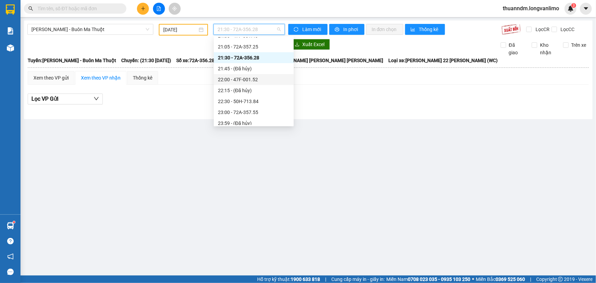
click at [260, 80] on div "22:00 - 47F-001.52" at bounding box center [254, 80] width 72 height 8
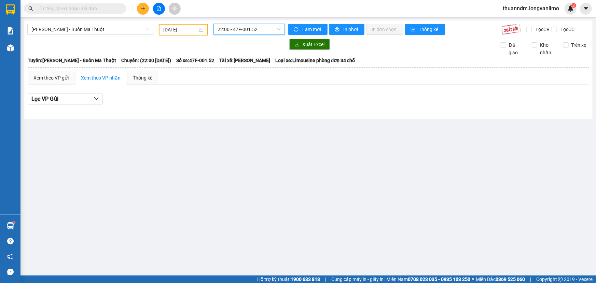
click at [270, 31] on span "22:00 - 47F-001.52" at bounding box center [249, 29] width 63 height 10
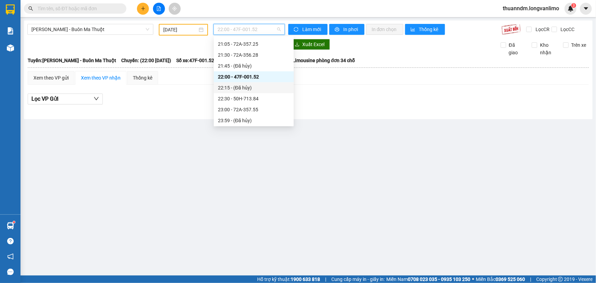
scroll to position [76, 0]
click at [259, 94] on div "22:30 - 50H-713.84" at bounding box center [254, 98] width 72 height 8
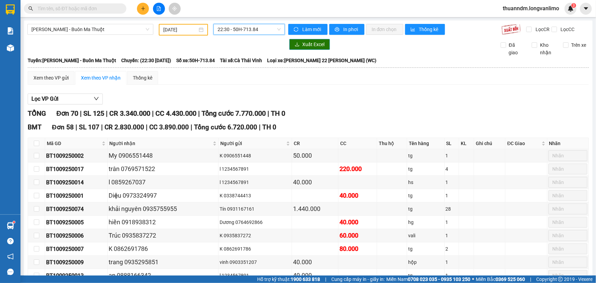
click at [310, 43] on span "Xuất Excel" at bounding box center [313, 45] width 22 height 8
click at [318, 79] on div "Xem theo VP gửi Xem theo VP nhận Thống kê" at bounding box center [309, 78] width 562 height 14
click at [186, 29] on input "10/09/2025" at bounding box center [180, 30] width 34 height 8
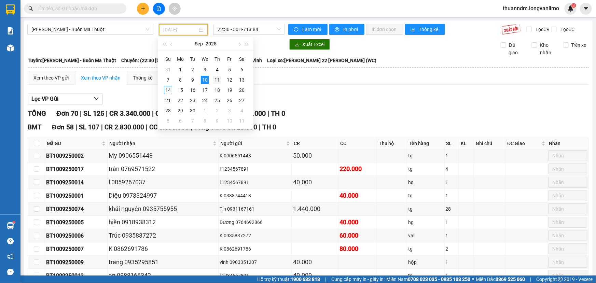
click at [219, 82] on div "11" at bounding box center [217, 80] width 8 height 8
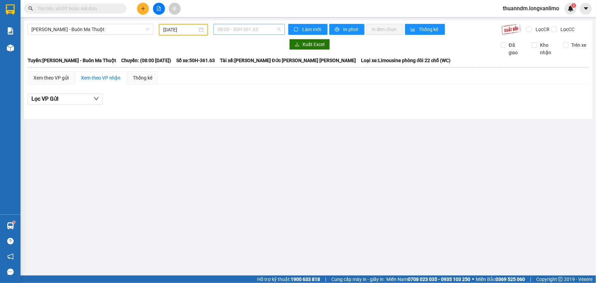
scroll to position [11, 0]
click at [242, 30] on span "08:00 - 50H-361.63" at bounding box center [249, 29] width 63 height 10
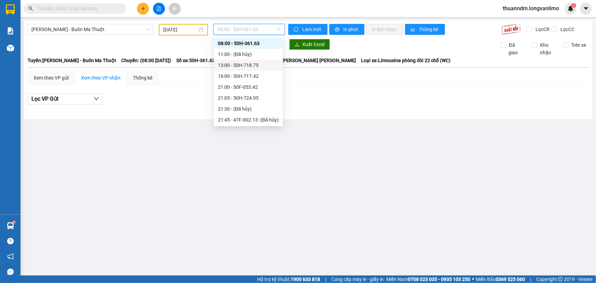
click at [256, 63] on div "13:00 - 50H-718.75" at bounding box center [248, 66] width 61 height 8
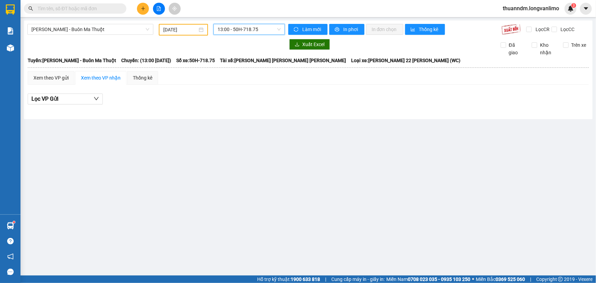
click at [249, 31] on span "13:00 - 50H-718.75" at bounding box center [249, 29] width 63 height 10
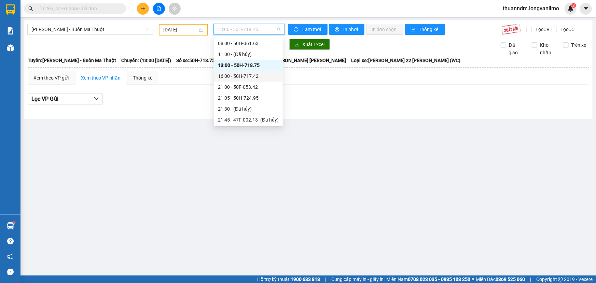
click at [256, 73] on div "16:00 - 50H-717.42" at bounding box center [248, 76] width 61 height 8
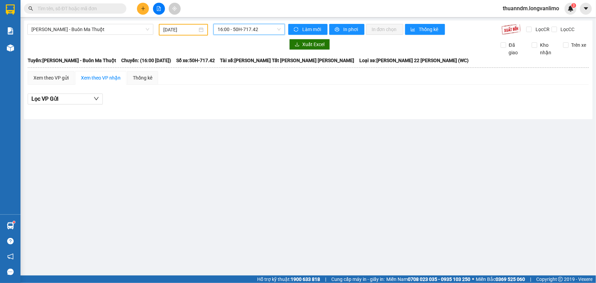
click at [260, 30] on span "16:00 - 50H-717.42" at bounding box center [249, 29] width 63 height 10
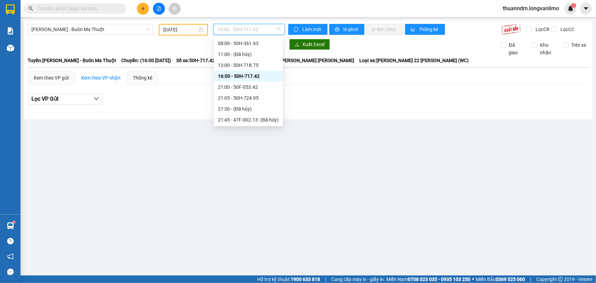
click at [253, 80] on div "16:00 - 50H-717.42" at bounding box center [248, 76] width 69 height 11
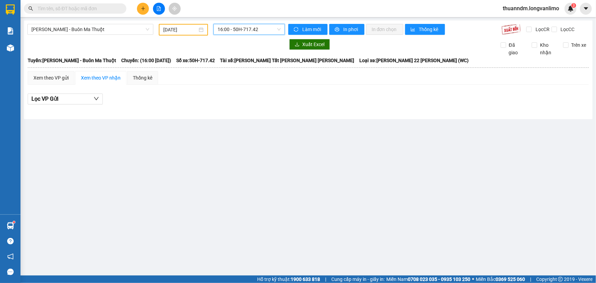
click at [253, 31] on span "16:00 - 50H-717.42" at bounding box center [249, 29] width 63 height 10
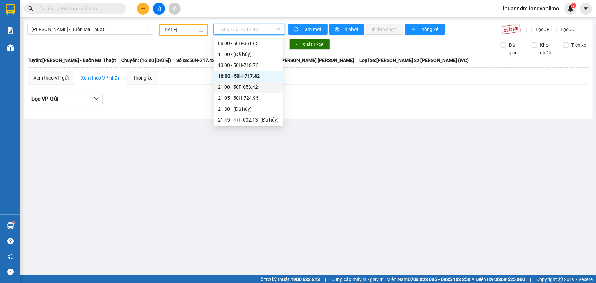
click at [255, 83] on div "21:00 - 50F-053.42" at bounding box center [248, 87] width 61 height 8
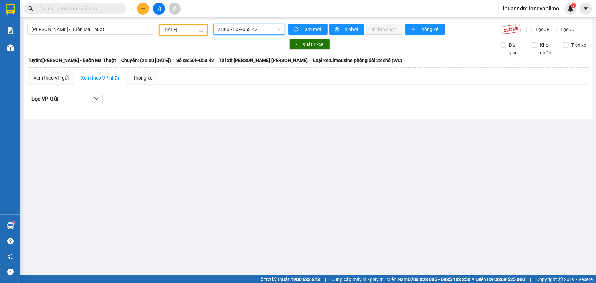
click at [260, 31] on span "21:00 - 50F-053.42" at bounding box center [249, 29] width 63 height 10
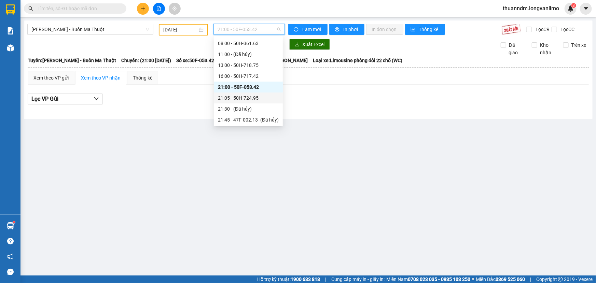
click at [259, 96] on div "21:05 - 50H-724.95" at bounding box center [248, 98] width 61 height 8
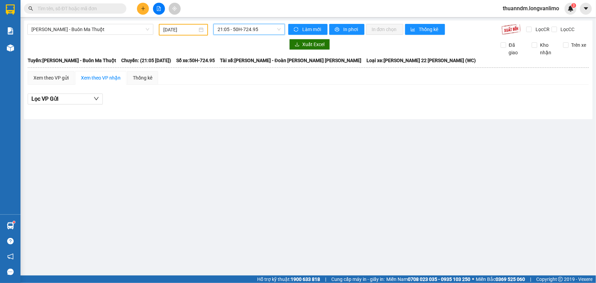
click at [265, 31] on span "21:05 - 50H-724.95" at bounding box center [249, 29] width 63 height 10
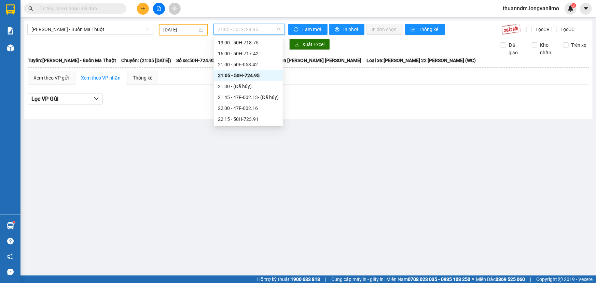
scroll to position [42, 0]
click at [256, 87] on div "21:45 - 47F-002.13 - (Đã hủy)" at bounding box center [248, 89] width 61 height 8
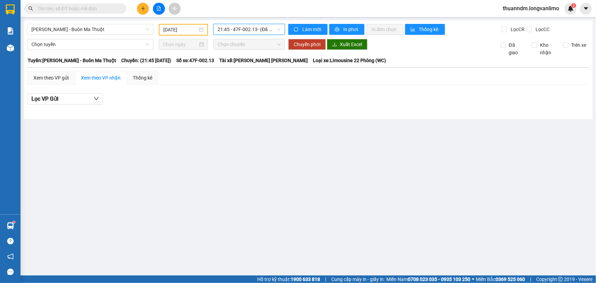
click at [261, 31] on span "21:45 - 47F-002.13 - (Đã hủy)" at bounding box center [249, 29] width 63 height 10
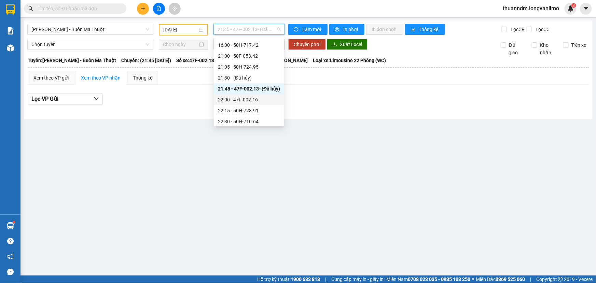
click at [257, 100] on div "22:00 - 47F-002.16" at bounding box center [249, 100] width 62 height 8
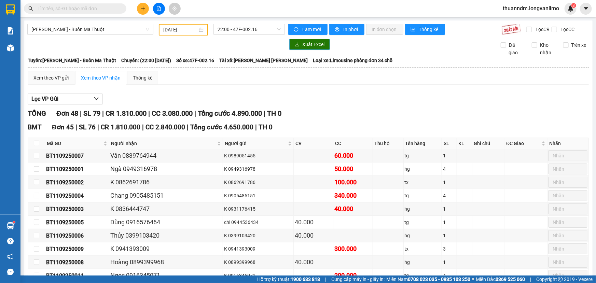
click at [318, 44] on span "Xuất Excel" at bounding box center [313, 45] width 22 height 8
click at [177, 34] on div "11/09/2025" at bounding box center [183, 30] width 49 height 12
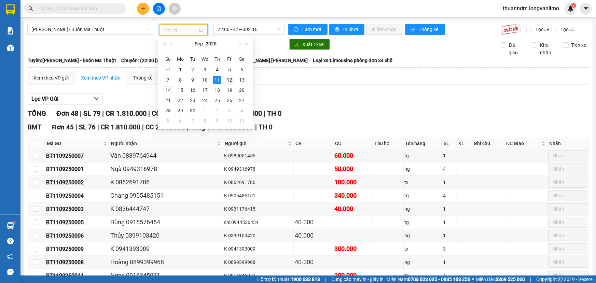
click at [234, 80] on td "12" at bounding box center [230, 80] width 12 height 10
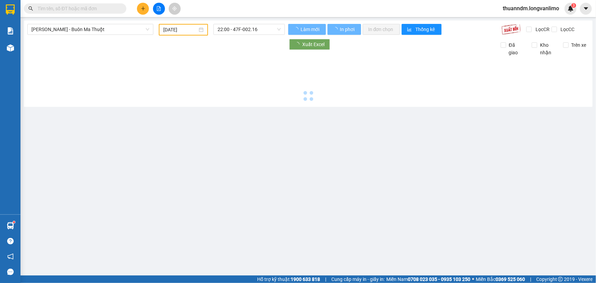
click at [234, 80] on div at bounding box center [308, 79] width 562 height 47
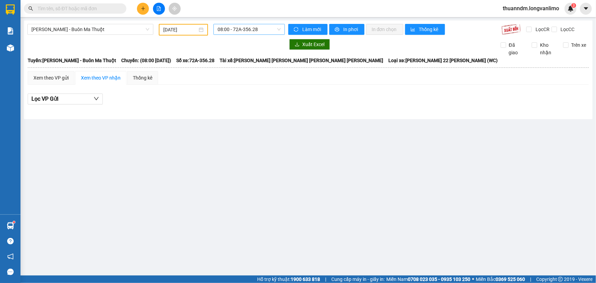
click at [247, 29] on span "08:00 - 72A-356.28" at bounding box center [249, 29] width 63 height 10
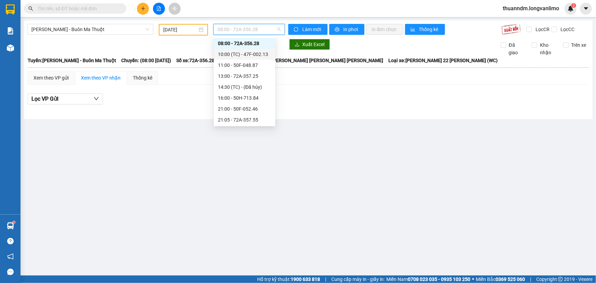
click at [250, 57] on div "10:00 (TC) - 47F-002.13" at bounding box center [244, 55] width 53 height 8
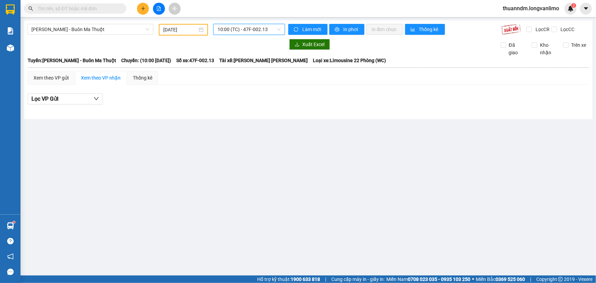
click at [252, 31] on span "10:00 (TC) - 47F-002.13" at bounding box center [249, 29] width 63 height 10
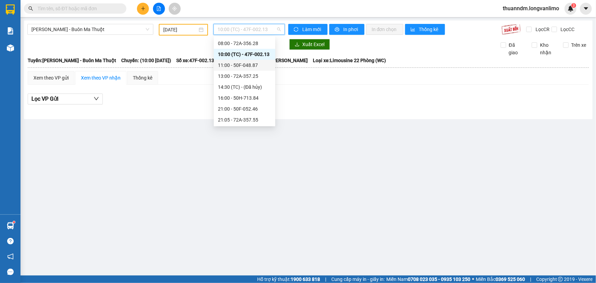
click at [255, 67] on div "11:00 - 50F-048.87" at bounding box center [244, 66] width 53 height 8
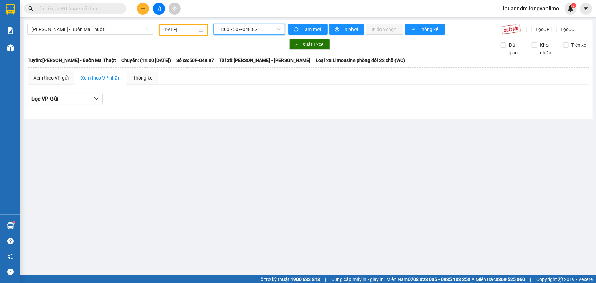
click at [253, 31] on span "11:00 - 50F-048.87" at bounding box center [249, 29] width 63 height 10
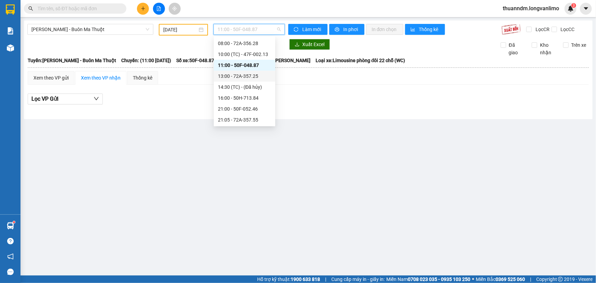
click at [255, 75] on div "13:00 - 72A-357.25" at bounding box center [244, 76] width 53 height 8
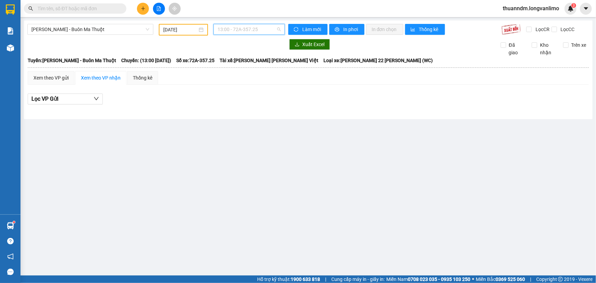
click at [260, 32] on span "13:00 - 72A-357.25" at bounding box center [249, 29] width 63 height 10
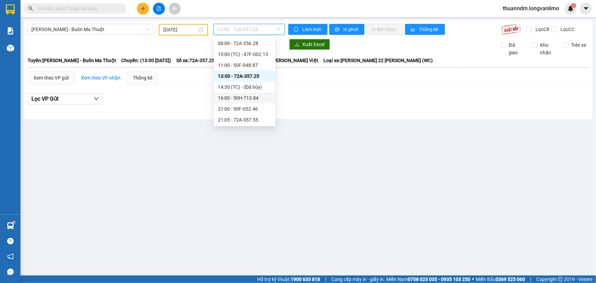
click at [253, 98] on div "16:00 - 50H-713.84" at bounding box center [244, 98] width 53 height 8
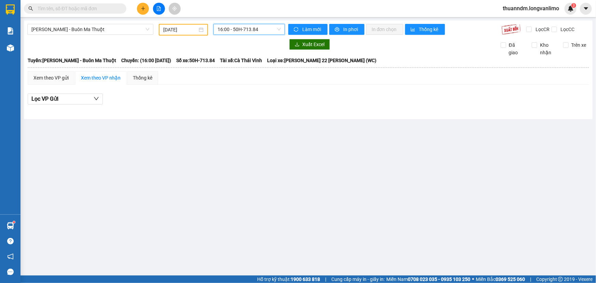
click at [258, 31] on span "16:00 - 50H-713.84" at bounding box center [249, 29] width 63 height 10
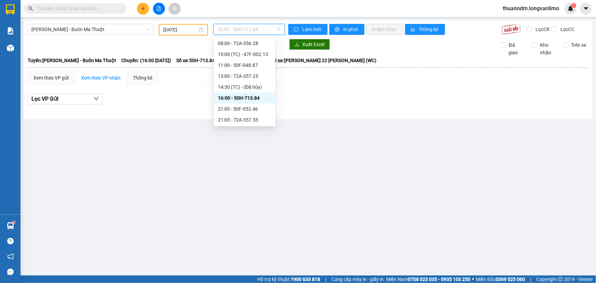
click at [256, 107] on div "21:00 - 50F-052.46" at bounding box center [244, 109] width 53 height 8
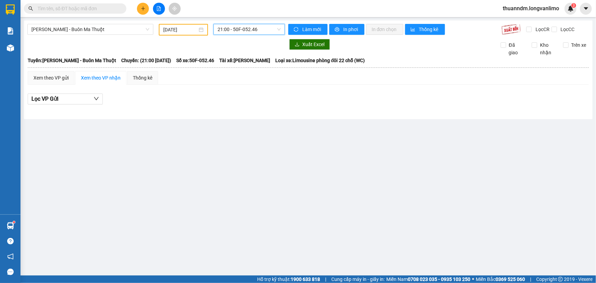
click at [261, 28] on span "21:00 - 50F-052.46" at bounding box center [249, 29] width 63 height 10
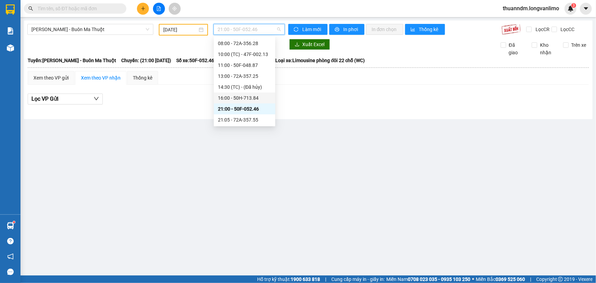
scroll to position [42, 0]
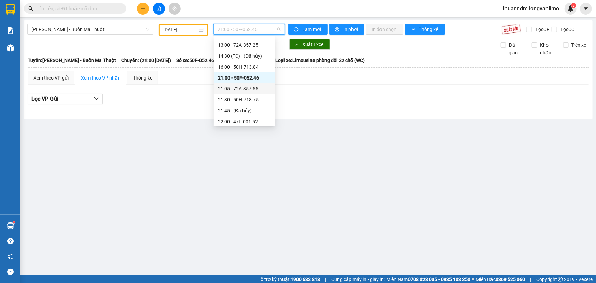
click at [255, 89] on div "21:05 - 72A-357.55" at bounding box center [244, 89] width 53 height 8
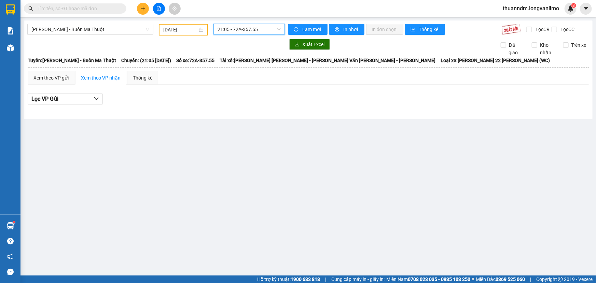
click at [266, 29] on span "21:05 - 72A-357.55" at bounding box center [249, 29] width 63 height 10
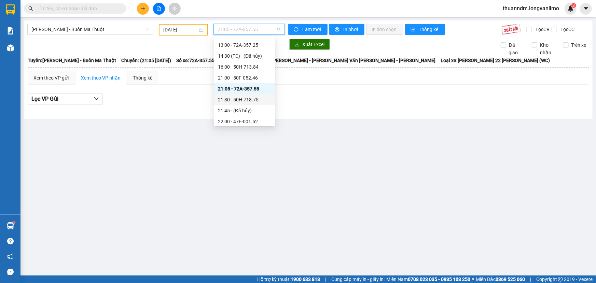
click at [261, 96] on div "21:30 - 50H-718.75" at bounding box center [244, 100] width 53 height 8
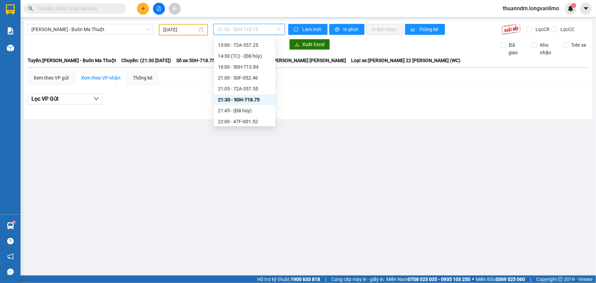
click at [259, 29] on span "21:30 - 50H-718.75" at bounding box center [249, 29] width 63 height 10
click at [259, 90] on div "22:00 - 47F-001.52" at bounding box center [244, 91] width 53 height 8
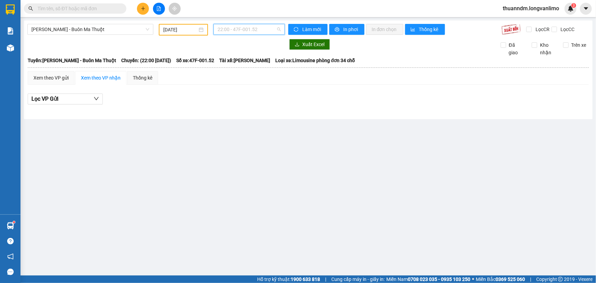
click at [258, 31] on span "22:00 - 47F-001.52" at bounding box center [249, 29] width 63 height 10
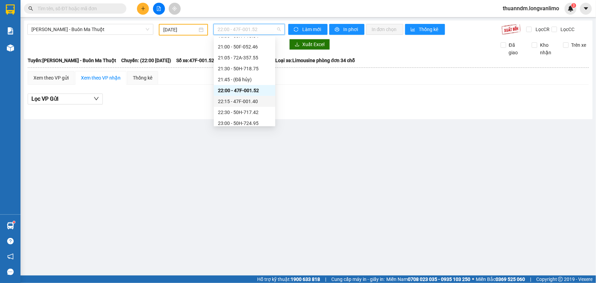
click at [256, 100] on div "22:15 - 47F-001.40" at bounding box center [244, 102] width 53 height 8
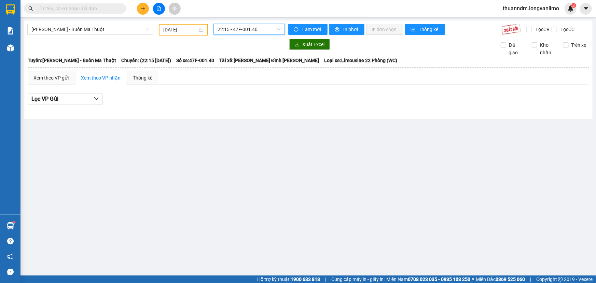
click at [261, 31] on span "22:15 - 47F-001.40" at bounding box center [249, 29] width 63 height 10
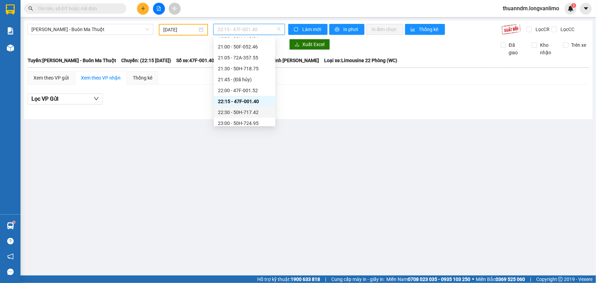
click at [257, 112] on div "22:30 - 50H-717.42" at bounding box center [244, 113] width 53 height 8
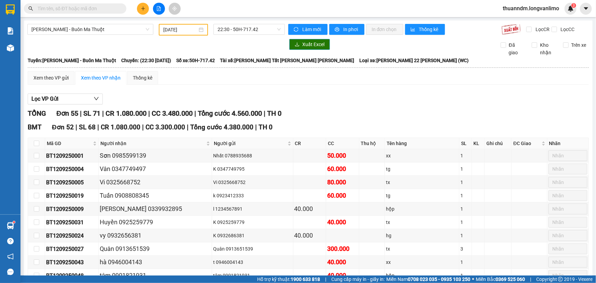
click at [319, 42] on span "Xuất Excel" at bounding box center [313, 45] width 22 height 8
click at [190, 25] on div "12/09/2025" at bounding box center [183, 30] width 49 height 12
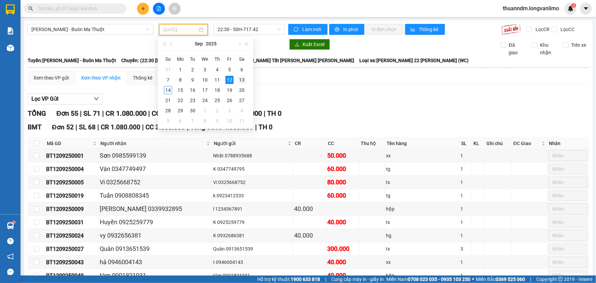
click at [238, 80] on div "13" at bounding box center [242, 80] width 8 height 8
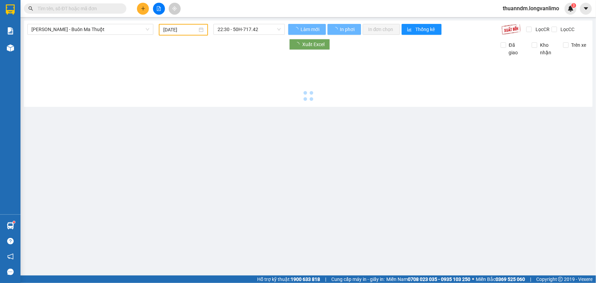
click at [238, 80] on div at bounding box center [308, 79] width 562 height 47
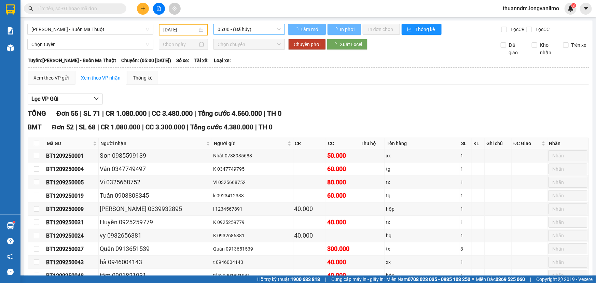
type input "[DATE]"
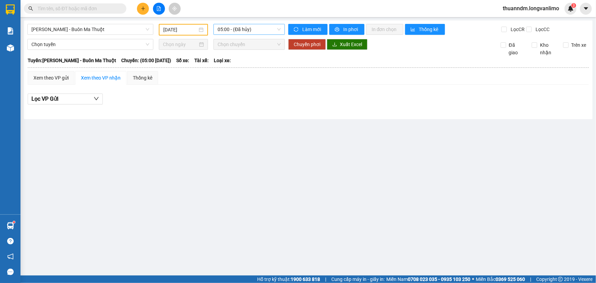
click at [237, 28] on span "05:00 - (Đã hủy)" at bounding box center [249, 29] width 63 height 10
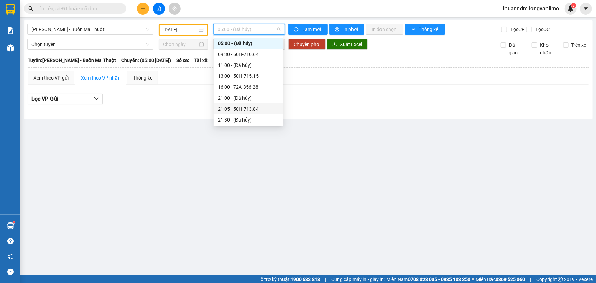
click at [249, 107] on div "21:05 - 50H-713.84" at bounding box center [249, 109] width 62 height 8
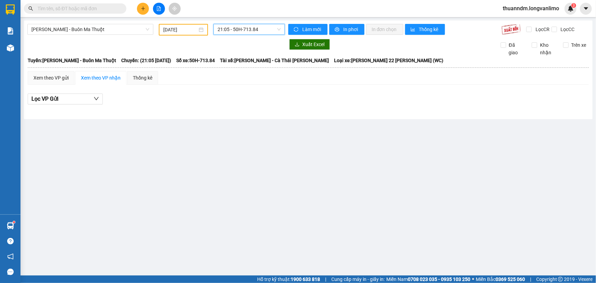
click at [250, 21] on div "Hồ Chí Minh - Buôn Ma Thuột 13/09/2025 21:05 21:05 - 50H-713.84 Làm mới In phơi…" at bounding box center [308, 70] width 569 height 99
click at [256, 28] on span "21:05 - 50H-713.84" at bounding box center [249, 29] width 63 height 10
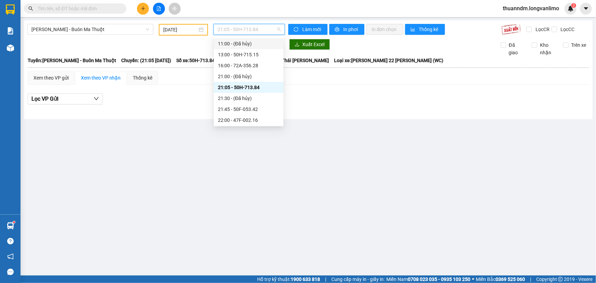
scroll to position [42, 0]
click at [253, 99] on div "21:45 - 50F-053.42" at bounding box center [249, 100] width 62 height 8
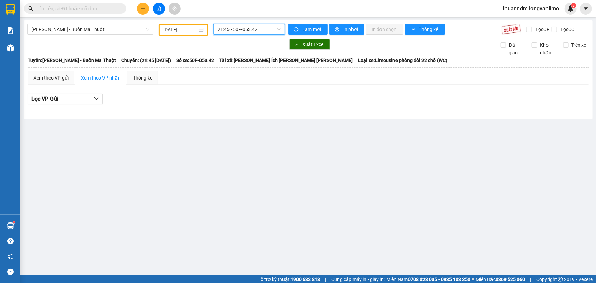
click at [252, 31] on span "21:45 - 50F-053.42" at bounding box center [249, 29] width 63 height 10
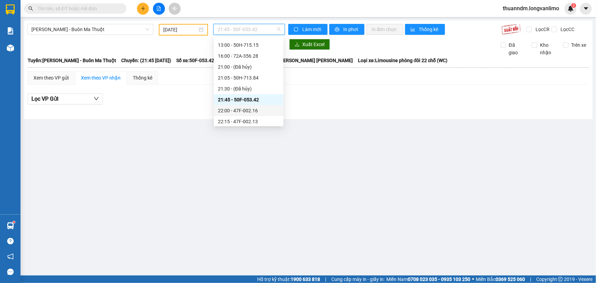
click at [254, 109] on div "22:00 - 47F-002.16" at bounding box center [249, 111] width 62 height 8
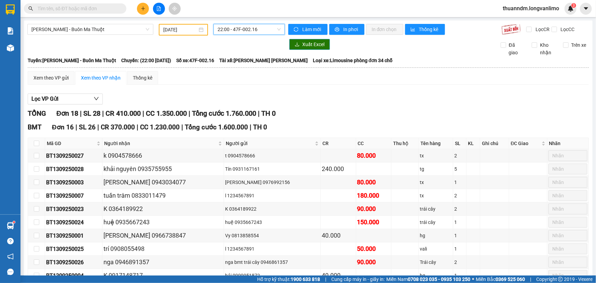
click at [310, 45] on span "Xuất Excel" at bounding box center [313, 45] width 22 height 8
click at [78, 8] on input "text" at bounding box center [78, 9] width 81 height 8
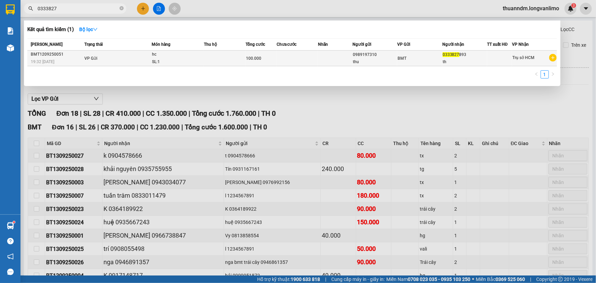
type input "0333827"
click at [114, 60] on td "VP Gửi" at bounding box center [117, 59] width 69 height 16
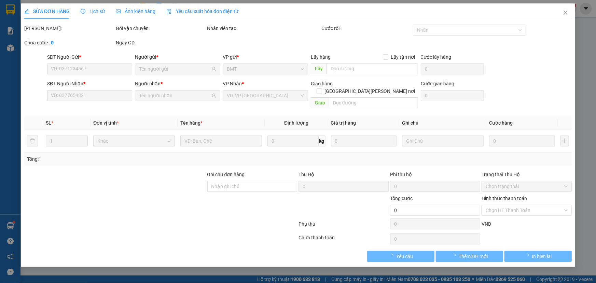
type input "0989197310"
type input "0333827893"
type input "100.000"
type input "0"
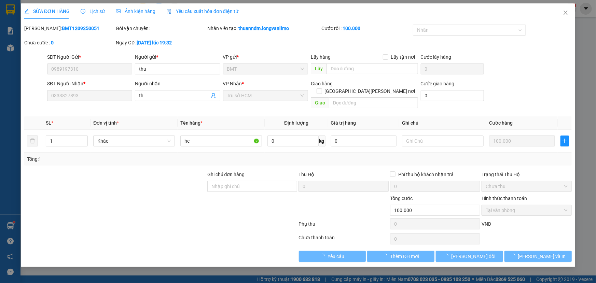
click at [133, 14] on div "Ảnh kiện hàng" at bounding box center [136, 12] width 40 height 8
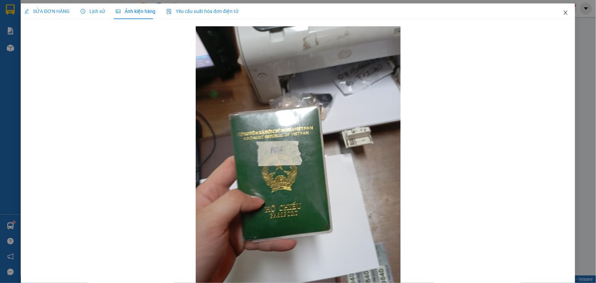
click at [564, 14] on icon "close" at bounding box center [565, 12] width 5 height 5
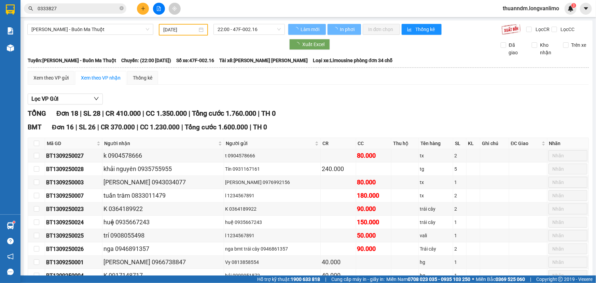
click at [90, 8] on input "0333827" at bounding box center [78, 9] width 81 height 8
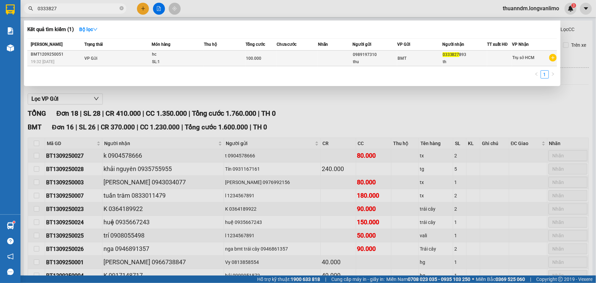
click at [166, 62] on div "SL: 1" at bounding box center [177, 62] width 51 height 8
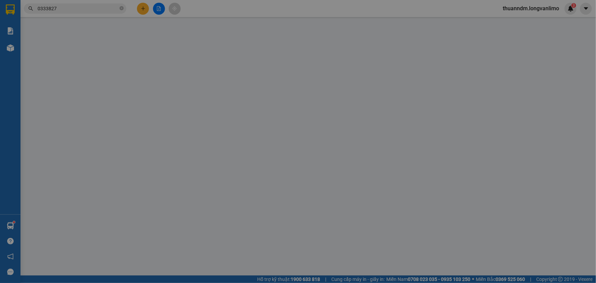
type input "0989197310"
type input "0333827893"
type input "100.000"
type input "0"
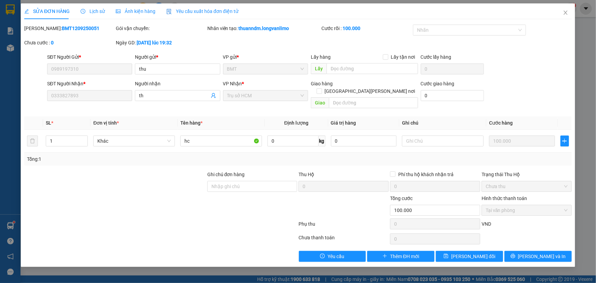
click at [141, 11] on span "Ảnh kiện hàng" at bounding box center [136, 11] width 40 height 5
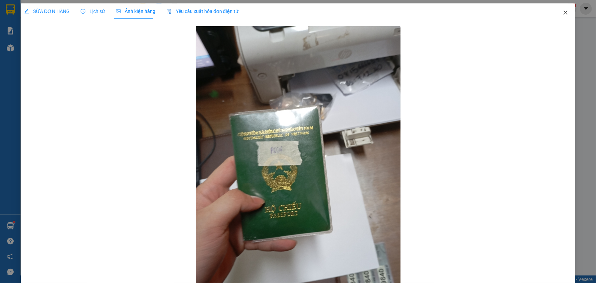
click at [557, 17] on span "Close" at bounding box center [565, 12] width 19 height 19
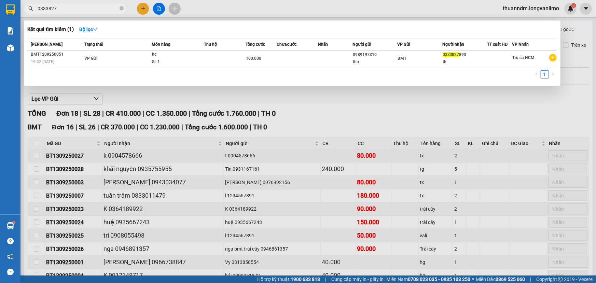
click at [80, 9] on input "0333827" at bounding box center [78, 9] width 81 height 8
click at [313, 103] on div at bounding box center [298, 141] width 596 height 283
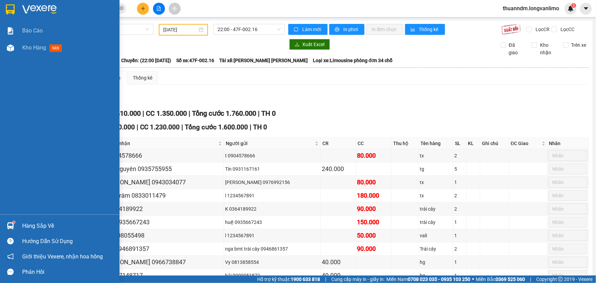
click at [4, 2] on div at bounding box center [60, 11] width 120 height 22
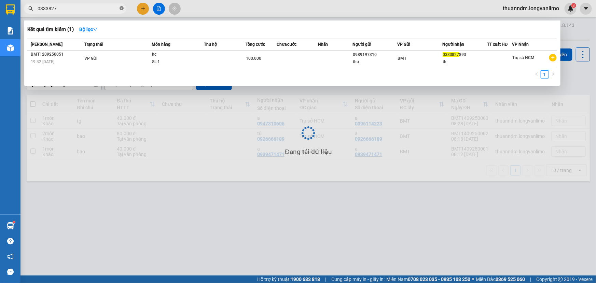
click at [123, 9] on icon "close-circle" at bounding box center [122, 8] width 4 height 4
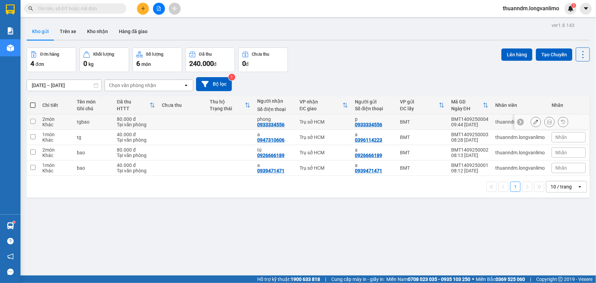
click at [34, 120] on input "checkbox" at bounding box center [32, 121] width 5 height 5
checkbox input "true"
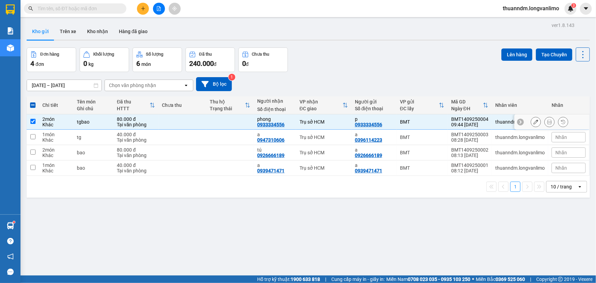
click at [548, 122] on icon at bounding box center [550, 122] width 5 height 5
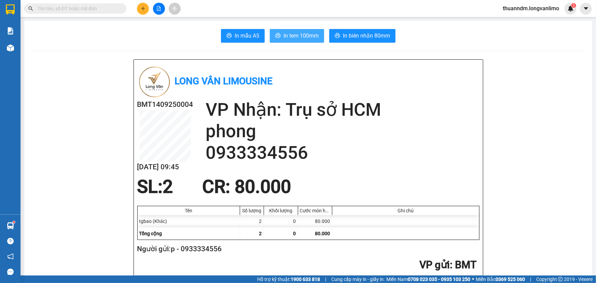
click at [317, 34] on button "In tem 100mm" at bounding box center [297, 36] width 54 height 14
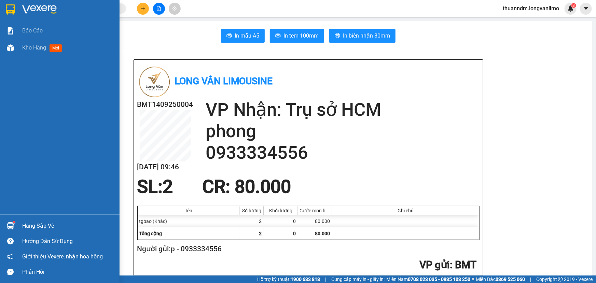
click at [17, 8] on div at bounding box center [60, 11] width 120 height 22
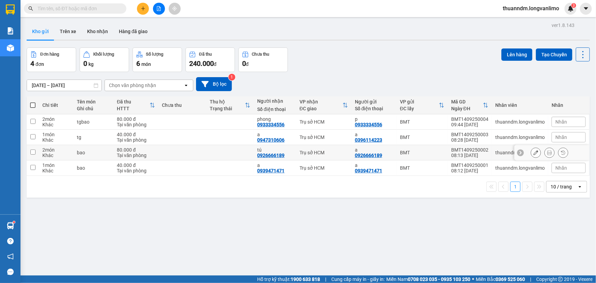
click at [33, 151] on input "checkbox" at bounding box center [32, 152] width 5 height 5
checkbox input "true"
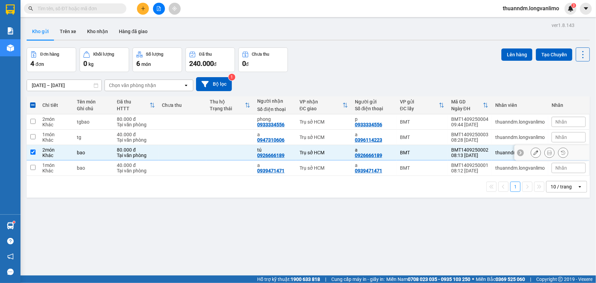
click at [545, 153] on button at bounding box center [550, 153] width 10 height 12
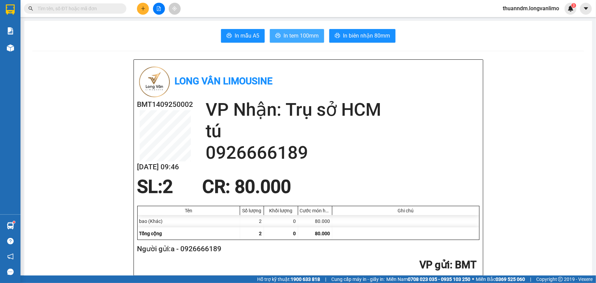
click at [293, 37] on span "In tem 100mm" at bounding box center [301, 35] width 35 height 9
click at [79, 8] on input "text" at bounding box center [78, 9] width 81 height 8
type input "1"
click at [121, 9] on icon "close-circle" at bounding box center [122, 8] width 4 height 4
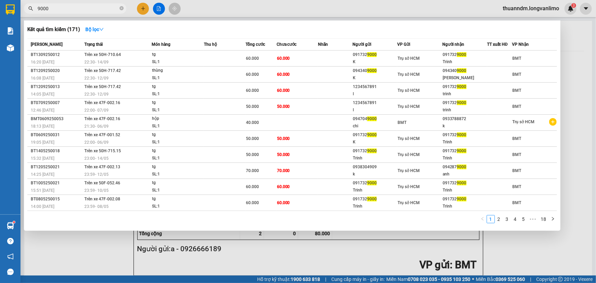
type input "9000"
click at [122, 9] on icon "close-circle" at bounding box center [122, 8] width 4 height 4
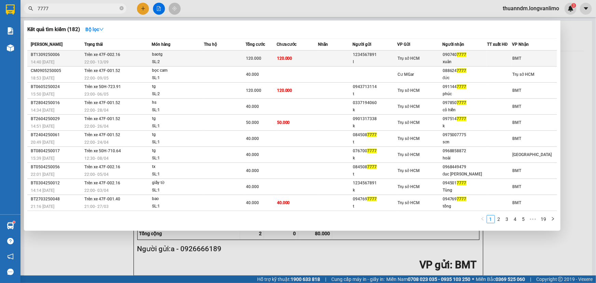
type input "7777"
click at [149, 57] on td "Trên xe 47F-002.16 22:00 [DATE]" at bounding box center [117, 59] width 69 height 16
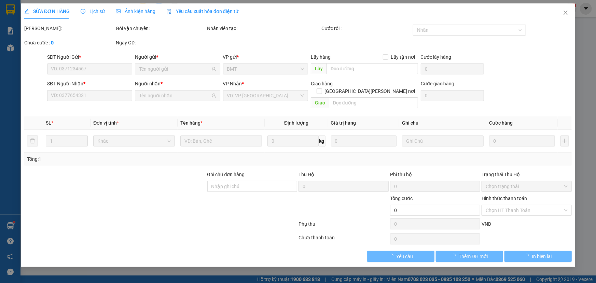
type input "1234567891"
type input "l"
type input "0907407777"
type input "xuân"
type input "120.000"
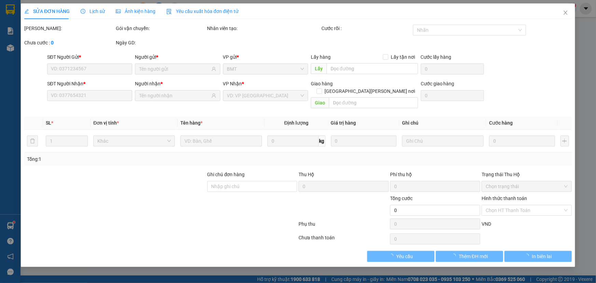
type input "120.000"
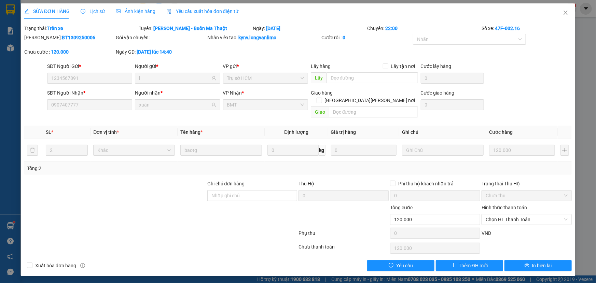
click at [140, 13] on span "Ảnh kiện hàng" at bounding box center [136, 11] width 40 height 5
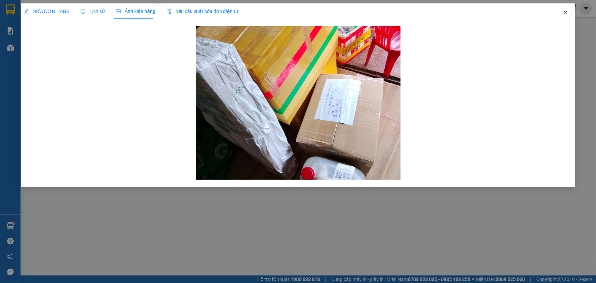
click at [567, 14] on icon "close" at bounding box center [566, 13] width 4 height 4
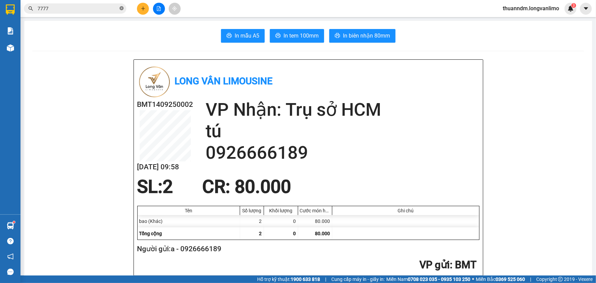
click at [122, 10] on icon "close-circle" at bounding box center [122, 8] width 4 height 4
click at [105, 7] on input "text" at bounding box center [78, 9] width 81 height 8
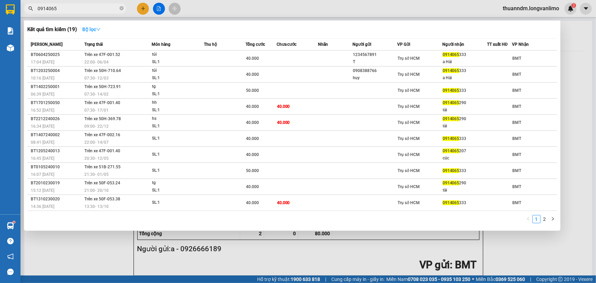
type input "0914065"
click at [99, 28] on icon "down" at bounding box center [98, 29] width 4 height 3
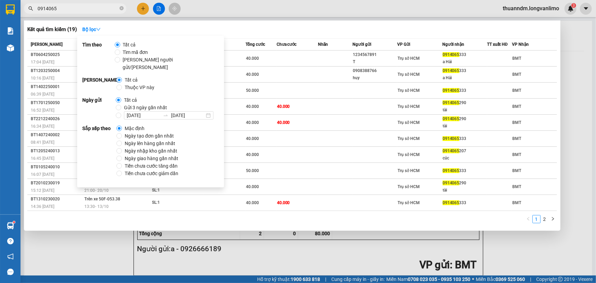
click at [130, 104] on span "Gửi 3 ngày gần nhất" at bounding box center [145, 108] width 49 height 8
click at [121, 105] on input "Gửi 3 ngày gần nhất" at bounding box center [118, 107] width 5 height 5
radio input "true"
radio input "false"
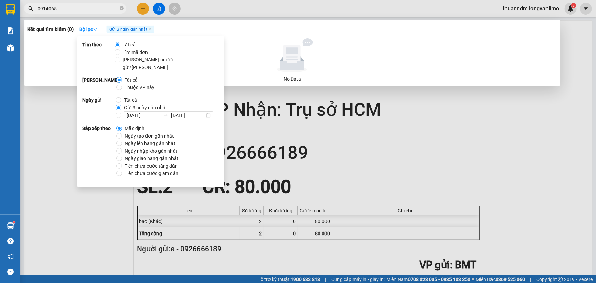
click at [251, 39] on div at bounding box center [292, 55] width 525 height 34
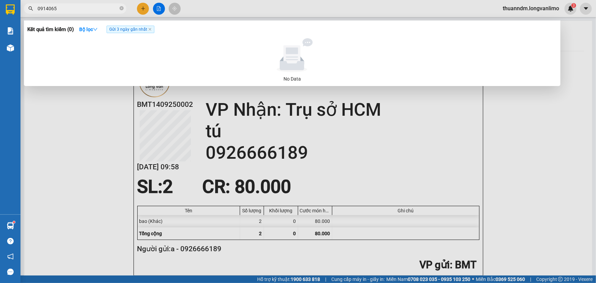
click at [67, 151] on div at bounding box center [298, 141] width 596 height 283
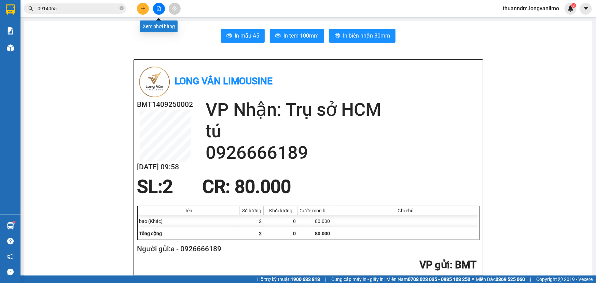
click at [158, 8] on icon "file-add" at bounding box center [159, 8] width 5 height 5
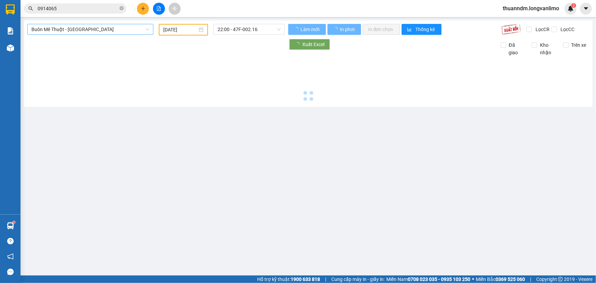
type input "[DATE]"
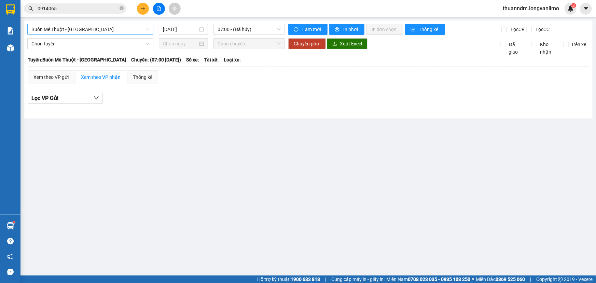
click at [126, 28] on span "Buôn Mê Thuột - [GEOGRAPHIC_DATA]" at bounding box center [90, 29] width 118 height 10
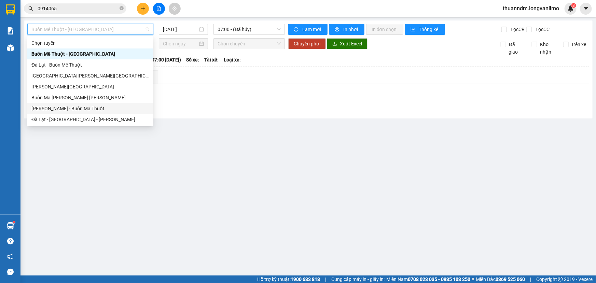
click at [99, 109] on div "[PERSON_NAME] - Buôn Ma Thuột" at bounding box center [90, 109] width 118 height 8
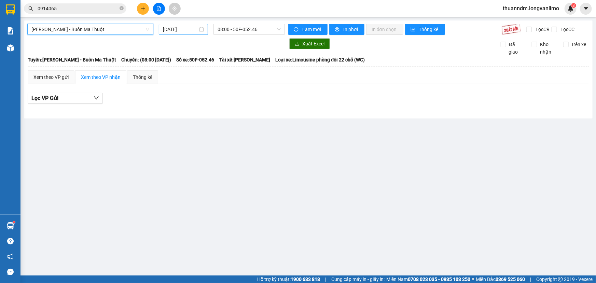
click at [188, 24] on div "[DATE]" at bounding box center [183, 29] width 49 height 11
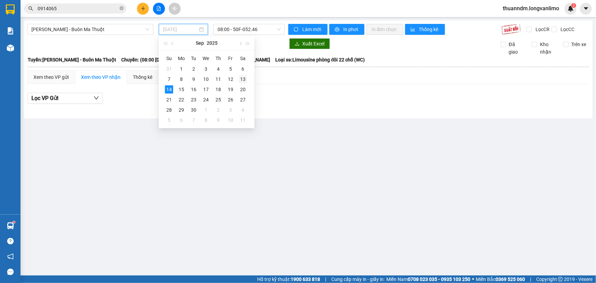
click at [246, 82] on div "13" at bounding box center [243, 79] width 8 height 8
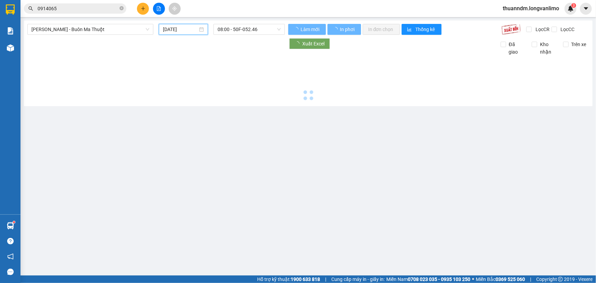
type input "[DATE]"
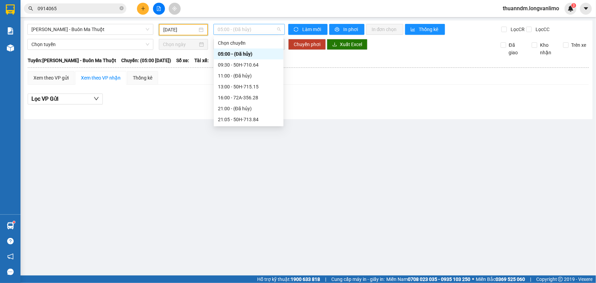
click at [242, 26] on span "05:00 - (Đã hủy)" at bounding box center [249, 29] width 63 height 10
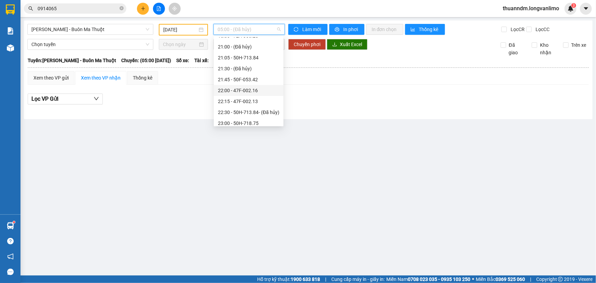
click at [254, 89] on div "22:00 - 47F-002.16" at bounding box center [249, 91] width 62 height 8
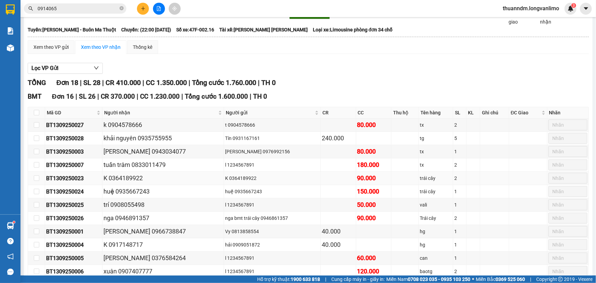
scroll to position [62, 0]
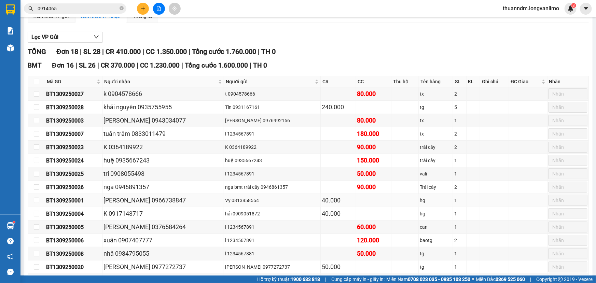
click at [181, 200] on div "Thiệu 0966738847" at bounding box center [163, 201] width 119 height 10
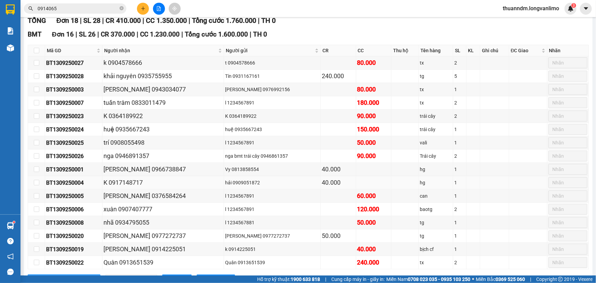
click at [187, 184] on div "K 0917148717" at bounding box center [163, 183] width 119 height 10
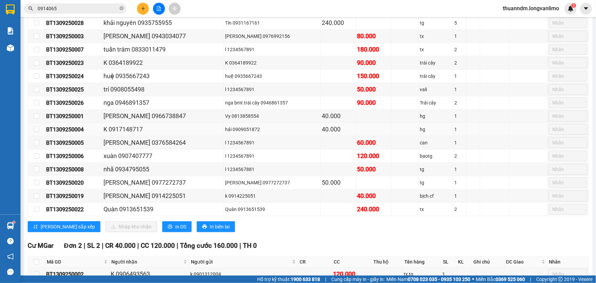
scroll to position [186, 0]
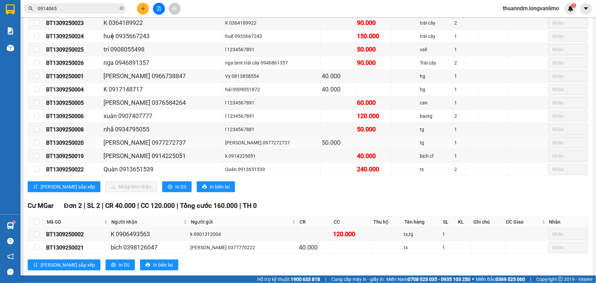
click at [177, 139] on div "dũng 0977272737" at bounding box center [163, 143] width 119 height 10
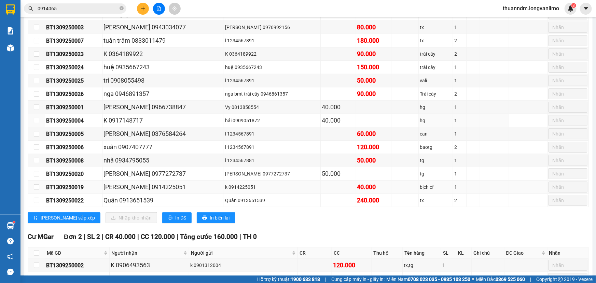
scroll to position [198, 0]
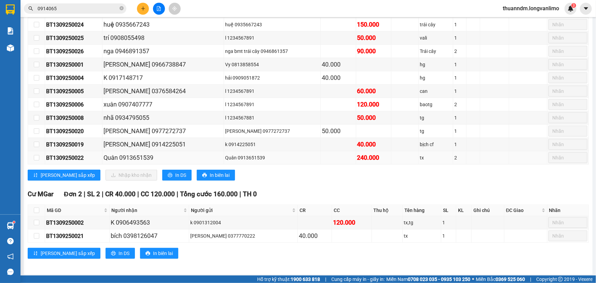
click at [293, 154] on div "Quân 0913651539" at bounding box center [272, 158] width 94 height 8
click at [229, 158] on div "Quân 0913651539" at bounding box center [272, 158] width 94 height 8
click at [201, 154] on div "Quân 0913651539" at bounding box center [163, 158] width 119 height 10
click at [184, 144] on div "khuyến 0914225051" at bounding box center [163, 145] width 119 height 10
click at [176, 130] on div "dũng 0977272737" at bounding box center [163, 131] width 119 height 10
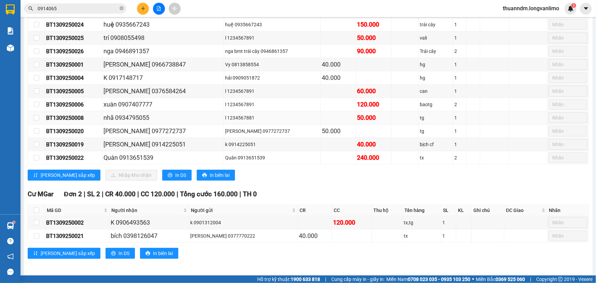
click at [176, 116] on div "nhã 0934795055" at bounding box center [163, 118] width 119 height 10
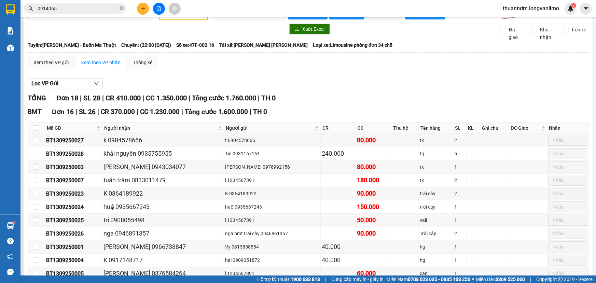
scroll to position [11, 0]
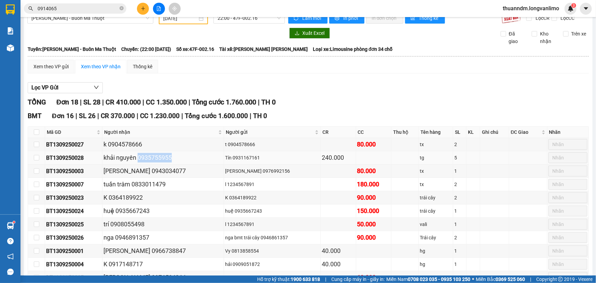
drag, startPoint x: 175, startPoint y: 159, endPoint x: 141, endPoint y: 162, distance: 33.6
click at [141, 162] on div "khải nguyên 0935755955" at bounding box center [163, 158] width 119 height 10
copy div "0935755955"
drag, startPoint x: 248, startPoint y: 156, endPoint x: 221, endPoint y: 157, distance: 26.4
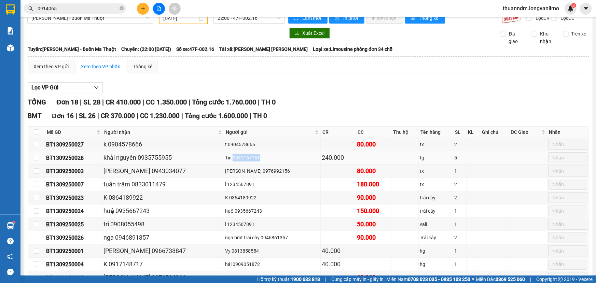
click at [225, 157] on div "Tín 0931167161" at bounding box center [272, 158] width 94 height 8
copy div "0931167161"
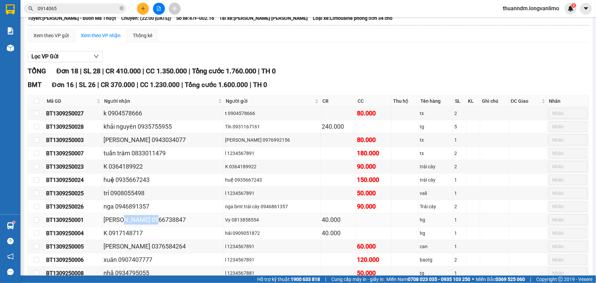
drag, startPoint x: 159, startPoint y: 219, endPoint x: 124, endPoint y: 222, distance: 35.3
click at [124, 222] on div "Thiệu 0966738847" at bounding box center [163, 220] width 119 height 10
copy div "0966738847"
drag, startPoint x: 148, startPoint y: 231, endPoint x: 113, endPoint y: 231, distance: 35.5
click at [113, 231] on div "K 0917148717" at bounding box center [163, 234] width 119 height 10
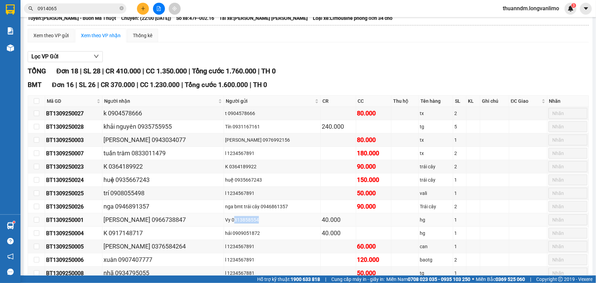
drag, startPoint x: 246, startPoint y: 219, endPoint x: 221, endPoint y: 221, distance: 25.1
click at [225, 221] on div "Vy 0813858554" at bounding box center [272, 220] width 94 height 8
copy div "813858554"
drag, startPoint x: 249, startPoint y: 229, endPoint x: 221, endPoint y: 232, distance: 27.8
click at [225, 232] on div "hải 0909051872" at bounding box center [272, 234] width 94 height 8
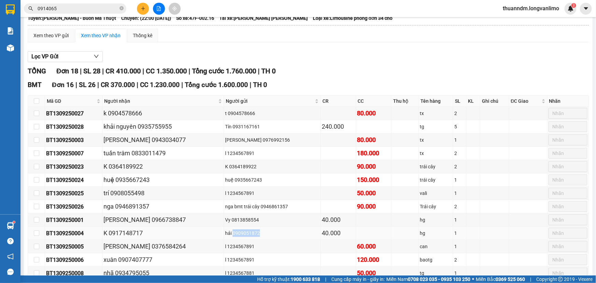
copy div "0909051872"
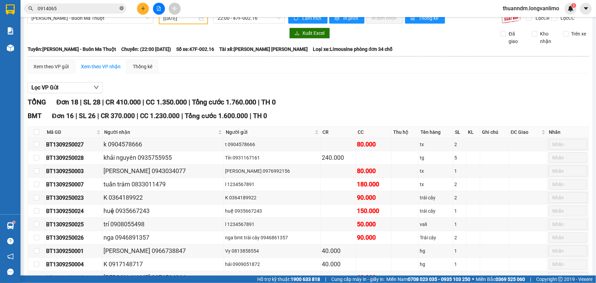
click at [122, 9] on icon "close-circle" at bounding box center [122, 8] width 4 height 4
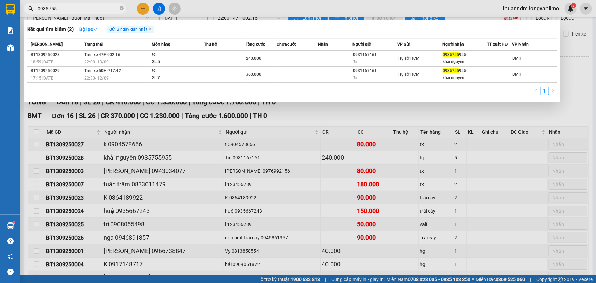
type input "0935755"
click at [152, 30] on icon "close" at bounding box center [149, 29] width 3 height 3
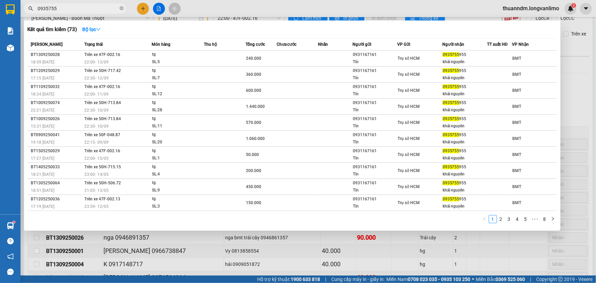
click at [287, 258] on div at bounding box center [298, 141] width 596 height 283
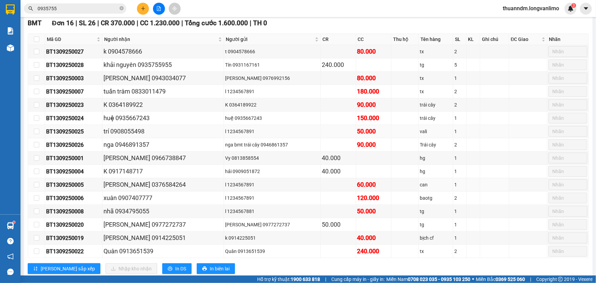
scroll to position [105, 0]
click at [121, 8] on icon "close-circle" at bounding box center [122, 8] width 4 height 4
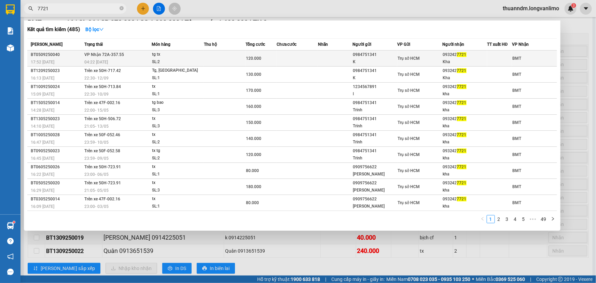
type input "7721"
click at [191, 62] on div "SL: 2" at bounding box center [177, 62] width 51 height 8
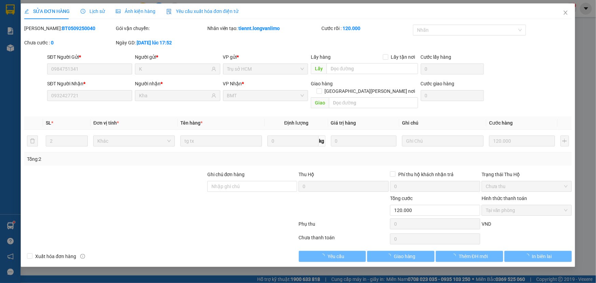
type input "0984751341"
type input "K"
type input "0932427721"
type input "Kha"
type input "120.000"
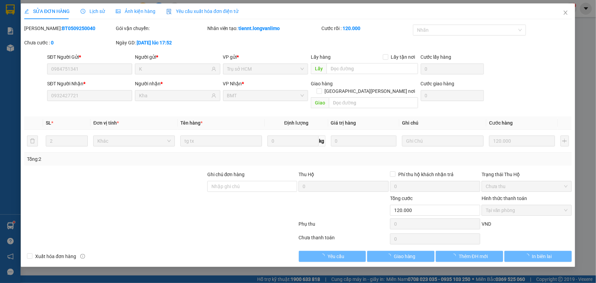
type input "0"
click at [145, 12] on span "Ảnh kiện hàng" at bounding box center [136, 11] width 40 height 5
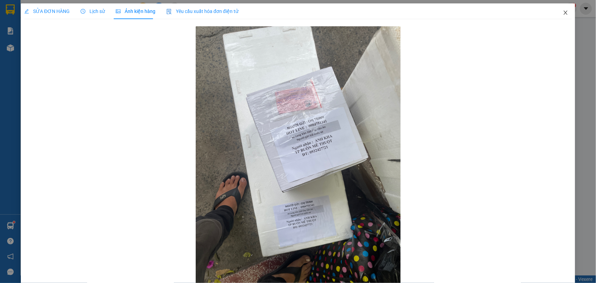
click at [564, 14] on icon "close" at bounding box center [566, 13] width 4 height 4
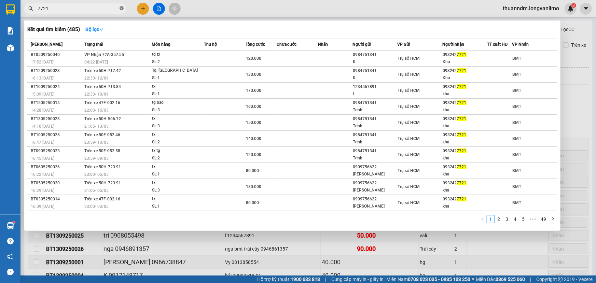
click at [121, 10] on icon "close-circle" at bounding box center [122, 8] width 4 height 4
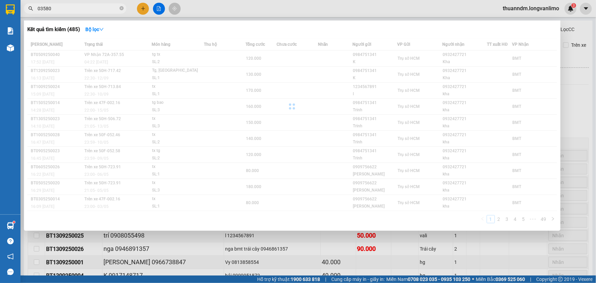
type input "035805"
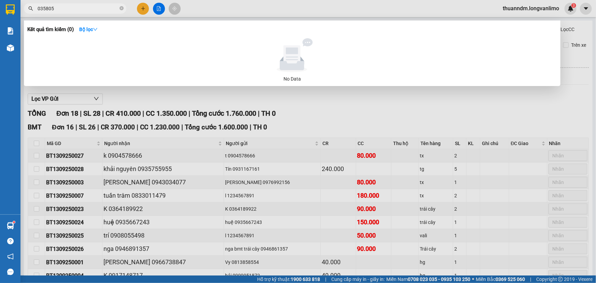
click at [121, 10] on icon "close-circle" at bounding box center [122, 8] width 4 height 4
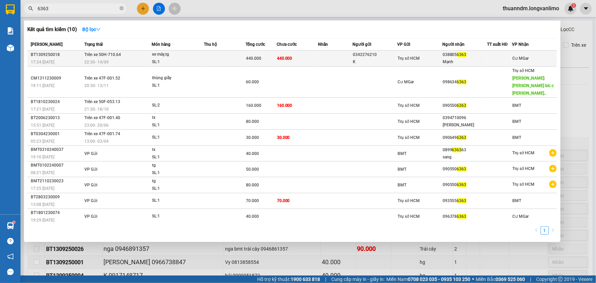
type input "6363"
click at [177, 55] on div "xe máy,tg" at bounding box center [177, 55] width 51 height 8
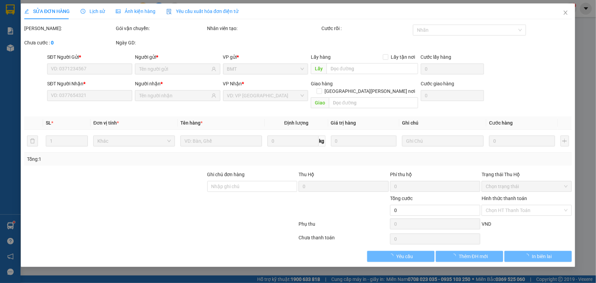
type input "0342276210"
type input "K"
type input "0388056363"
type input "Mạnh"
type input "440.000"
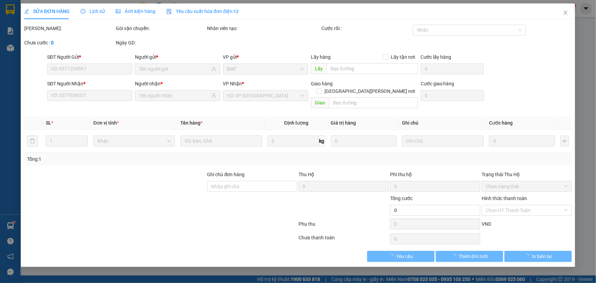
type input "440.000"
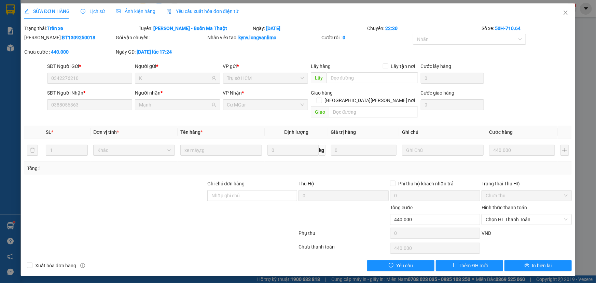
click at [144, 11] on span "Ảnh kiện hàng" at bounding box center [136, 11] width 40 height 5
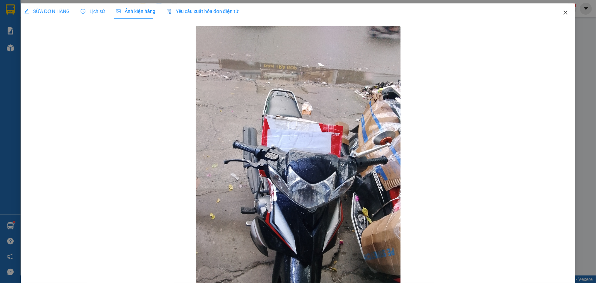
click at [564, 12] on icon "close" at bounding box center [566, 13] width 4 height 4
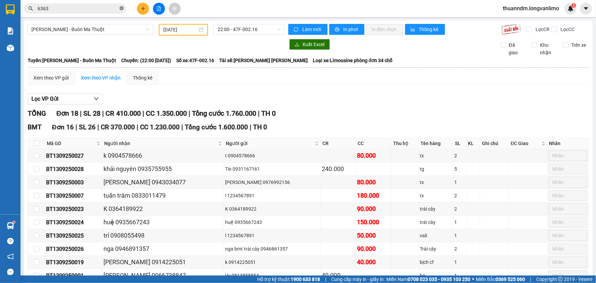
click at [122, 8] on icon "close-circle" at bounding box center [122, 8] width 4 height 4
click at [108, 10] on input "text" at bounding box center [78, 9] width 81 height 8
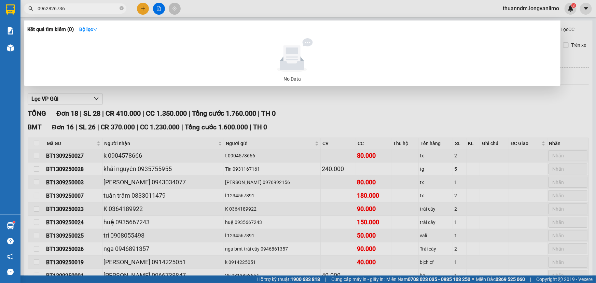
click at [74, 8] on input "0962826736" at bounding box center [78, 9] width 81 height 8
type input "0962826736"
click at [123, 8] on icon "close-circle" at bounding box center [122, 8] width 4 height 4
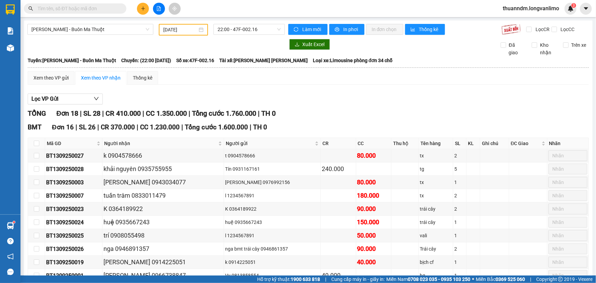
click at [108, 8] on input "text" at bounding box center [78, 9] width 81 height 8
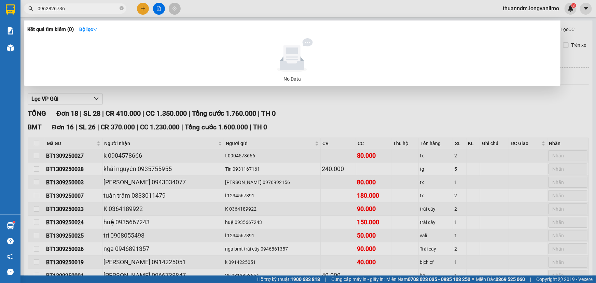
type input "0962826736"
click at [122, 9] on icon "close-circle" at bounding box center [122, 8] width 4 height 4
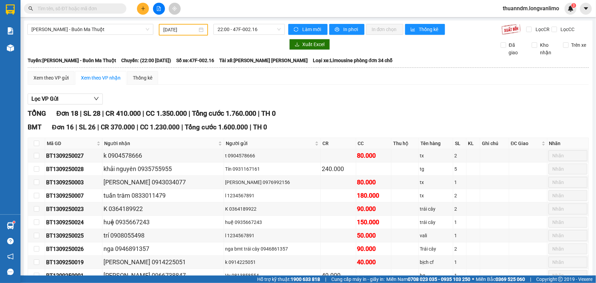
click at [96, 10] on input "text" at bounding box center [78, 9] width 81 height 8
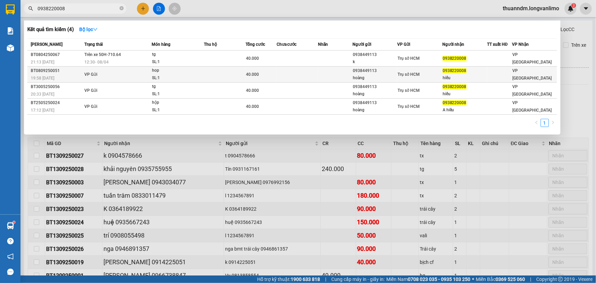
type input "0938220008"
click at [179, 76] on div "SL: 1" at bounding box center [177, 79] width 51 height 8
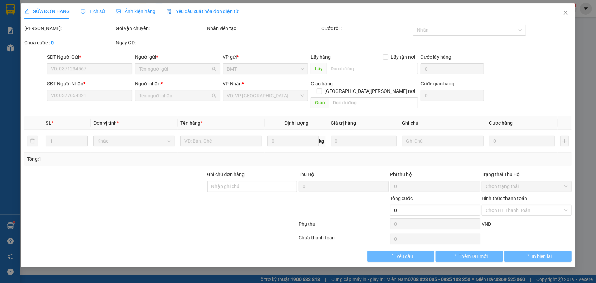
type input "0938449113"
type input "hoàng"
type input "0938220008"
type input "hiếu"
type input "40.000"
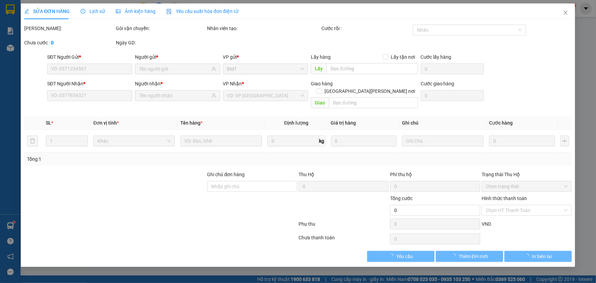
type input "0"
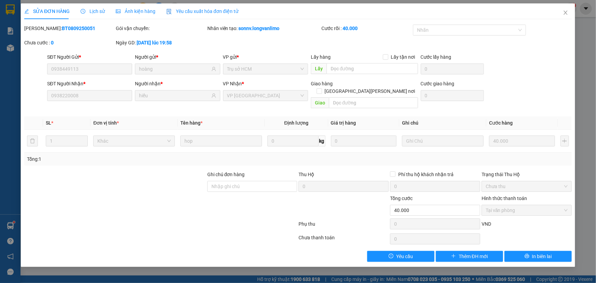
click at [133, 10] on span "Ảnh kiện hàng" at bounding box center [136, 11] width 40 height 5
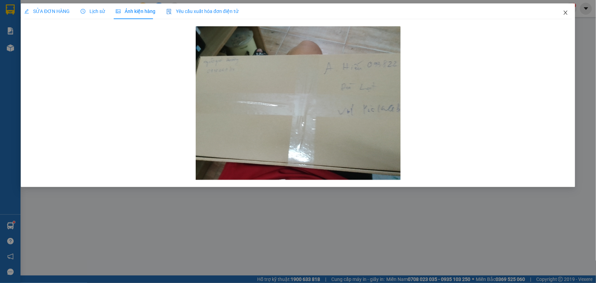
click at [564, 14] on icon "close" at bounding box center [565, 12] width 5 height 5
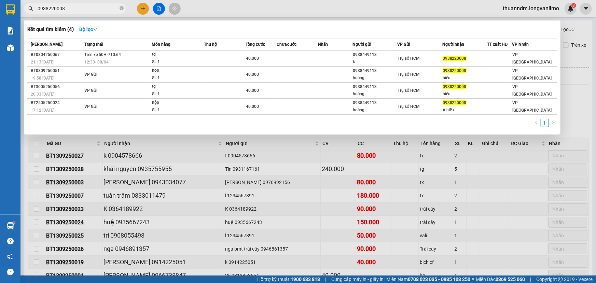
click at [99, 10] on input "0938220008" at bounding box center [78, 9] width 81 height 8
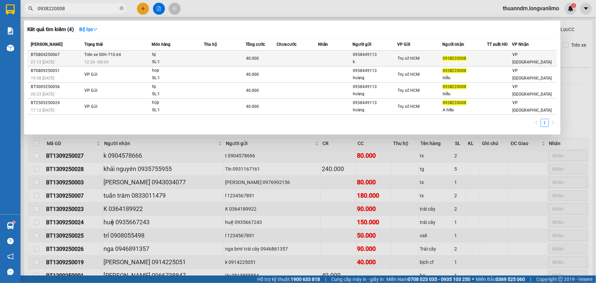
click at [194, 62] on div "SL: 1" at bounding box center [177, 62] width 51 height 8
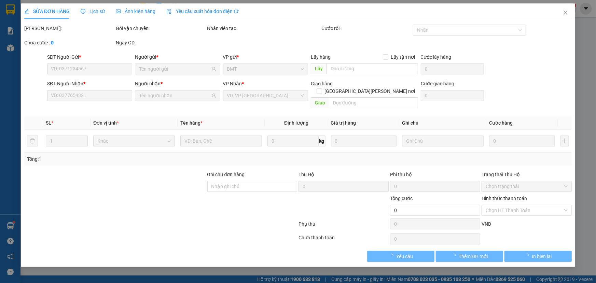
type input "0938449113"
type input "k"
type input "0938220008"
type input "40.000"
type input "0"
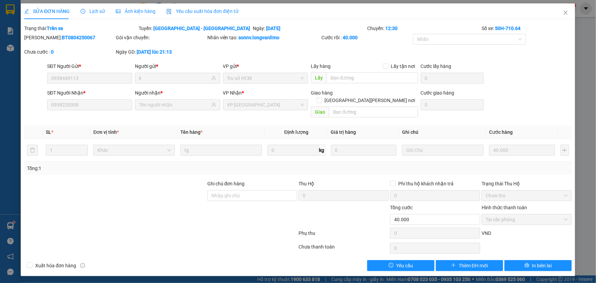
click at [139, 14] on span "Ảnh kiện hàng" at bounding box center [136, 11] width 40 height 5
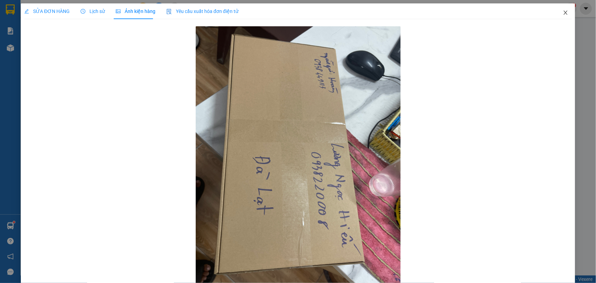
click at [566, 12] on span "Close" at bounding box center [565, 12] width 19 height 19
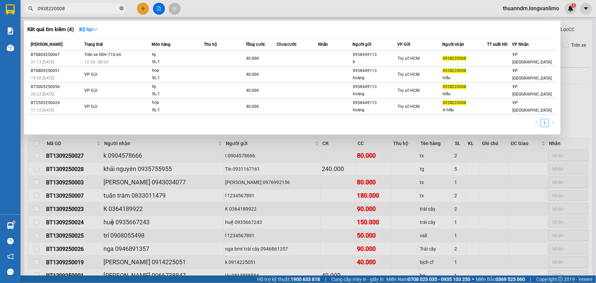
click at [122, 8] on icon "close-circle" at bounding box center [122, 8] width 4 height 4
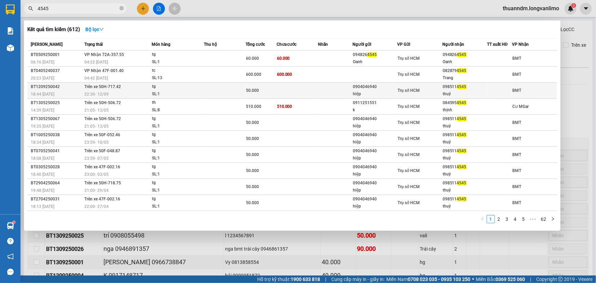
type input "4545"
click at [333, 95] on td at bounding box center [335, 91] width 35 height 16
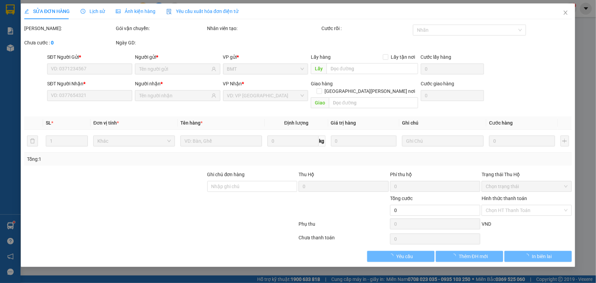
type input "0904046940"
type input "hiệp"
type input "0985114545"
type input "thuỷ"
type input "50.000"
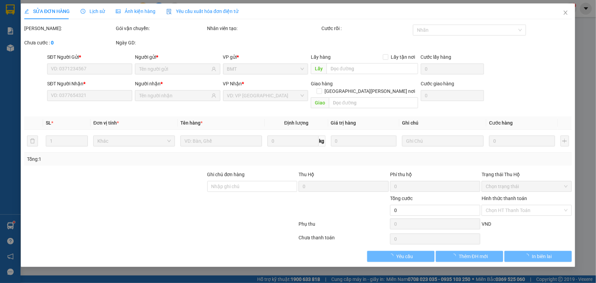
type input "0"
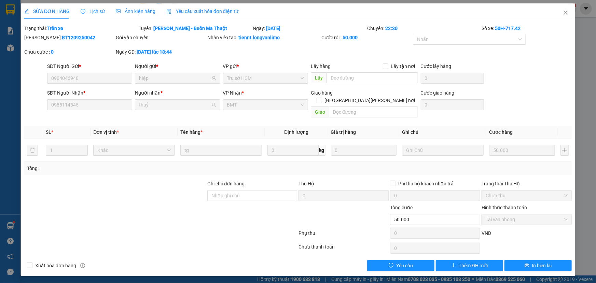
click at [141, 12] on span "Ảnh kiện hàng" at bounding box center [136, 11] width 40 height 5
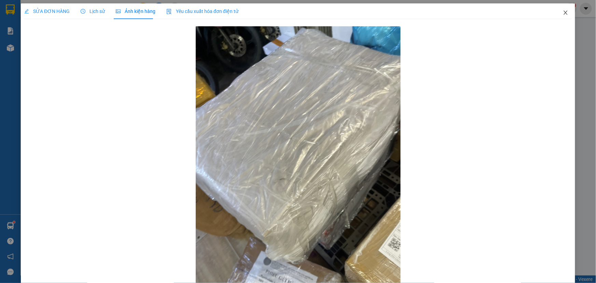
click at [564, 13] on icon "close" at bounding box center [566, 13] width 4 height 4
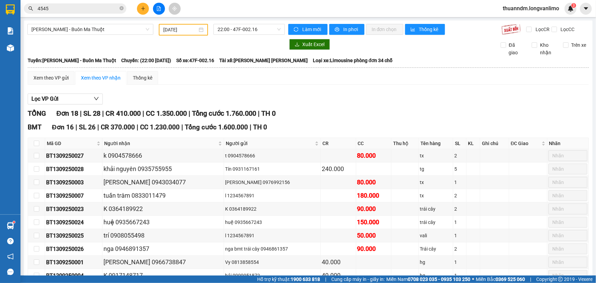
click at [113, 13] on span "4545" at bounding box center [75, 8] width 103 height 10
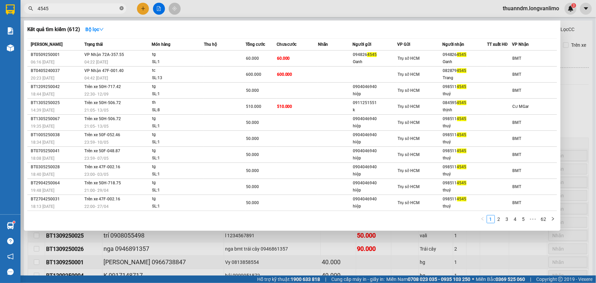
click at [122, 9] on icon "close-circle" at bounding box center [122, 8] width 4 height 4
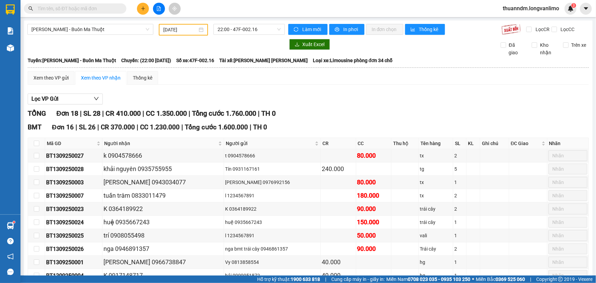
click at [112, 7] on input "text" at bounding box center [78, 9] width 81 height 8
paste input "0903546435"
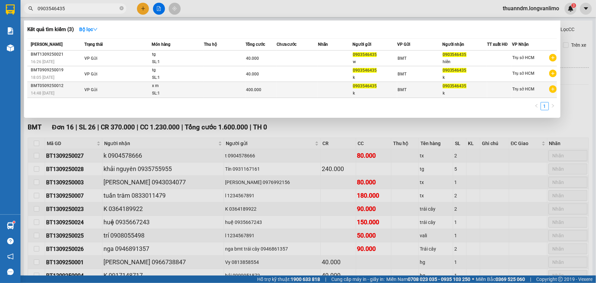
type input "0903546435"
click at [64, 92] on div "14:48 - 05/09" at bounding box center [57, 94] width 52 height 8
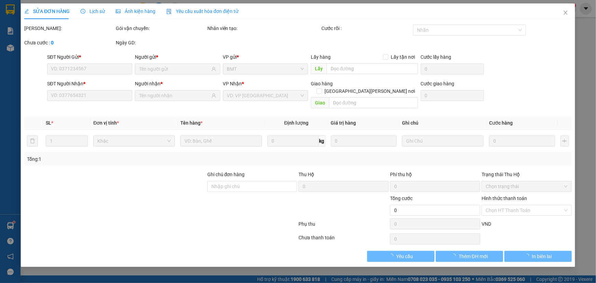
click at [135, 13] on span "Ảnh kiện hàng" at bounding box center [136, 11] width 40 height 5
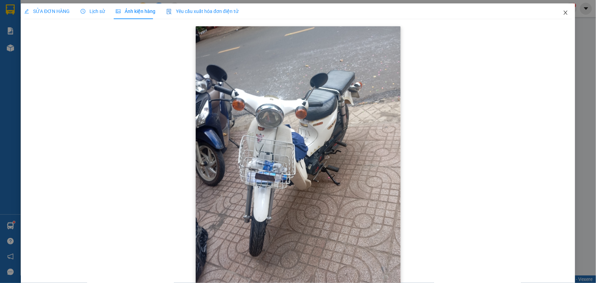
drag, startPoint x: 563, startPoint y: 12, endPoint x: 397, endPoint y: 140, distance: 209.5
click at [420, 137] on div "SỬA ĐƠN HÀNG Lịch sử Ảnh kiện hàng Yêu cầu xuất hóa đơn điện tử Total Paid Fee …" at bounding box center [298, 154] width 555 height 302
click at [97, 9] on span "Lịch sử" at bounding box center [93, 11] width 24 height 5
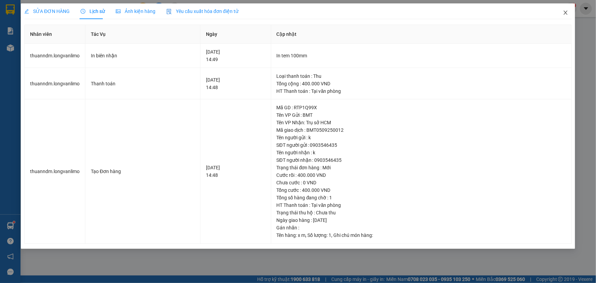
click at [564, 13] on icon "close" at bounding box center [565, 12] width 5 height 5
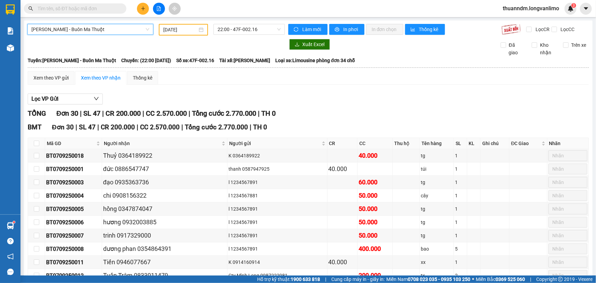
scroll to position [155, 0]
click at [102, 9] on input "text" at bounding box center [78, 9] width 81 height 8
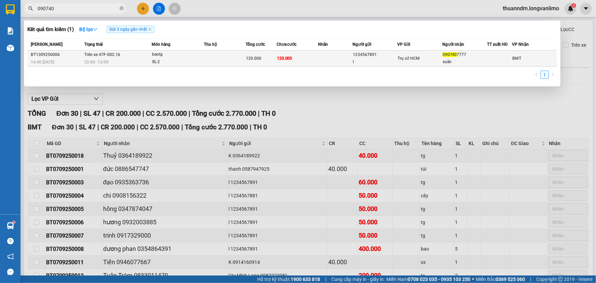
type input "090740"
click at [194, 62] on div "SL: 2" at bounding box center [177, 62] width 51 height 8
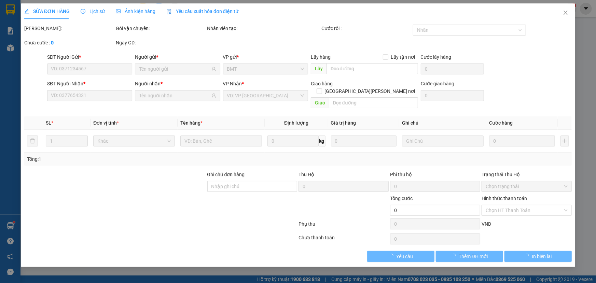
type input "1234567891"
type input "l"
type input "0907407777"
type input "xuân"
type input "120.000"
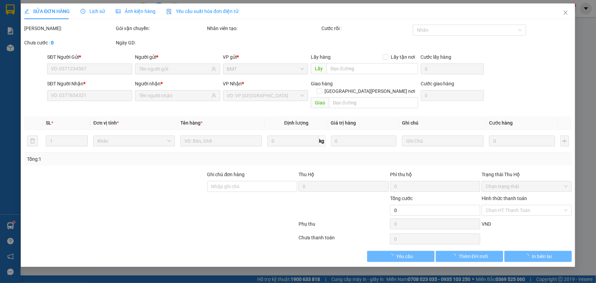
type input "120.000"
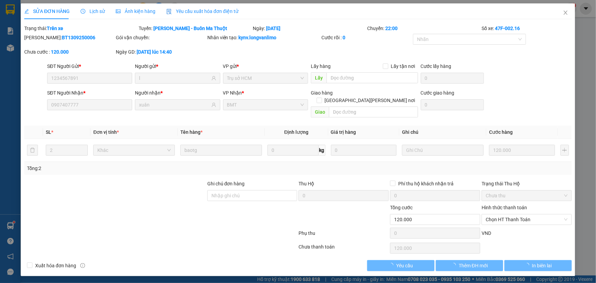
click at [141, 11] on span "Ảnh kiện hàng" at bounding box center [136, 11] width 40 height 5
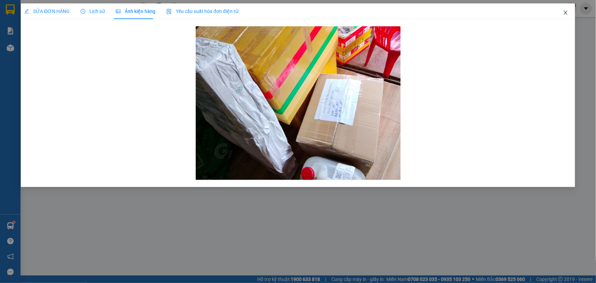
click at [573, 12] on span "Close" at bounding box center [565, 12] width 19 height 19
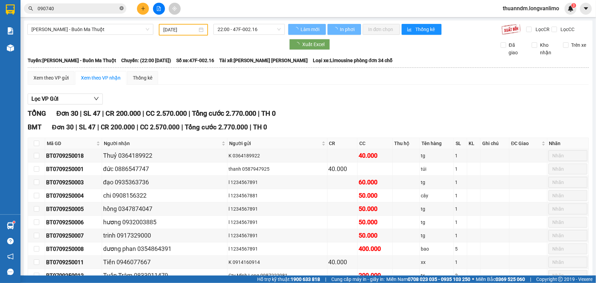
click at [120, 9] on icon "close-circle" at bounding box center [122, 8] width 4 height 4
click at [89, 7] on input "text" at bounding box center [78, 9] width 81 height 8
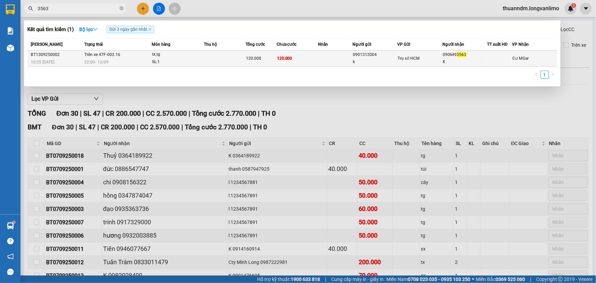
type input "3563"
click at [135, 55] on td "Trên xe 47F-002.16 22:00 [DATE]" at bounding box center [117, 59] width 69 height 16
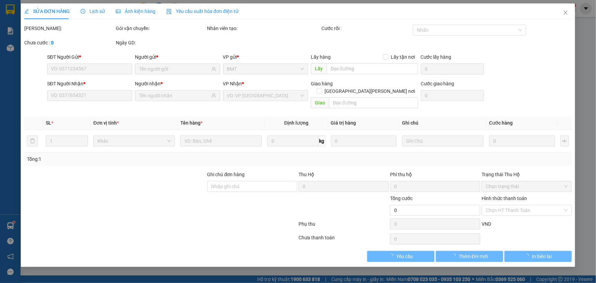
type input "0901312004"
type input "k"
type input "0906493563"
type input "K"
type input "120.000"
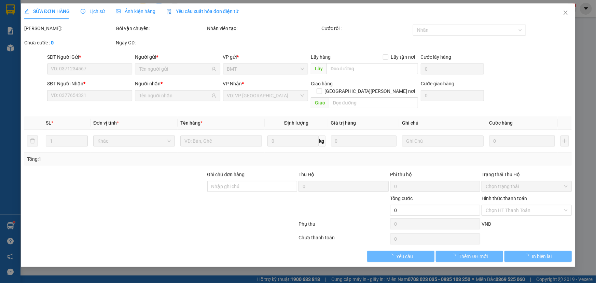
type input "120.000"
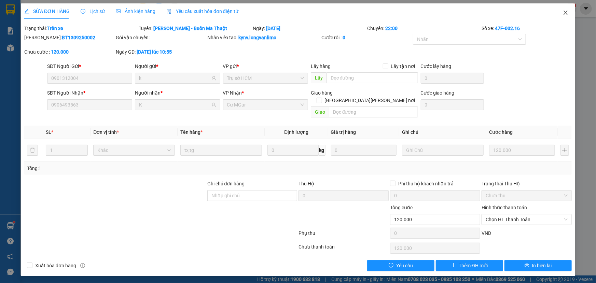
click at [570, 13] on span "Close" at bounding box center [565, 12] width 19 height 19
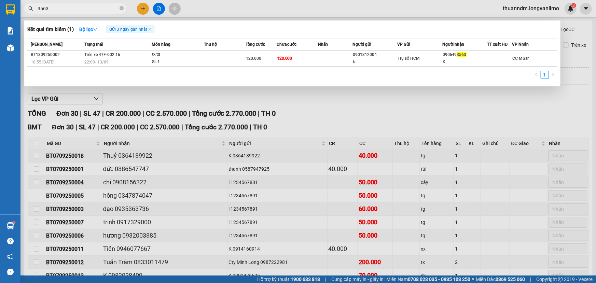
click at [107, 10] on input "3563" at bounding box center [78, 9] width 81 height 8
click at [121, 8] on icon "close-circle" at bounding box center [122, 8] width 4 height 4
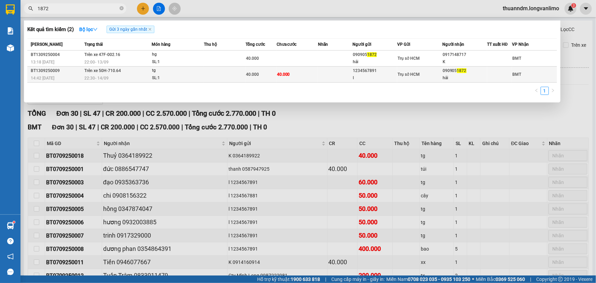
type input "1872"
click at [144, 78] on div "22:30 [DATE]" at bounding box center [117, 79] width 67 height 8
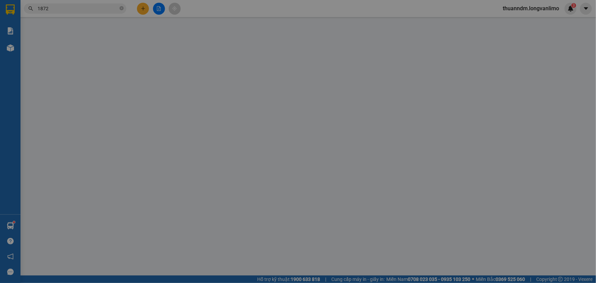
type input "1234567891"
type input "l"
type input "0909051872"
type input "hải"
type input "40.000"
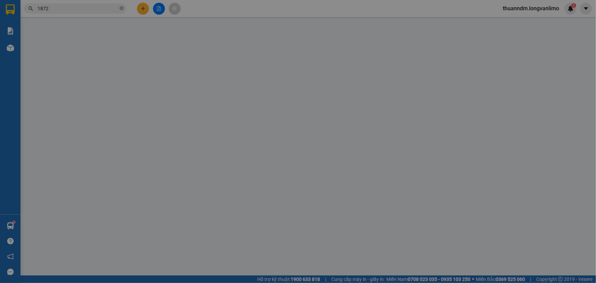
type input "40.000"
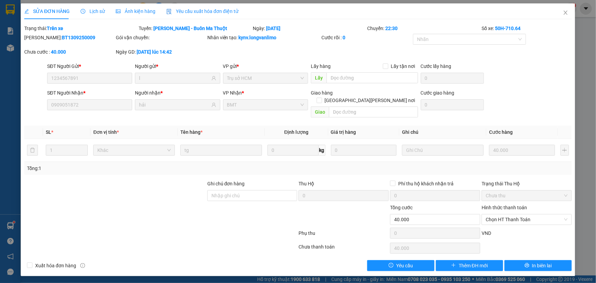
click at [134, 12] on span "Ảnh kiện hàng" at bounding box center [136, 11] width 40 height 5
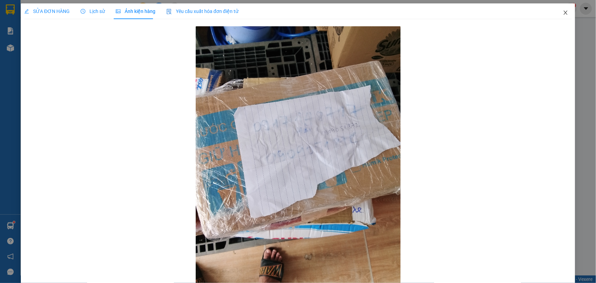
click at [564, 13] on icon "close" at bounding box center [566, 13] width 4 height 4
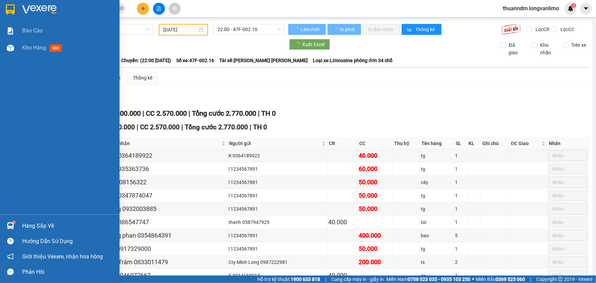
click at [17, 9] on div at bounding box center [60, 11] width 120 height 22
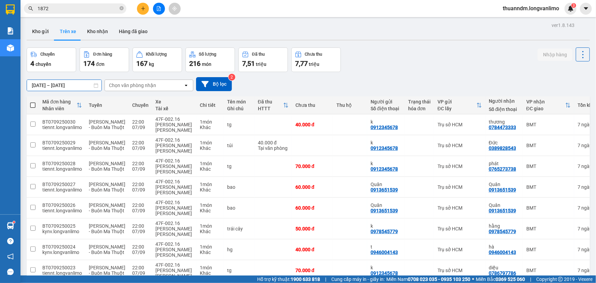
click at [77, 85] on input "[DATE] – [DATE]" at bounding box center [64, 85] width 75 height 11
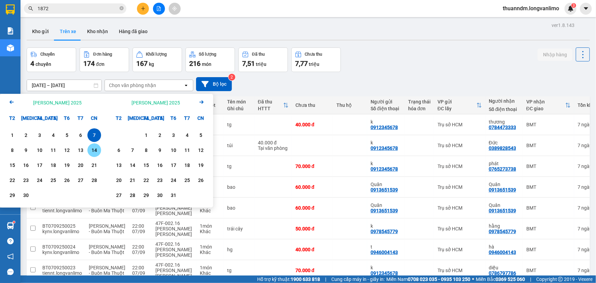
click at [93, 150] on div "14" at bounding box center [95, 150] width 10 height 8
type input "[DATE] – [DATE]"
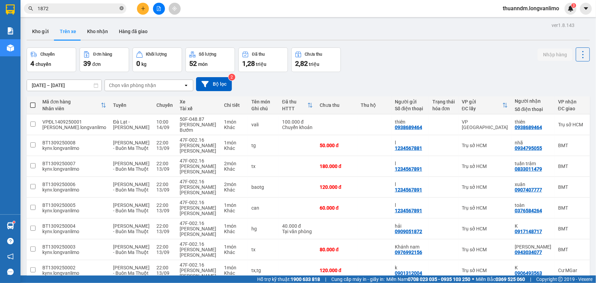
click at [120, 9] on icon "close-circle" at bounding box center [122, 8] width 4 height 4
click at [44, 27] on button "Kho gửi" at bounding box center [41, 31] width 28 height 16
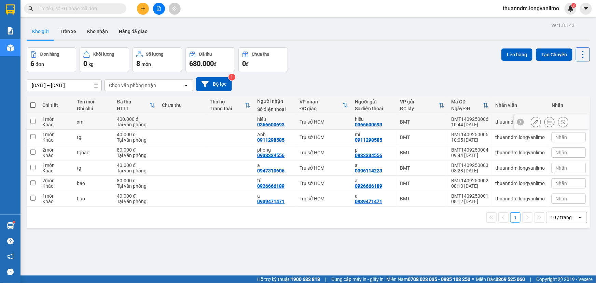
click at [34, 121] on input "checkbox" at bounding box center [32, 121] width 5 height 5
checkbox input "true"
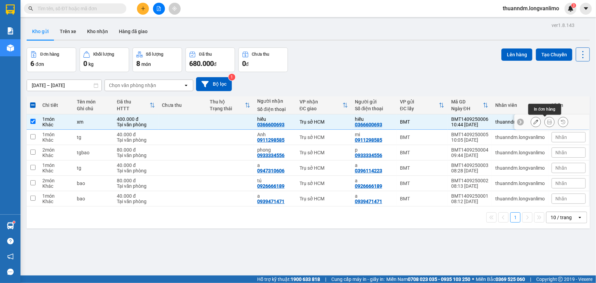
click at [548, 120] on icon at bounding box center [550, 122] width 5 height 5
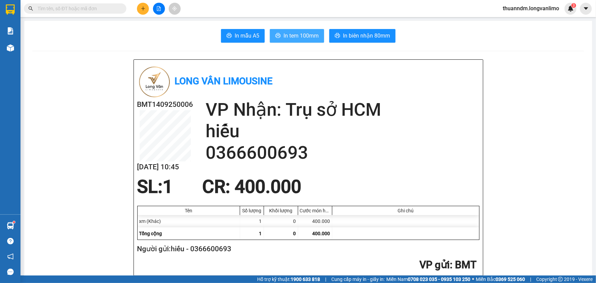
click at [294, 39] on span "In tem 100mm" at bounding box center [301, 35] width 35 height 9
click at [73, 6] on input "text" at bounding box center [78, 9] width 81 height 8
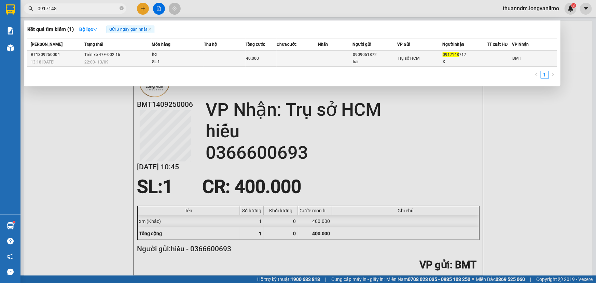
type input "0917148"
click at [146, 63] on div "22:00 [DATE]" at bounding box center [117, 62] width 67 height 8
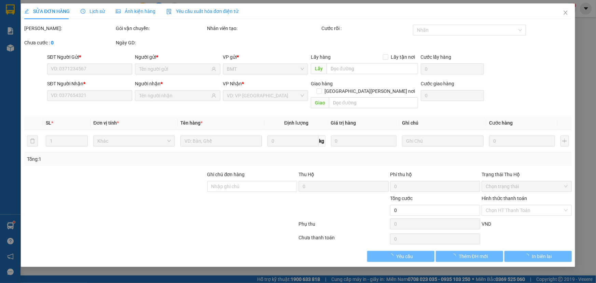
type input "0909051872"
type input "hải"
type input "0917148717"
type input "K"
type input "40.000"
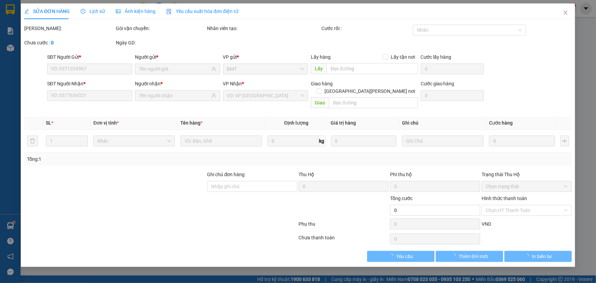
type input "0"
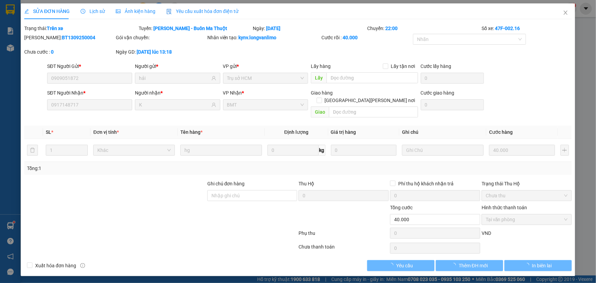
click at [131, 16] on div "Ảnh kiện hàng" at bounding box center [136, 11] width 40 height 16
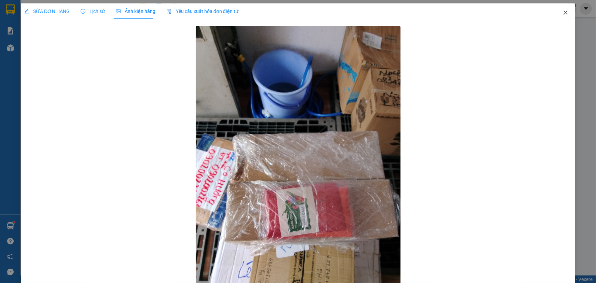
click at [564, 13] on icon "close" at bounding box center [565, 12] width 5 height 5
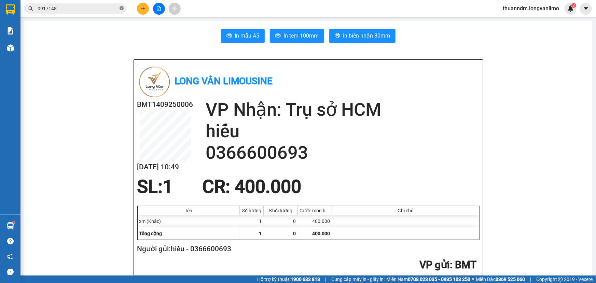
click at [122, 8] on icon "close-circle" at bounding box center [122, 8] width 4 height 4
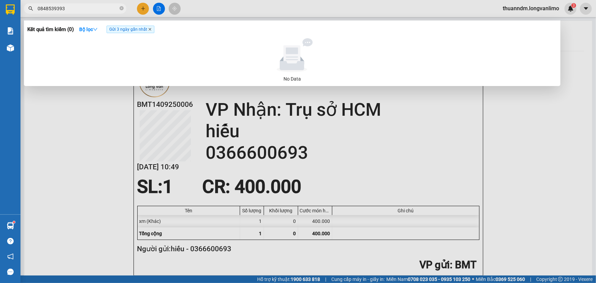
type input "0848539393"
click at [150, 28] on span "Gửi 3 ngày gần nhất" at bounding box center [131, 30] width 48 height 8
click at [151, 29] on icon "close" at bounding box center [150, 29] width 3 height 3
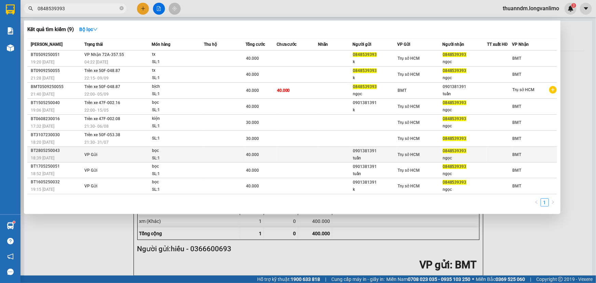
click at [258, 154] on span "40.000" at bounding box center [252, 154] width 13 height 5
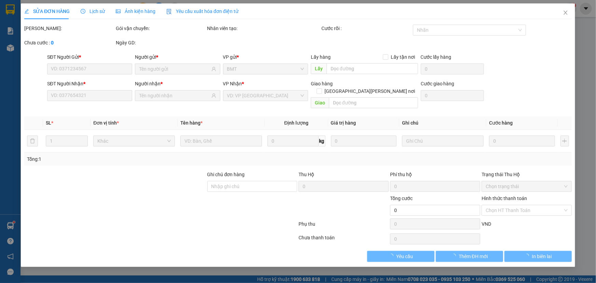
type input "0901381391"
type input "tuấn"
type input "0848539393"
type input "ngọc"
type input "40.000"
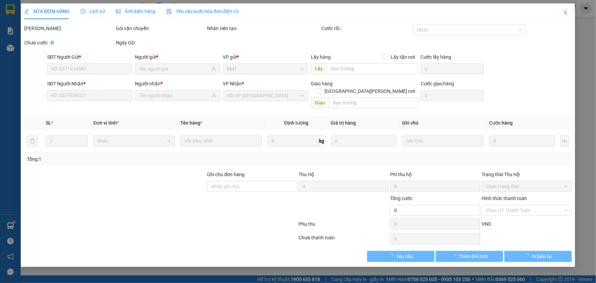
type input "0"
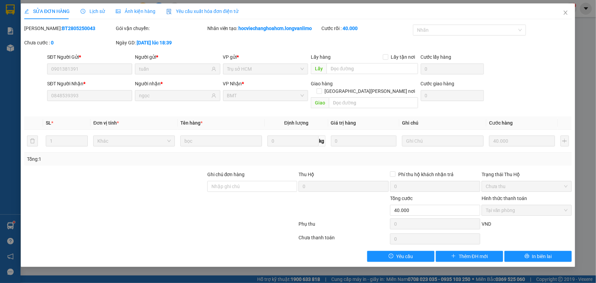
click at [147, 9] on span "Ảnh kiện hàng" at bounding box center [136, 11] width 40 height 5
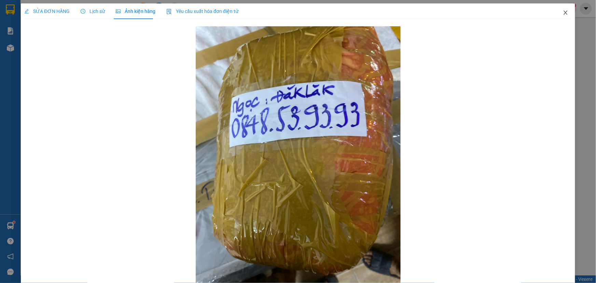
click at [563, 14] on icon "close" at bounding box center [565, 12] width 5 height 5
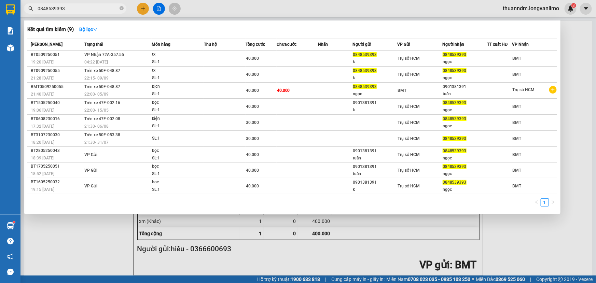
click at [113, 6] on input "0848539393" at bounding box center [78, 9] width 81 height 8
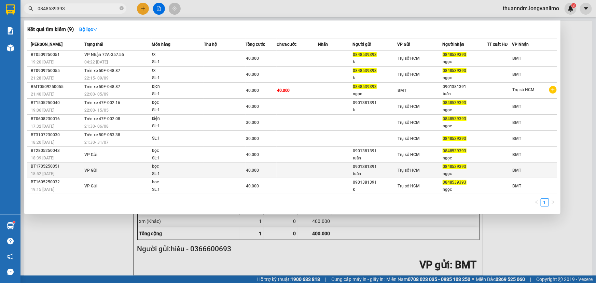
click at [339, 168] on td at bounding box center [335, 171] width 35 height 16
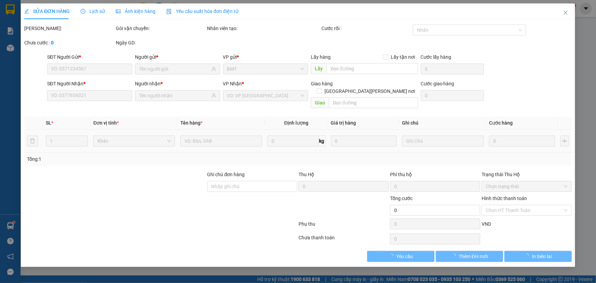
type input "0901381391"
type input "tuấn"
type input "0848539393"
type input "ngọc"
type input "40.000"
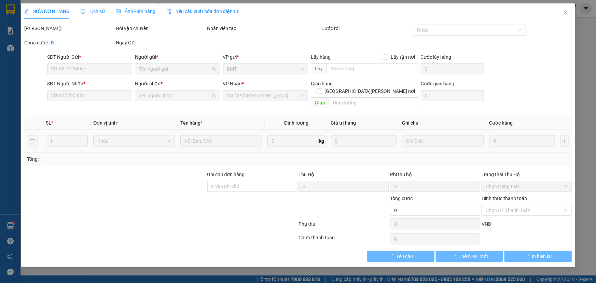
type input "0"
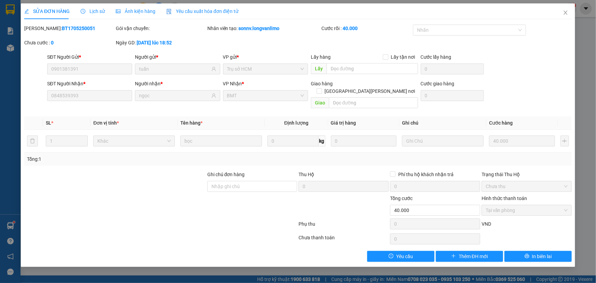
click at [147, 14] on span "Ảnh kiện hàng" at bounding box center [136, 11] width 40 height 5
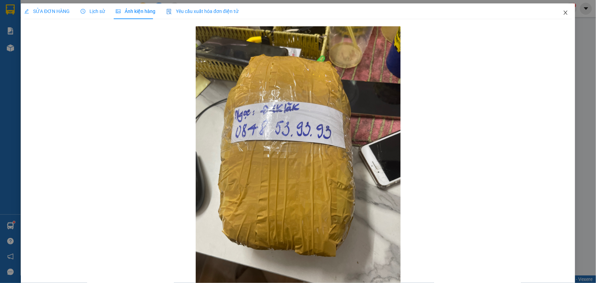
click at [563, 15] on icon "close" at bounding box center [565, 12] width 5 height 5
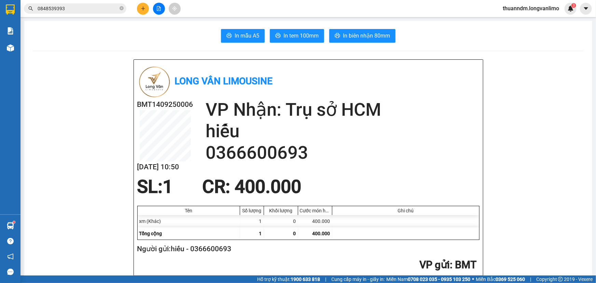
click at [96, 3] on span "0848539393" at bounding box center [75, 8] width 103 height 10
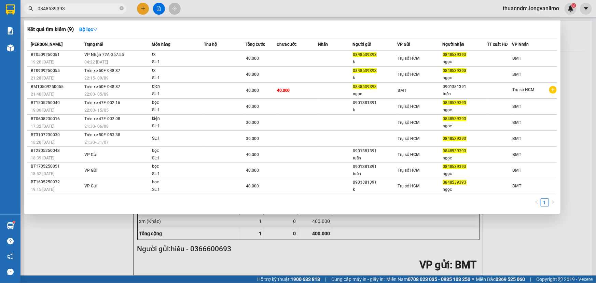
click at [109, 249] on div at bounding box center [298, 141] width 596 height 283
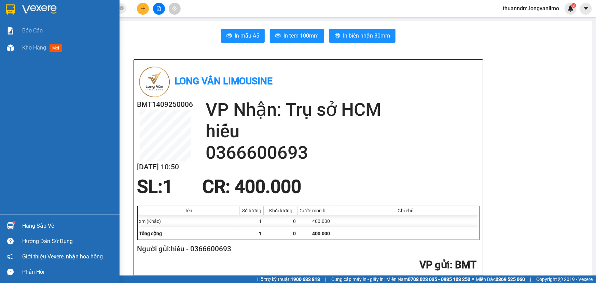
click at [3, 10] on div at bounding box center [60, 11] width 120 height 22
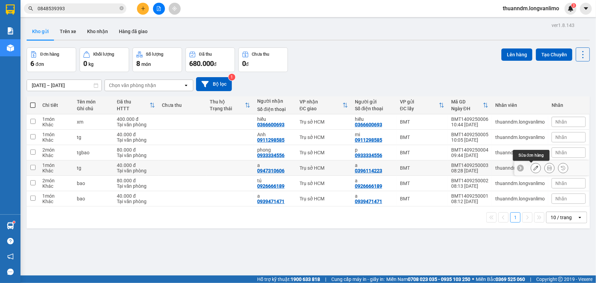
click at [534, 167] on icon at bounding box center [536, 168] width 5 height 5
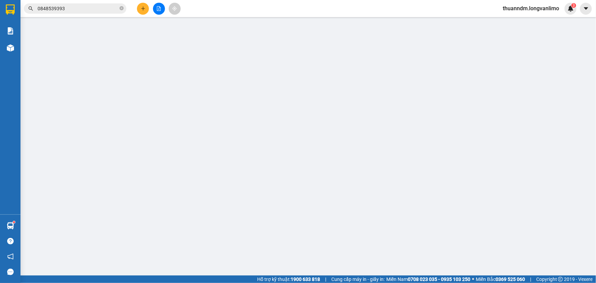
type input "0396114223"
type input "0947310606"
type input "40.000"
type input "0"
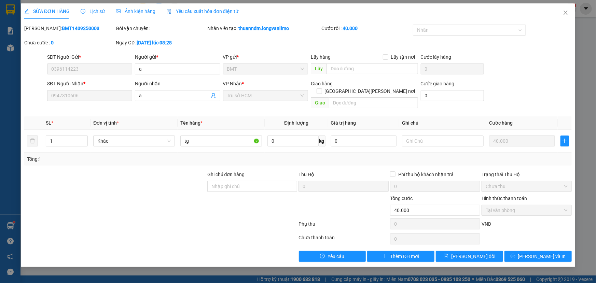
click at [97, 12] on span "Lịch sử" at bounding box center [93, 11] width 24 height 5
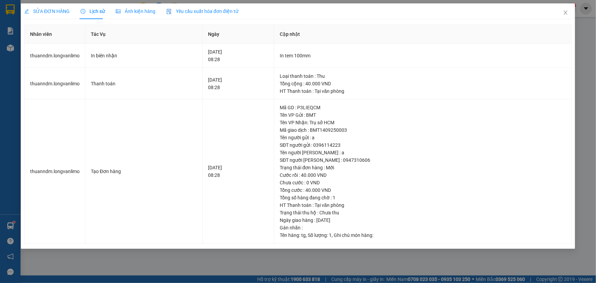
click at [136, 12] on span "Ảnh kiện hàng" at bounding box center [136, 11] width 40 height 5
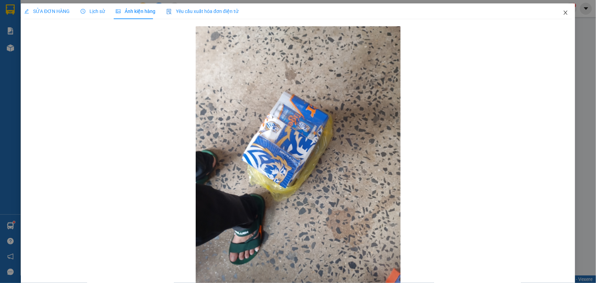
click at [563, 13] on icon "close" at bounding box center [565, 12] width 5 height 5
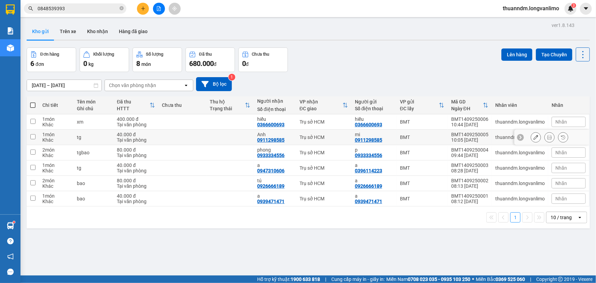
click at [534, 138] on icon at bounding box center [536, 137] width 5 height 5
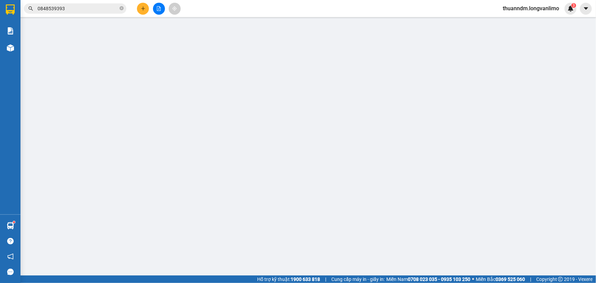
type input "0911298585"
type input "40.000"
type input "0"
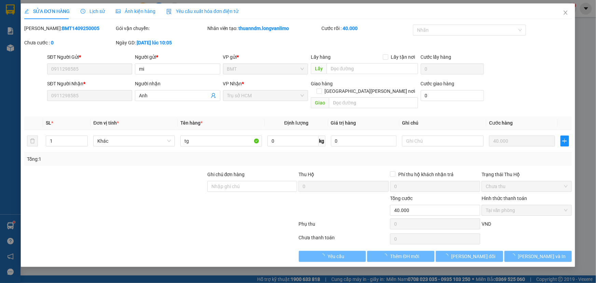
click at [131, 9] on span "Ảnh kiện hàng" at bounding box center [136, 11] width 40 height 5
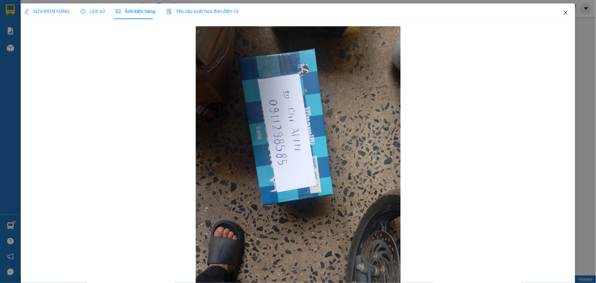
click at [564, 13] on icon "close" at bounding box center [566, 13] width 4 height 4
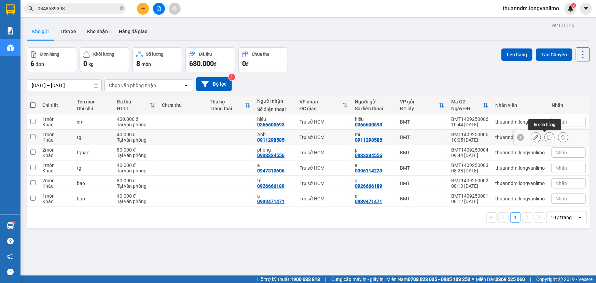
click at [548, 137] on icon at bounding box center [550, 137] width 5 height 5
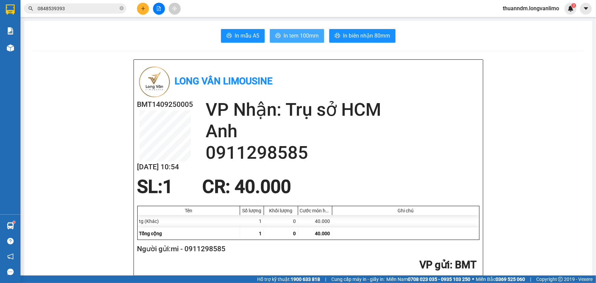
click at [302, 39] on span "In tem 100mm" at bounding box center [301, 35] width 35 height 9
click at [122, 8] on icon "close-circle" at bounding box center [122, 8] width 4 height 4
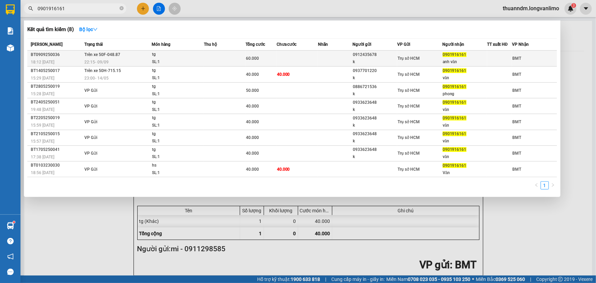
type input "0901916161"
click at [277, 58] on td at bounding box center [297, 59] width 41 height 16
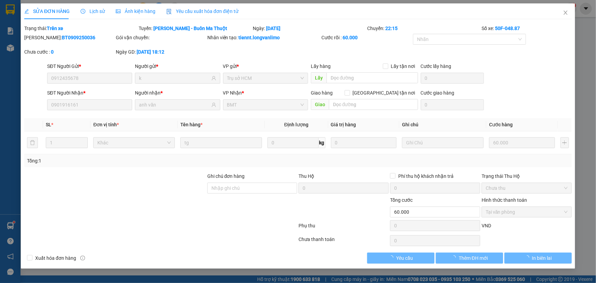
click at [144, 10] on span "Ảnh kiện hàng" at bounding box center [136, 11] width 40 height 5
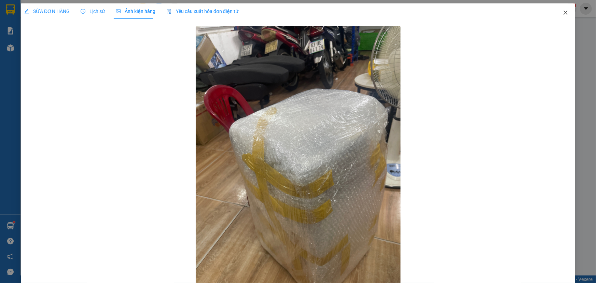
click at [563, 13] on icon "close" at bounding box center [565, 12] width 5 height 5
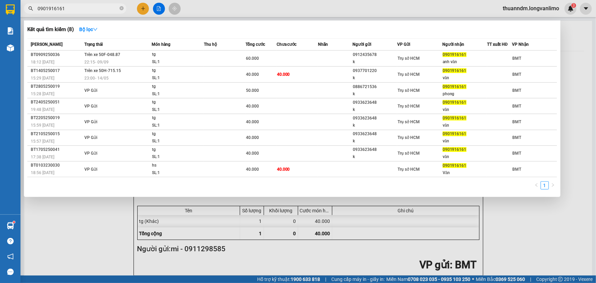
click at [105, 6] on input "0901916161" at bounding box center [78, 9] width 81 height 8
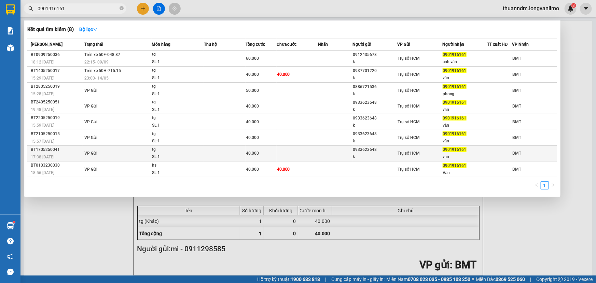
click at [383, 147] on div "0933623648" at bounding box center [375, 149] width 44 height 7
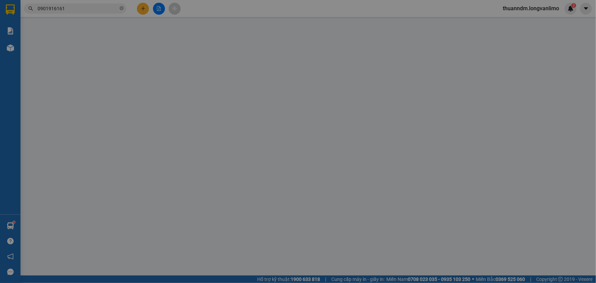
type input "0933623648"
type input "k"
type input "0901916161"
type input "văn"
type input "40.000"
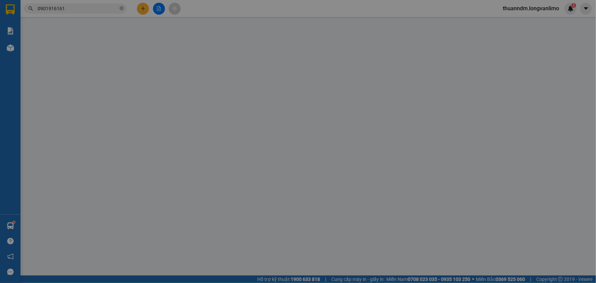
type input "0"
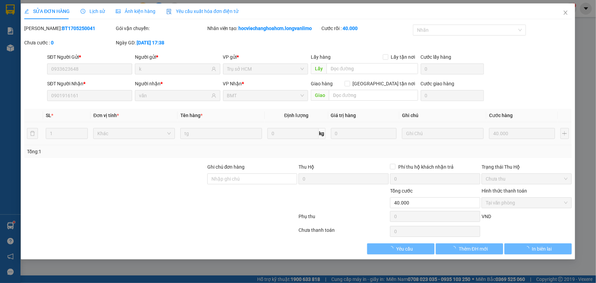
click at [138, 15] on div "Ảnh kiện hàng" at bounding box center [136, 12] width 40 height 8
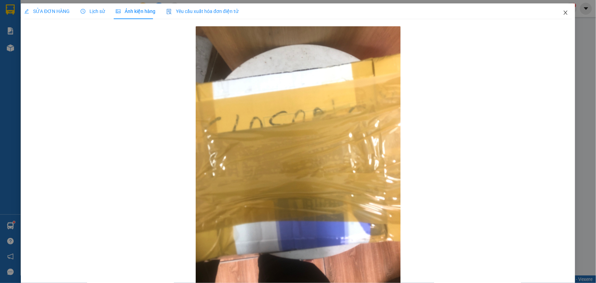
click at [567, 13] on span "Close" at bounding box center [565, 12] width 19 height 19
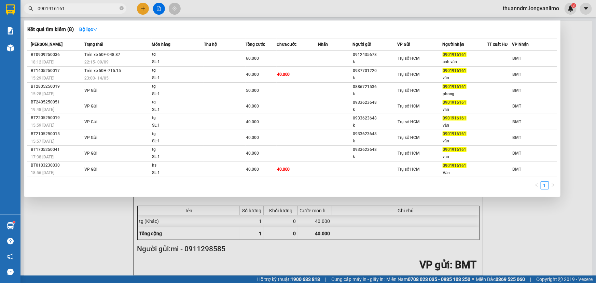
click at [89, 12] on input "0901916161" at bounding box center [78, 9] width 81 height 8
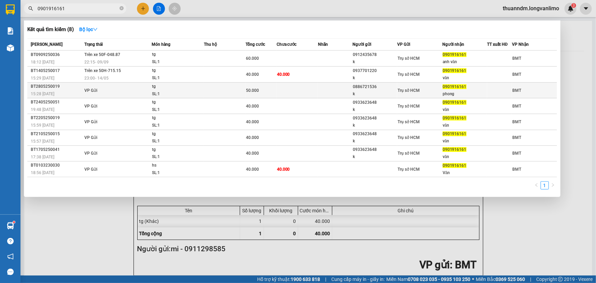
click at [365, 93] on div "k" at bounding box center [375, 94] width 44 height 7
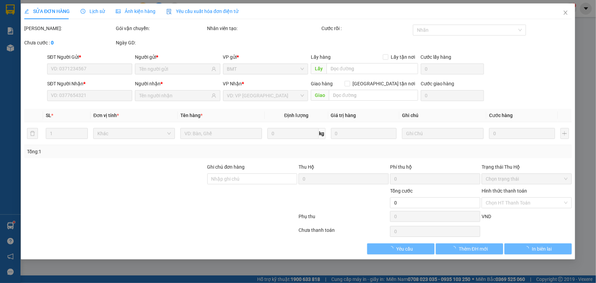
type input "0886721536"
type input "k"
type input "0901916161"
type input "phong"
type input "50.000"
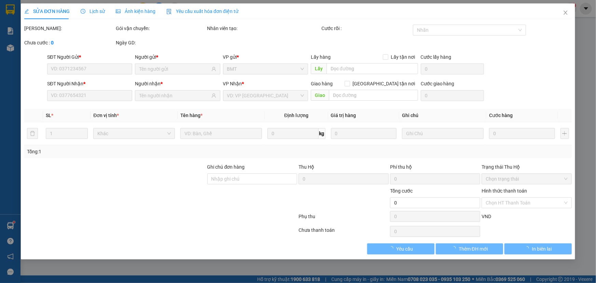
type input "0"
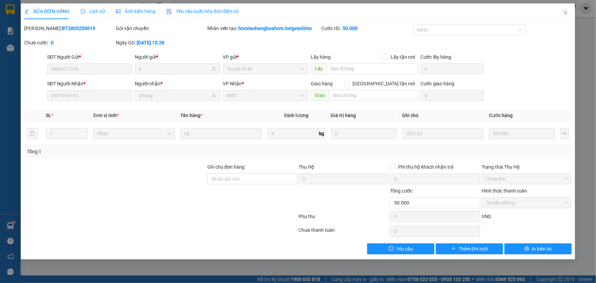
click at [141, 13] on span "Ảnh kiện hàng" at bounding box center [136, 11] width 40 height 5
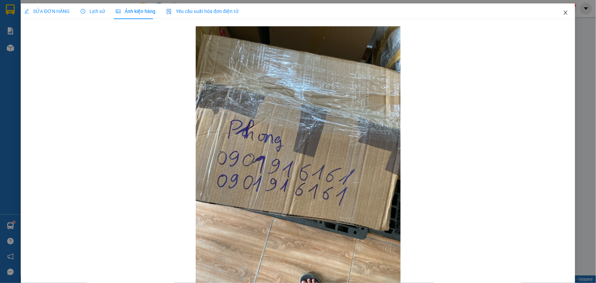
click at [563, 15] on icon "close" at bounding box center [565, 12] width 5 height 5
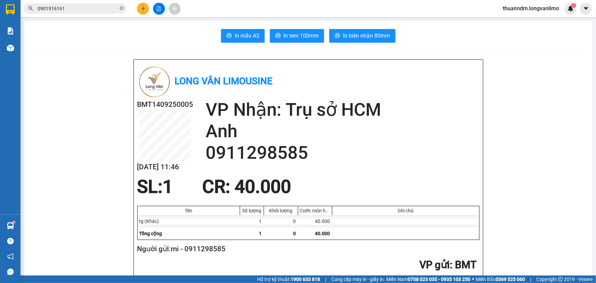
click at [105, 8] on input "0901916161" at bounding box center [78, 9] width 81 height 8
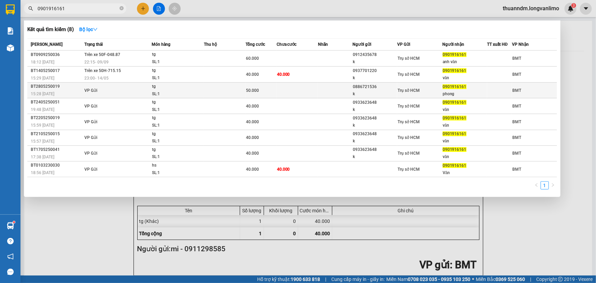
click at [362, 92] on div "k" at bounding box center [375, 94] width 44 height 7
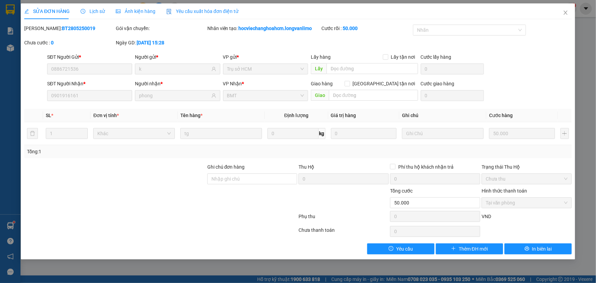
click at [132, 13] on span "Ảnh kiện hàng" at bounding box center [136, 11] width 40 height 5
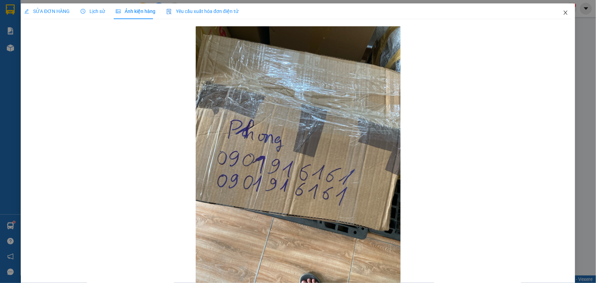
click at [563, 13] on icon "close" at bounding box center [565, 12] width 5 height 5
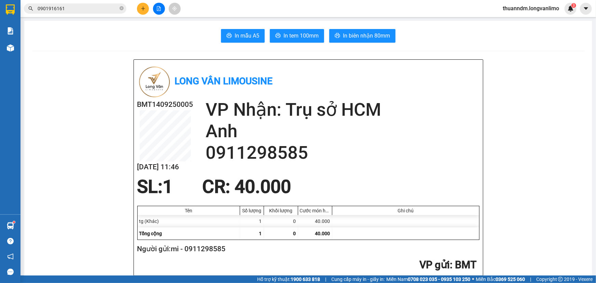
click at [106, 7] on input "0901916161" at bounding box center [78, 9] width 81 height 8
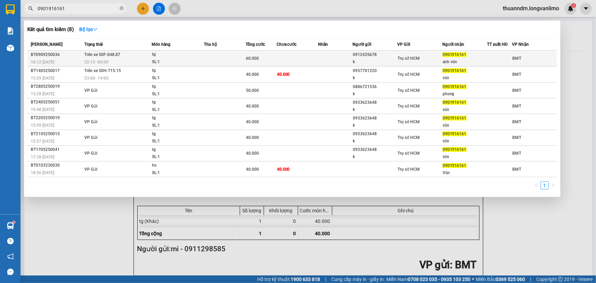
click at [360, 60] on div "k" at bounding box center [375, 61] width 44 height 7
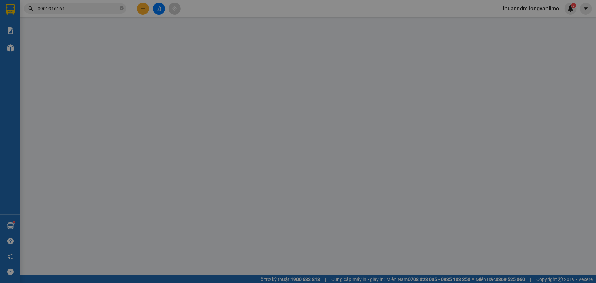
type input "0912435678"
type input "k"
type input "0901916161"
type input "anh văn"
type input "60.000"
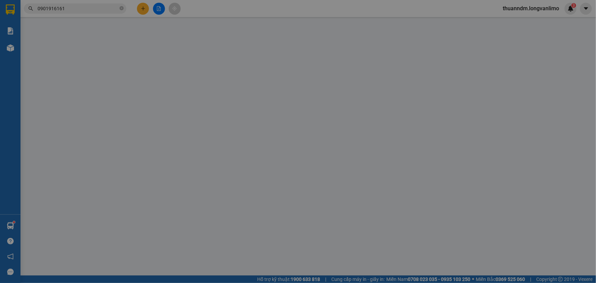
type input "0"
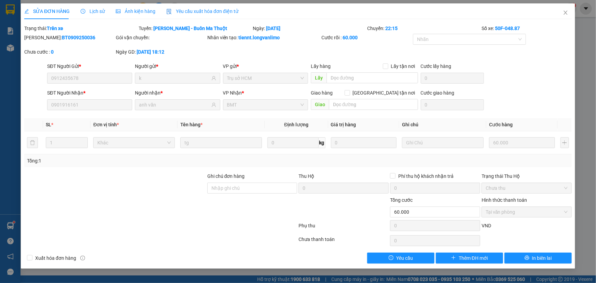
click at [147, 10] on span "Ảnh kiện hàng" at bounding box center [136, 11] width 40 height 5
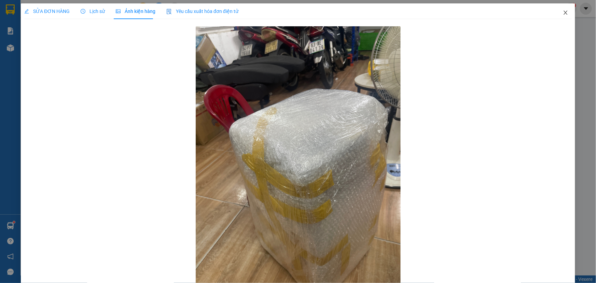
click at [558, 14] on span "Close" at bounding box center [565, 12] width 19 height 19
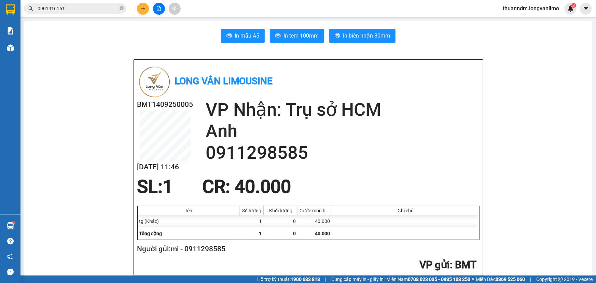
click at [100, 6] on input "0901916161" at bounding box center [78, 9] width 81 height 8
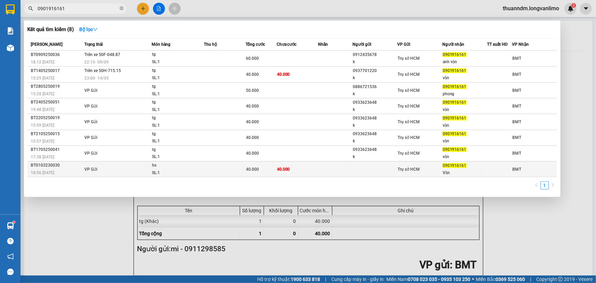
click at [353, 174] on td at bounding box center [375, 169] width 45 height 16
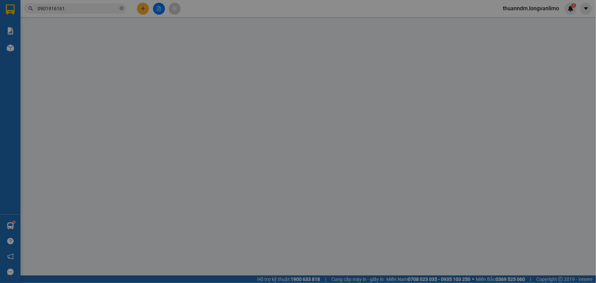
type input "0901916161"
type input "Văn"
type input "40.000"
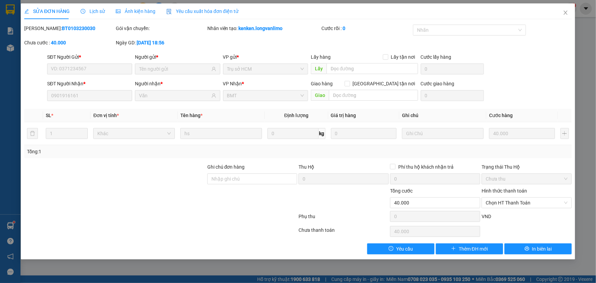
click at [137, 11] on span "Ảnh kiện hàng" at bounding box center [136, 11] width 40 height 5
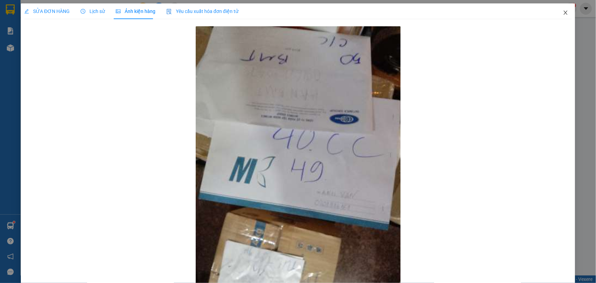
click at [559, 17] on span "Close" at bounding box center [565, 12] width 19 height 19
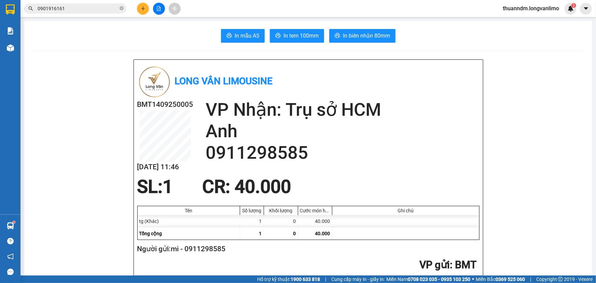
click at [105, 7] on input "0901916161" at bounding box center [78, 9] width 81 height 8
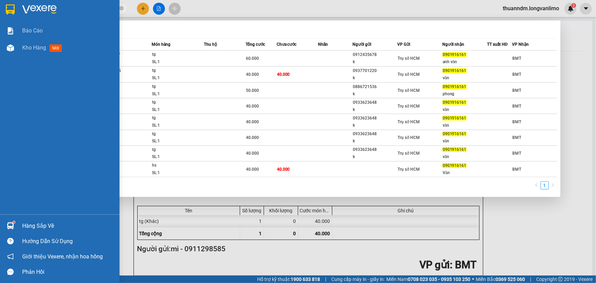
click at [14, 3] on div at bounding box center [60, 11] width 120 height 22
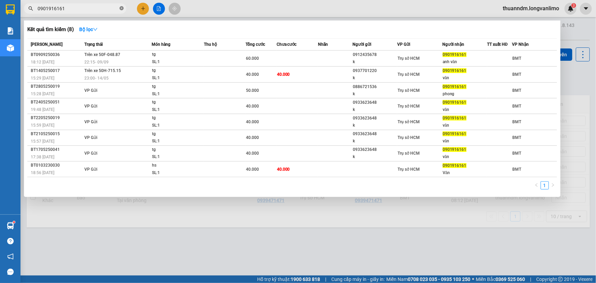
click at [121, 10] on icon "close-circle" at bounding box center [122, 8] width 4 height 4
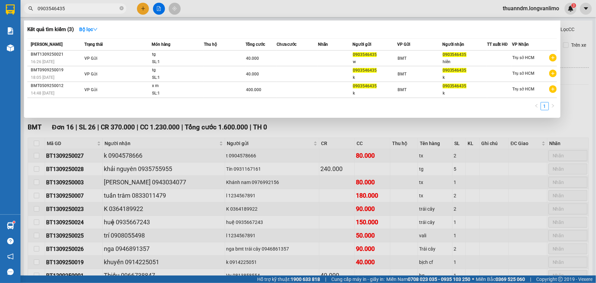
click at [75, 9] on input "0903546435" at bounding box center [78, 9] width 81 height 8
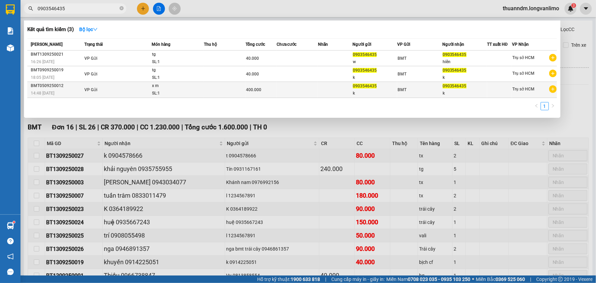
click at [173, 87] on div "x m" at bounding box center [177, 86] width 51 height 8
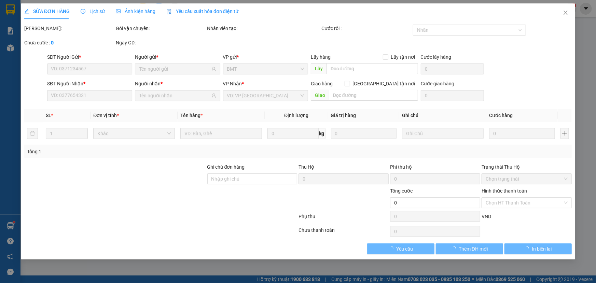
type input "0903546435"
type input "400.000"
type input "0"
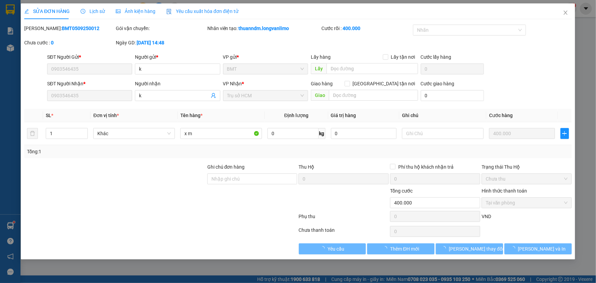
click at [99, 14] on div "Lịch sử" at bounding box center [93, 12] width 24 height 8
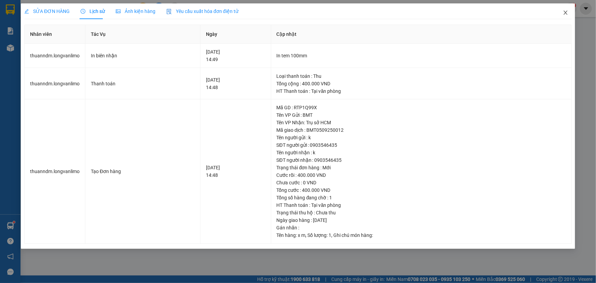
click at [572, 11] on span "Close" at bounding box center [565, 12] width 19 height 19
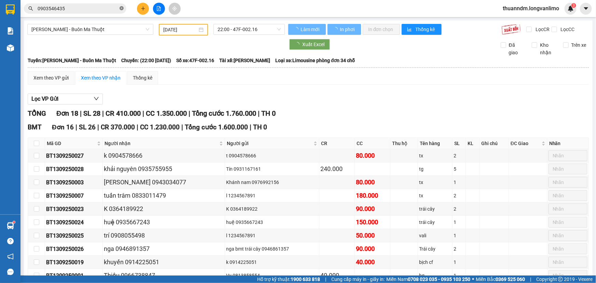
click at [123, 7] on icon "close-circle" at bounding box center [122, 8] width 4 height 4
click at [103, 10] on input "text" at bounding box center [78, 9] width 81 height 8
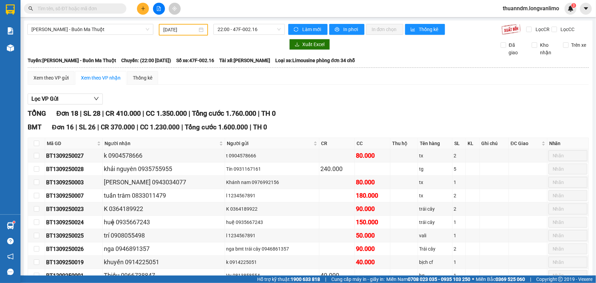
click at [75, 9] on input "text" at bounding box center [78, 9] width 81 height 8
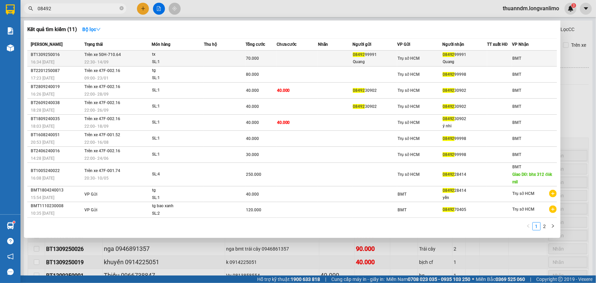
type input "08492"
click at [123, 57] on td "Trên xe 50H-710.64 22:30 [DATE]" at bounding box center [117, 59] width 69 height 16
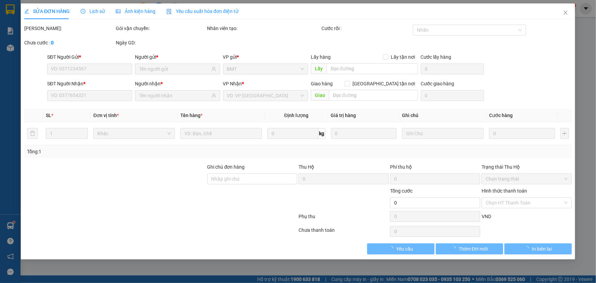
type input "0849299991"
type input "Quang"
type input "0849299991"
type input "Quang"
type input "70.000"
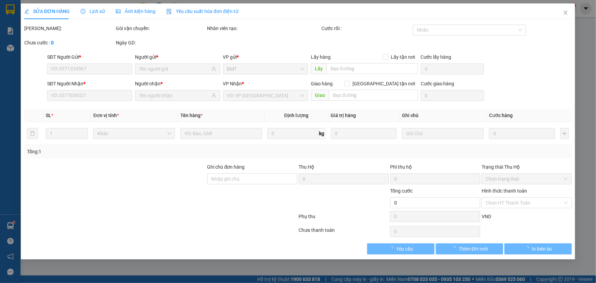
type input "0"
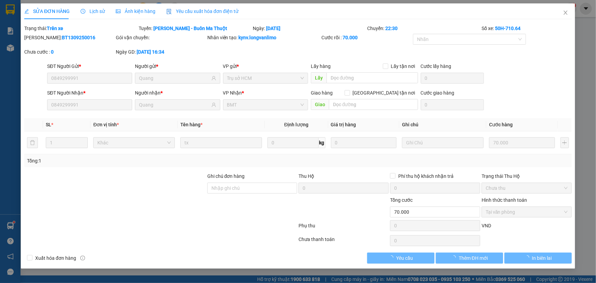
click at [136, 14] on div "Ảnh kiện hàng" at bounding box center [136, 12] width 40 height 8
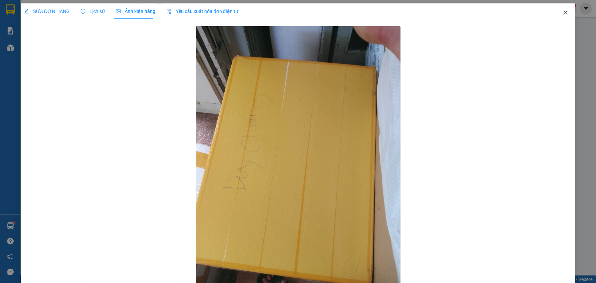
click at [563, 12] on icon "close" at bounding box center [565, 12] width 5 height 5
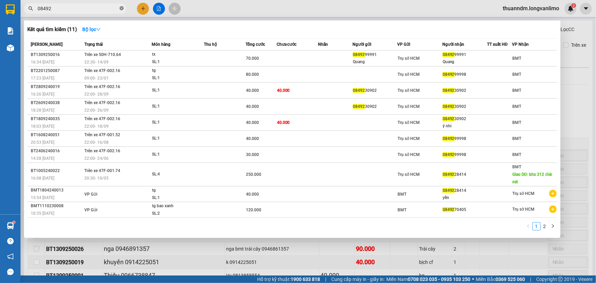
click at [122, 9] on icon "close-circle" at bounding box center [122, 8] width 4 height 4
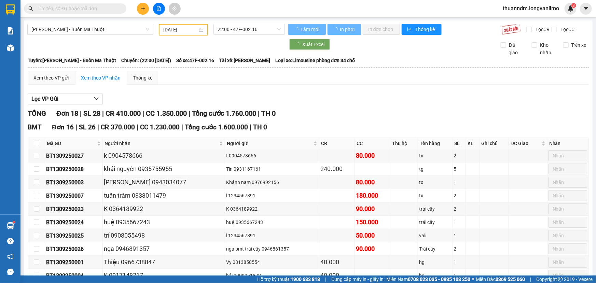
click at [107, 10] on input "text" at bounding box center [78, 9] width 81 height 8
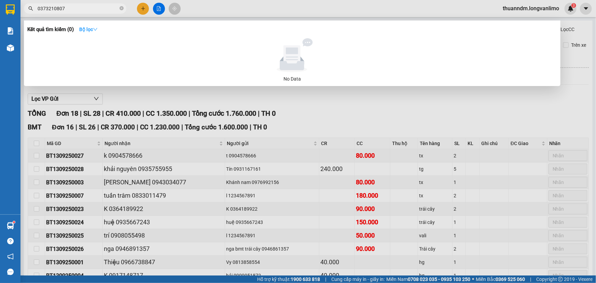
click at [93, 28] on strong "Bộ lọc" at bounding box center [88, 29] width 18 height 5
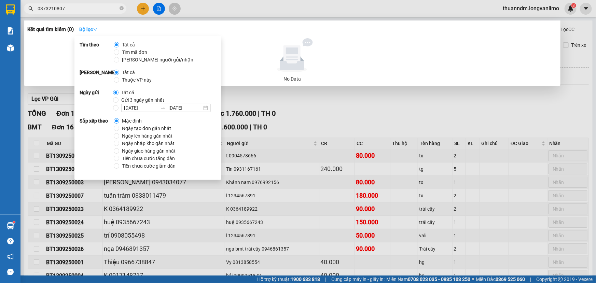
click at [93, 28] on strong "Bộ lọc" at bounding box center [88, 29] width 18 height 5
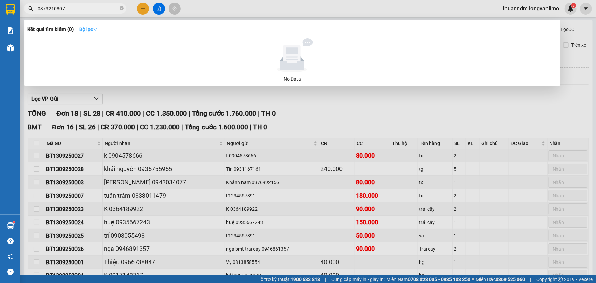
click at [87, 25] on button "Bộ lọc" at bounding box center [88, 29] width 29 height 11
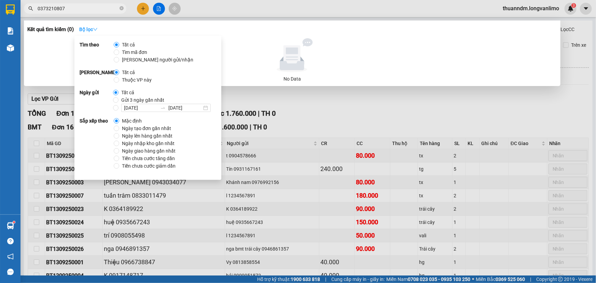
click at [87, 25] on button "Bộ lọc" at bounding box center [88, 29] width 29 height 11
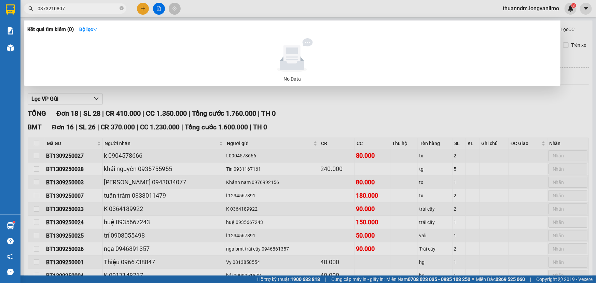
click at [52, 6] on input "0373210807" at bounding box center [78, 9] width 81 height 8
type input "0807"
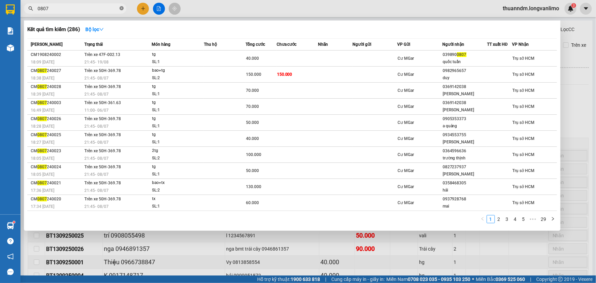
click at [121, 10] on icon "close-circle" at bounding box center [122, 8] width 4 height 4
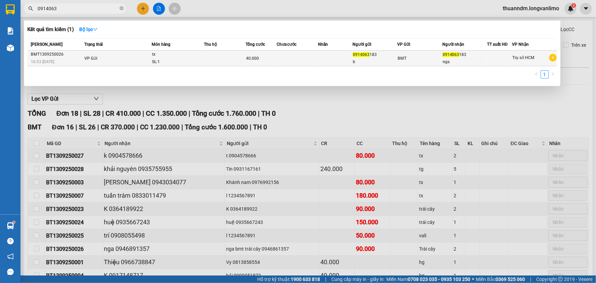
type input "0914063"
click at [184, 59] on div "SL: 1" at bounding box center [177, 62] width 51 height 8
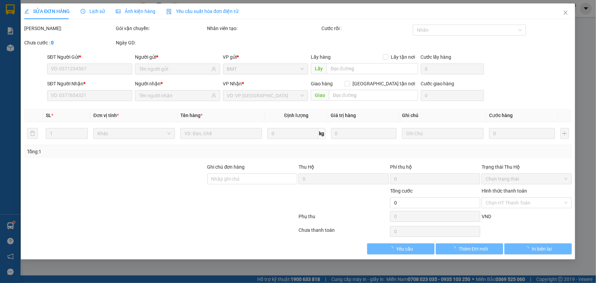
type input "0914063183"
type input "40.000"
type input "0"
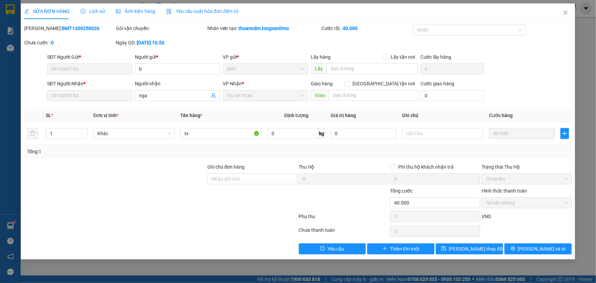
click at [141, 11] on span "Ảnh kiện hàng" at bounding box center [136, 11] width 40 height 5
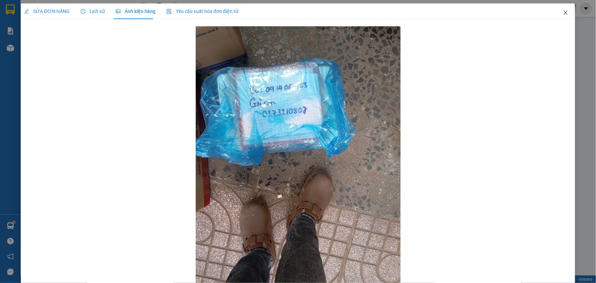
click at [563, 11] on icon "close" at bounding box center [565, 12] width 5 height 5
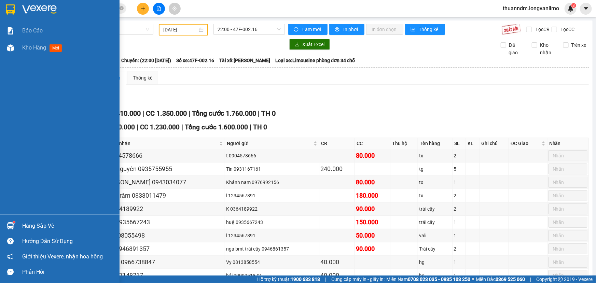
click at [12, 10] on img at bounding box center [10, 9] width 9 height 10
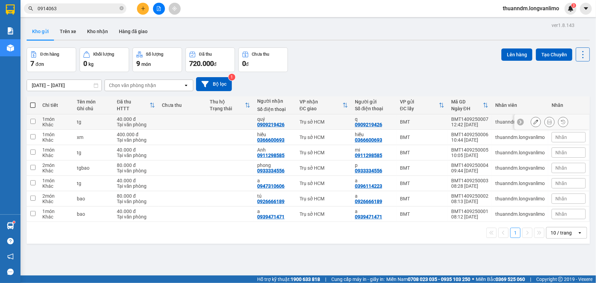
click at [35, 120] on td at bounding box center [33, 121] width 12 height 15
checkbox input "true"
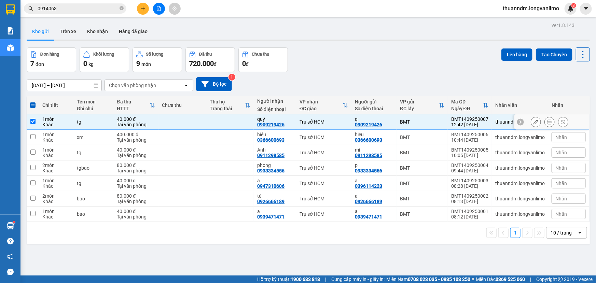
click at [548, 122] on icon at bounding box center [550, 122] width 5 height 5
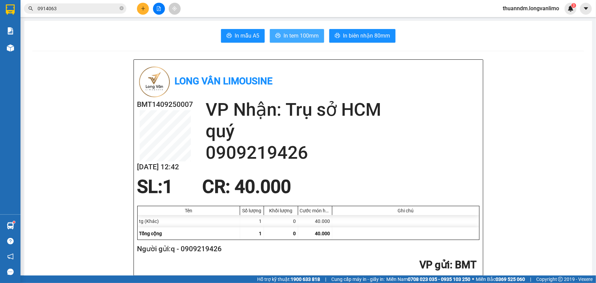
click at [316, 39] on span "In tem 100mm" at bounding box center [301, 35] width 35 height 9
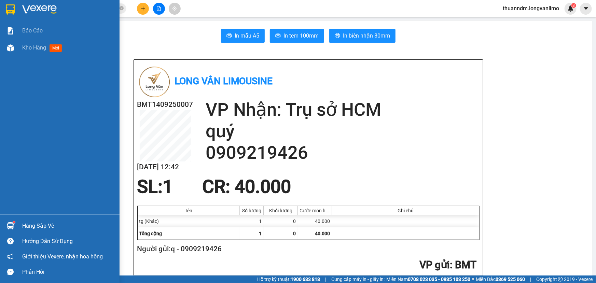
click at [13, 8] on img at bounding box center [10, 9] width 9 height 10
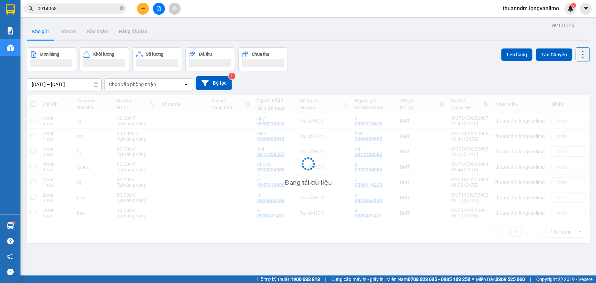
click at [122, 12] on span "0914063" at bounding box center [75, 8] width 103 height 10
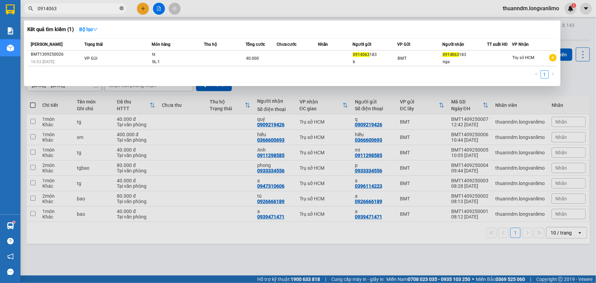
click at [121, 10] on icon "close-circle" at bounding box center [122, 8] width 4 height 4
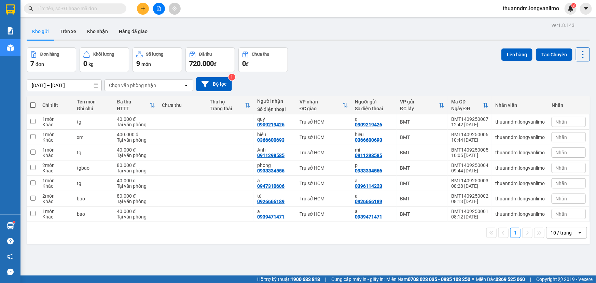
click at [330, 54] on div "Đơn hàng 7 đơn Khối lượng 0 kg Số lượng 9 món Đã thu 720.000 đ Chưa thu 0 đ Lên…" at bounding box center [309, 60] width 564 height 25
